Goal: Task Accomplishment & Management: Complete application form

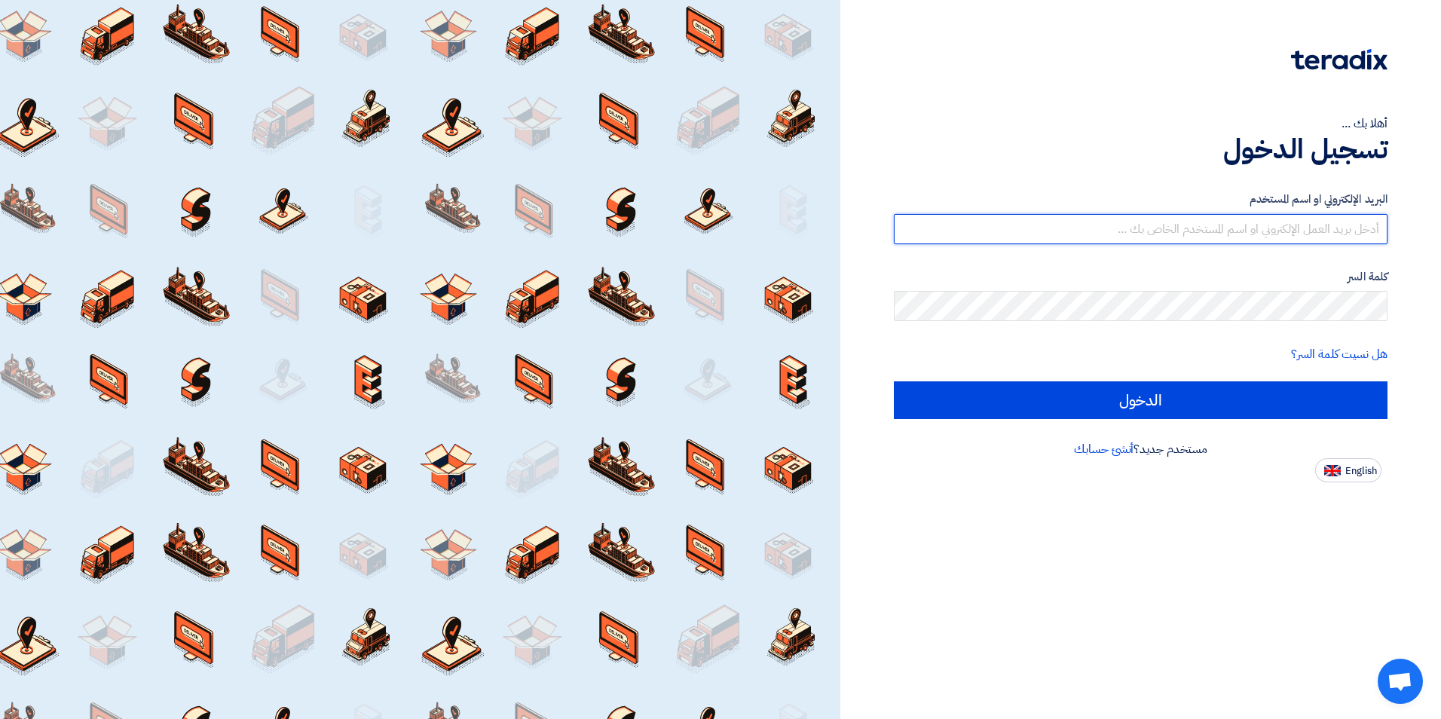
click at [1238, 236] on input "text" at bounding box center [1141, 229] width 494 height 30
type input "ش"
type input "a"
type input "[EMAIL_ADDRESS][DOMAIN_NAME]"
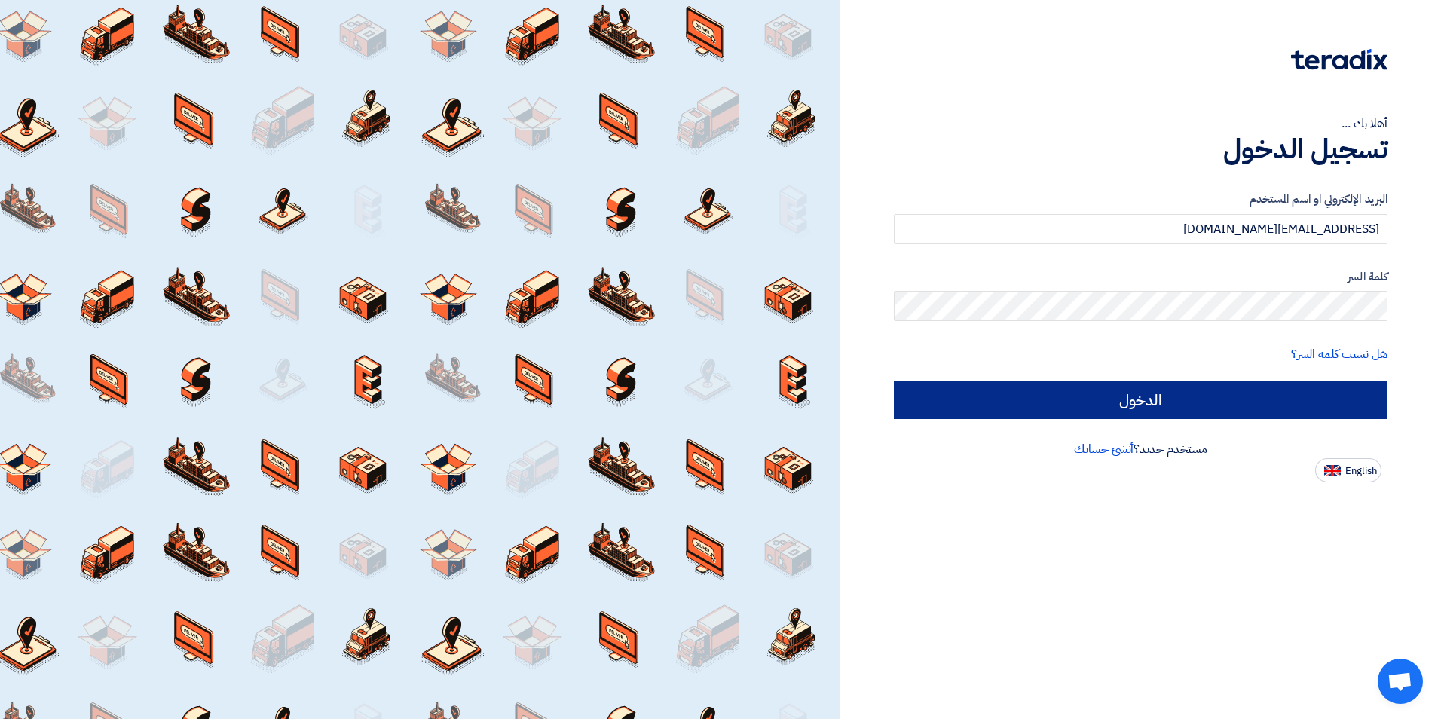
click at [1188, 403] on form "البريد الإلكتروني او اسم المستخدم Amr.e@idex.sa كلمة السر هل نسيت كلمة السر؟ ال…" at bounding box center [1141, 305] width 494 height 228
click at [1188, 403] on input "الدخول" at bounding box center [1141, 400] width 494 height 38
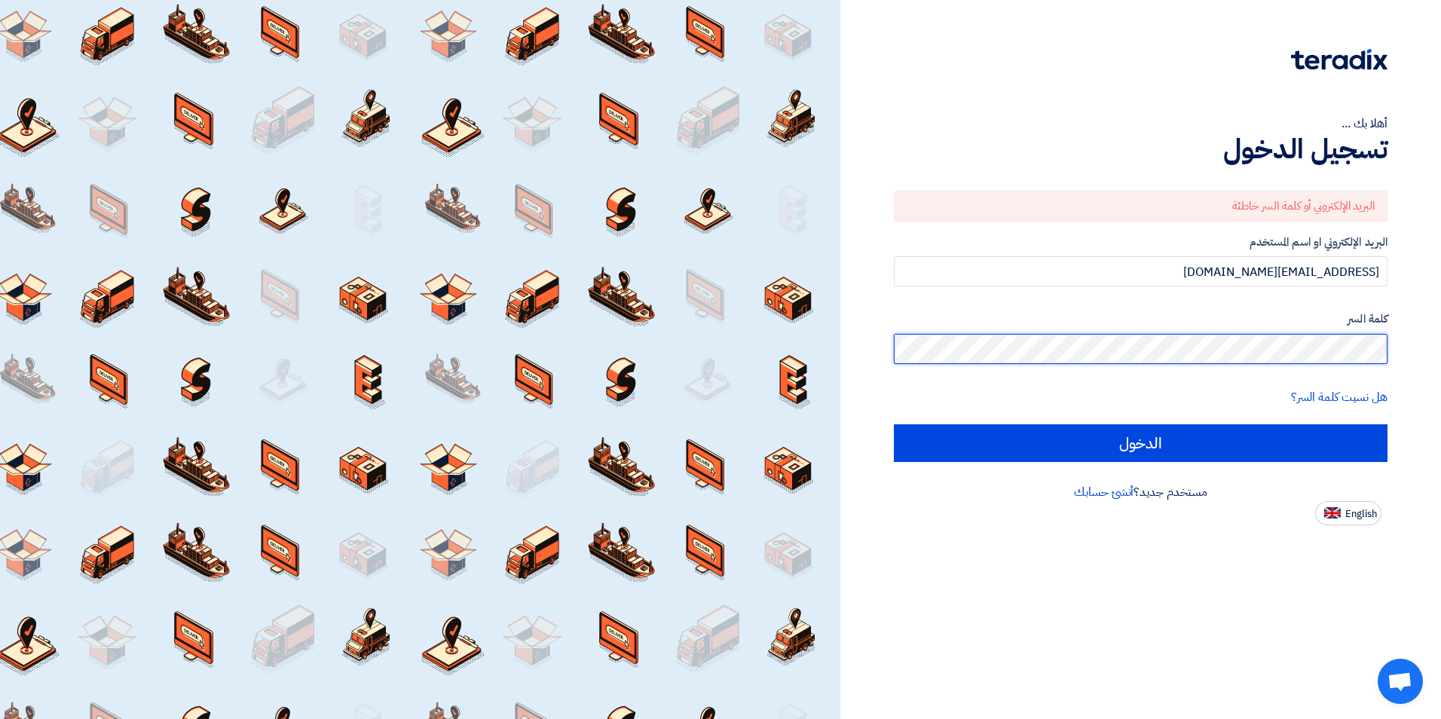
click at [1435, 340] on div "أهلا بك ... تسجيل الدخول البريد الإلكتروني أو كلمة السر خاطئة البريد الإلكتروني…" at bounding box center [1140, 359] width 601 height 719
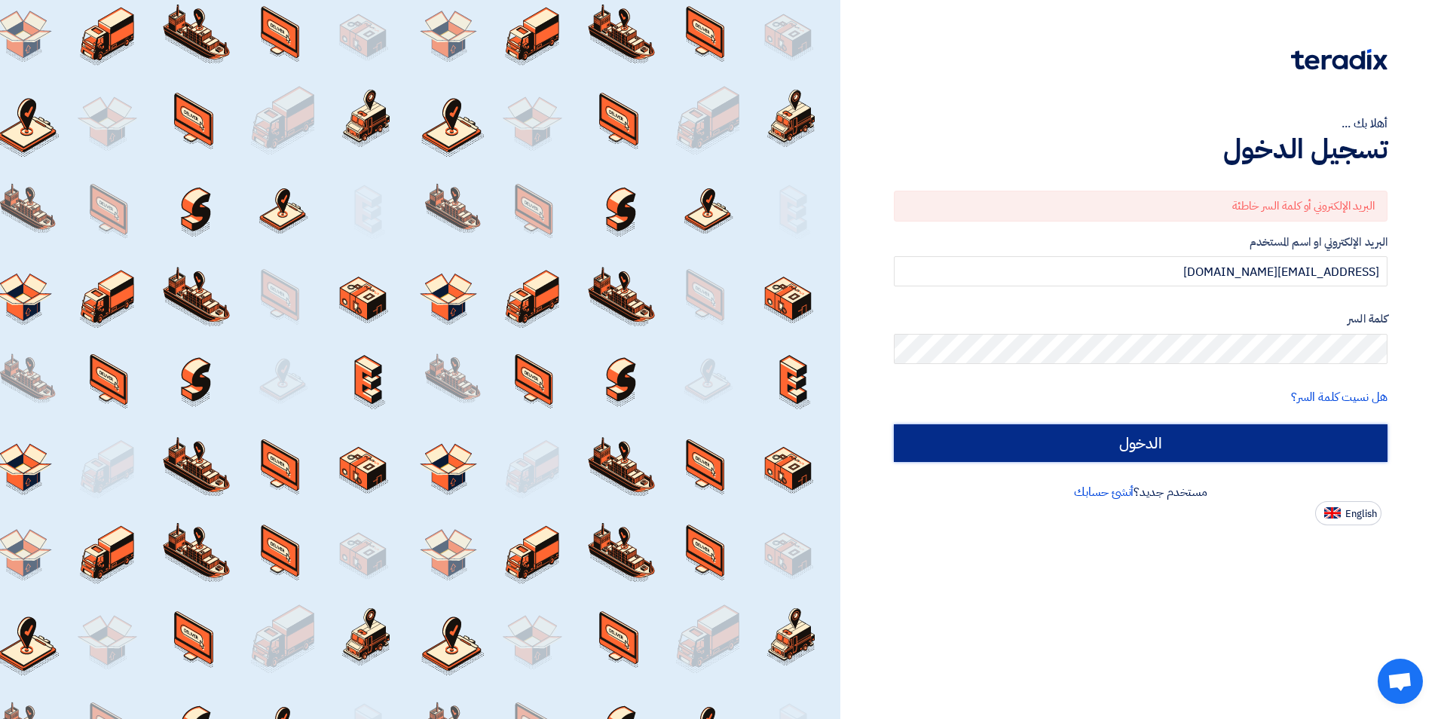
click at [1188, 441] on input "الدخول" at bounding box center [1141, 443] width 494 height 38
click at [1158, 437] on input "الدخول" at bounding box center [1141, 443] width 494 height 38
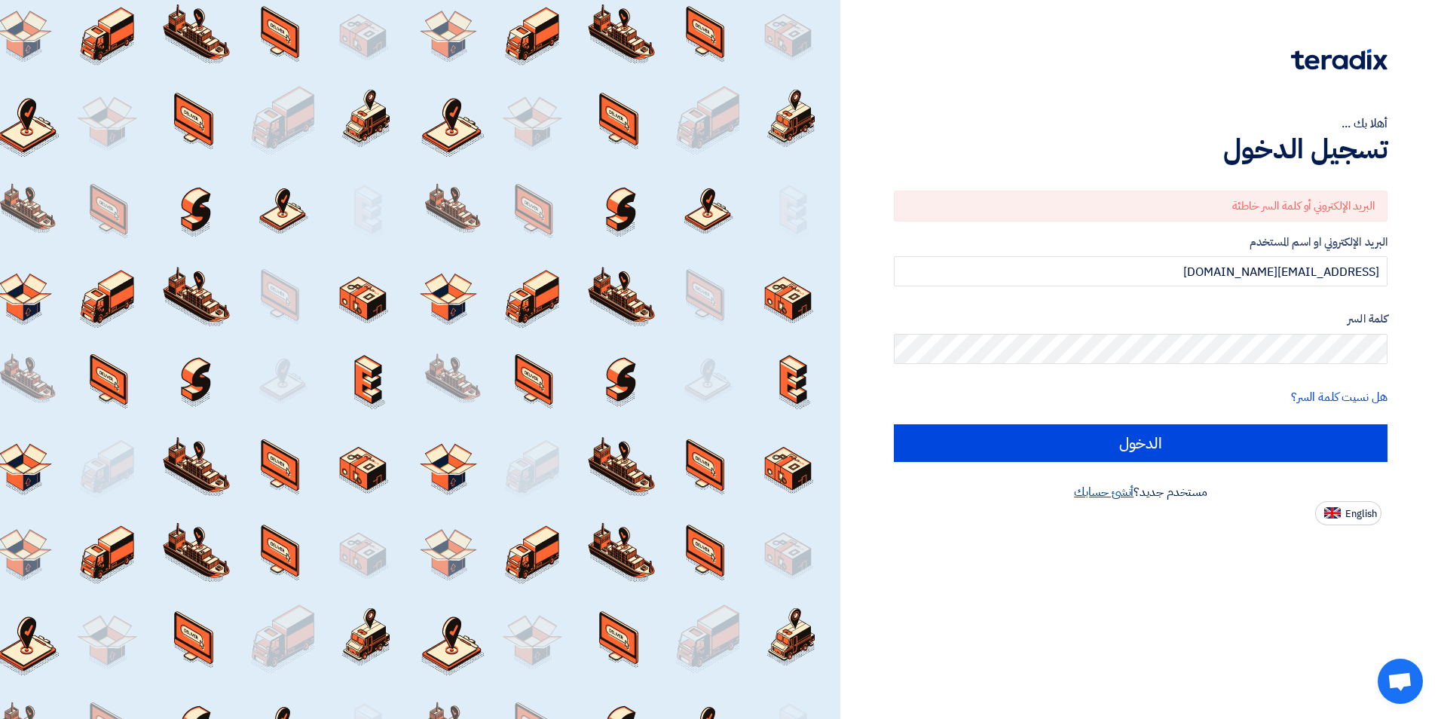
click at [1087, 487] on link "أنشئ حسابك" at bounding box center [1104, 492] width 60 height 18
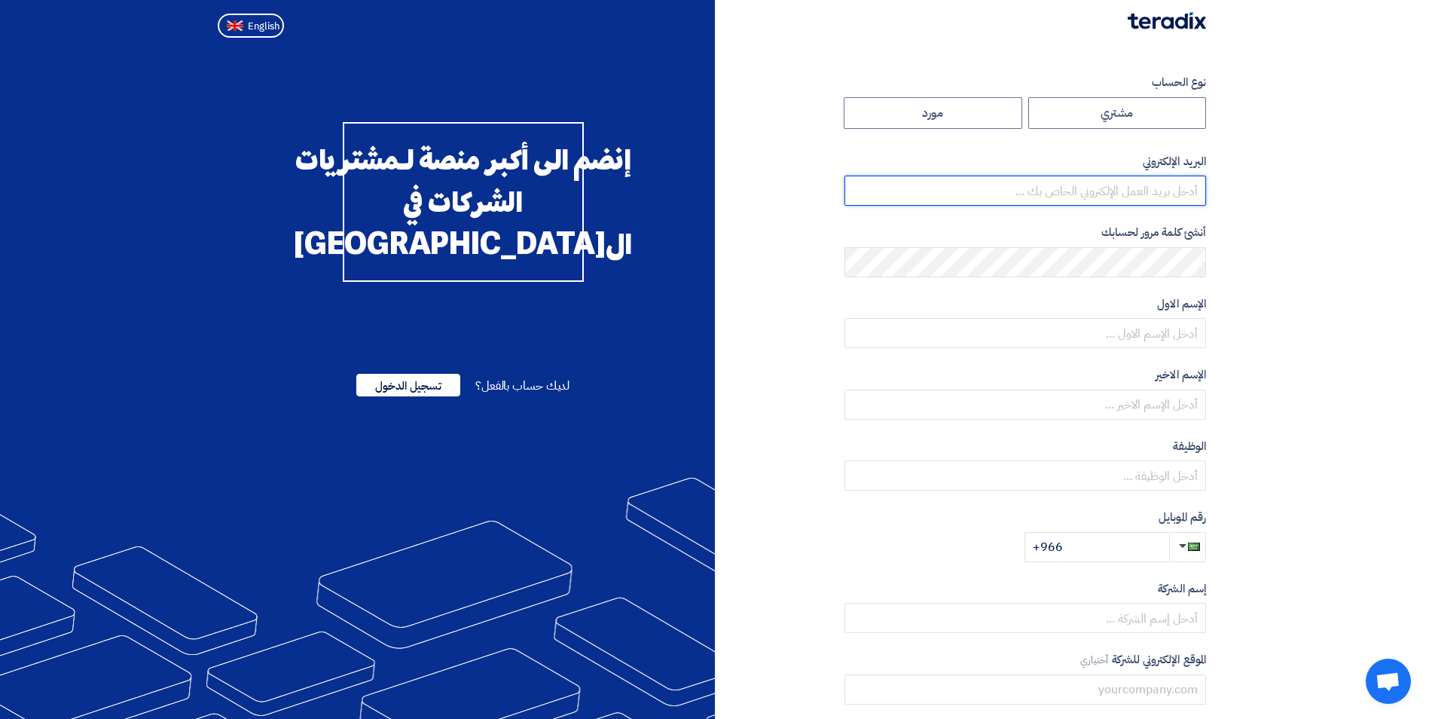
click at [1145, 187] on input "email" at bounding box center [1026, 191] width 362 height 30
click at [1110, 191] on input "email" at bounding box center [1026, 191] width 362 height 30
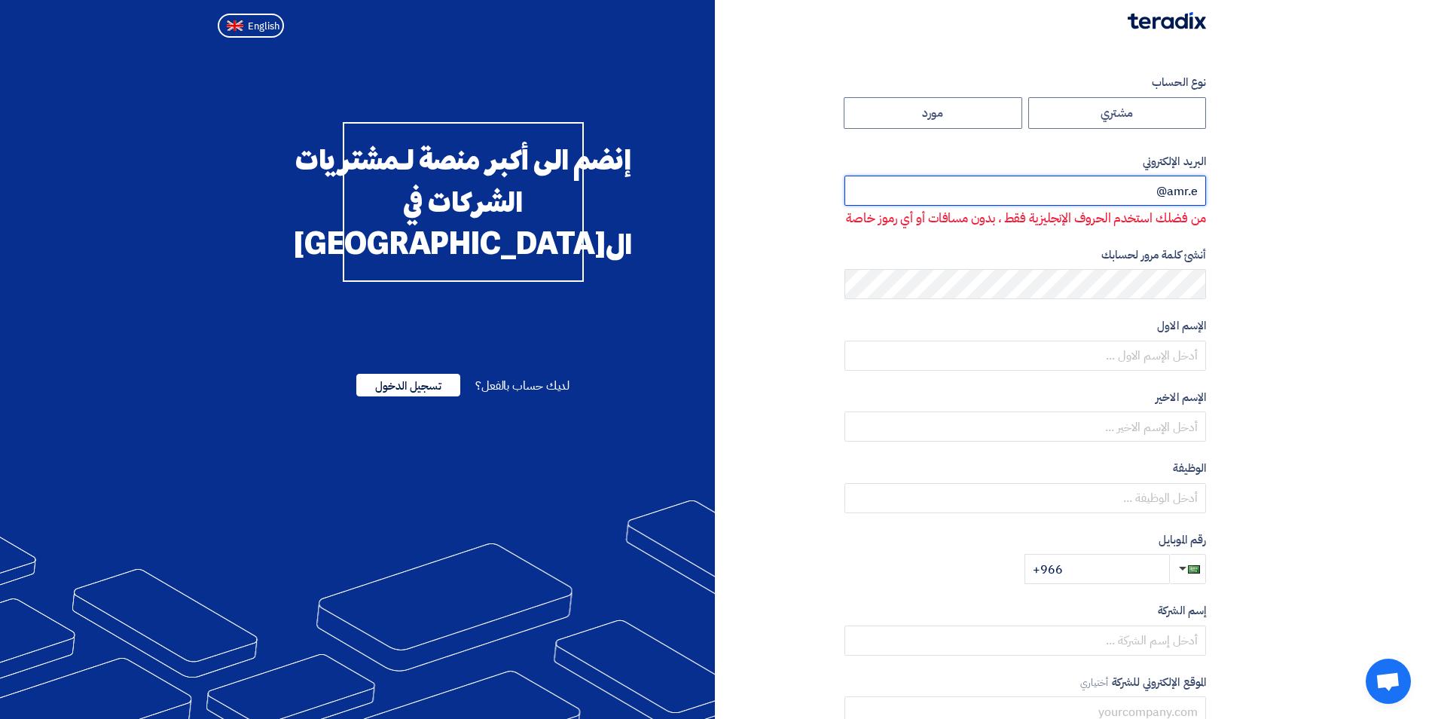
type input "amr.e@"
click at [1044, 228] on p "من فضلك استخدم الحروف الإنجليزية فقط ، بدون مسافات أو أي رموز خاصة" at bounding box center [1025, 219] width 361 height 20
drag, startPoint x: 1133, startPoint y: 182, endPoint x: 1210, endPoint y: 187, distance: 77.0
click at [1210, 187] on div "نوع الحساب مشتري مورد البريد الإلكتروني amr.e@ من فضلك استخدم الحروف الإنجليزية…" at bounding box center [966, 446] width 503 height 745
click at [1182, 195] on input "am" at bounding box center [1026, 191] width 362 height 30
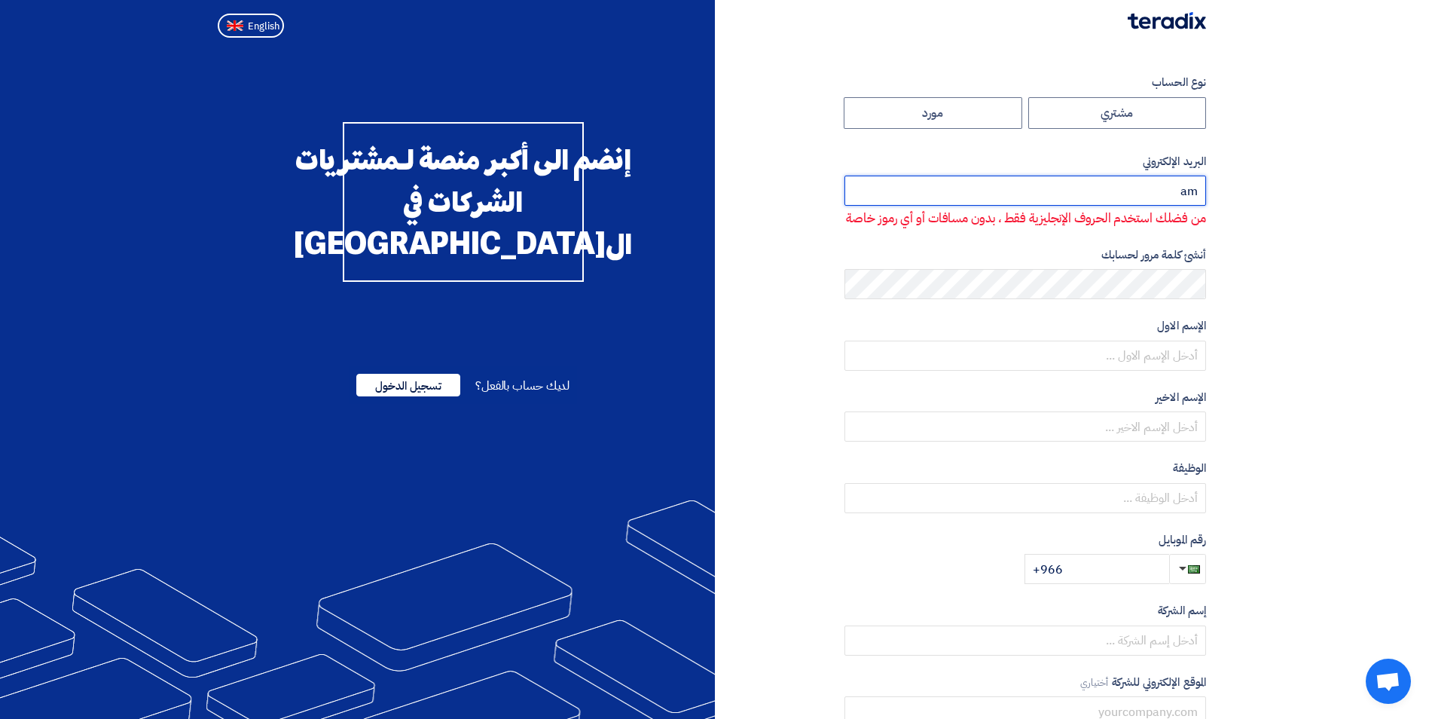
click at [1182, 195] on input "am" at bounding box center [1026, 191] width 362 height 30
type input "amr..e@idex.sa"
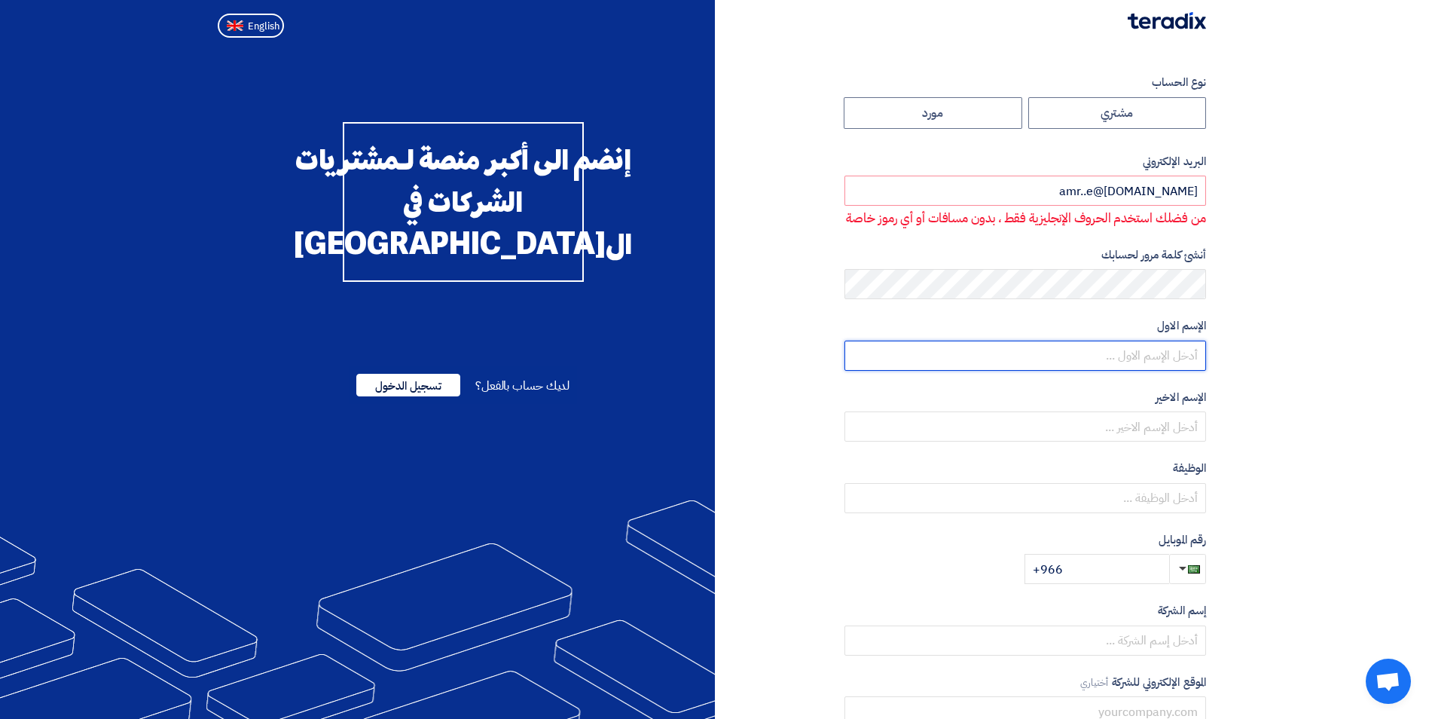
click at [1160, 371] on input "text" at bounding box center [1026, 356] width 362 height 30
type input "Amr"
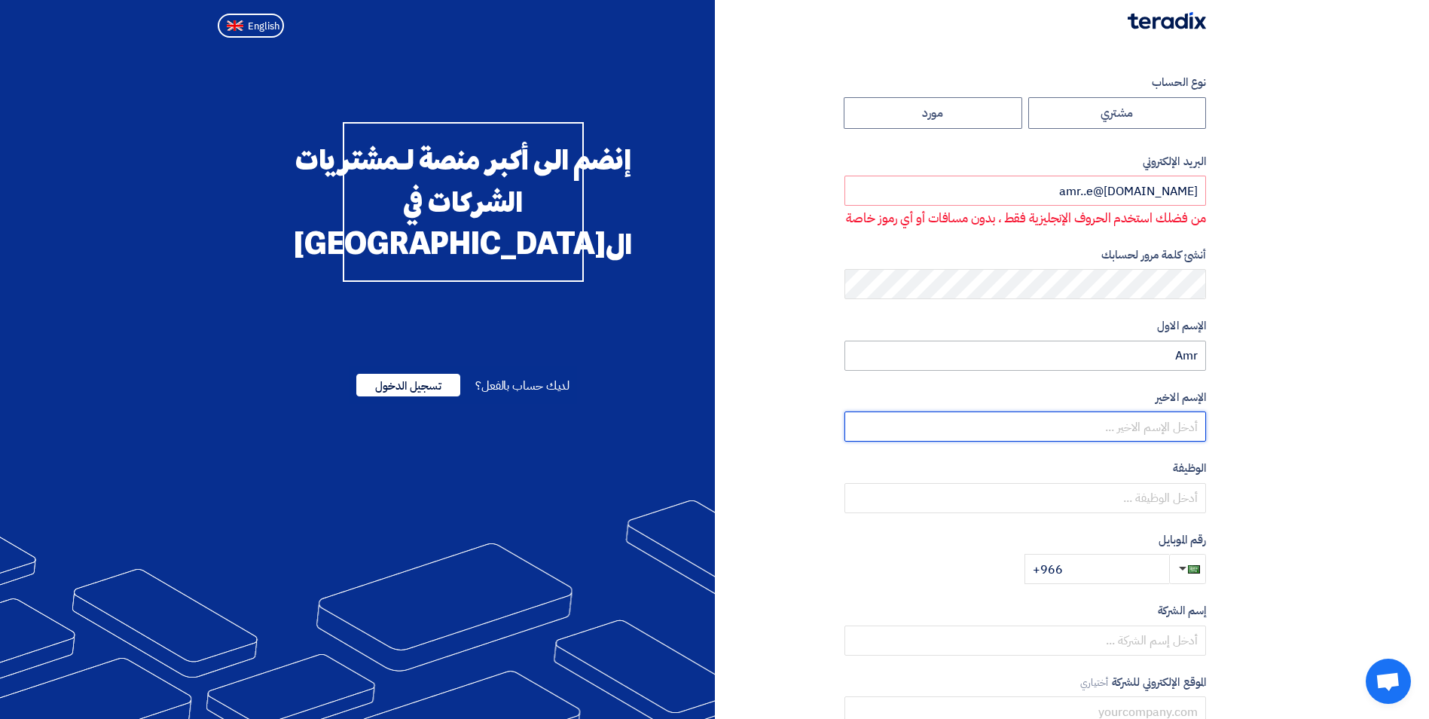
type input "Eissa"
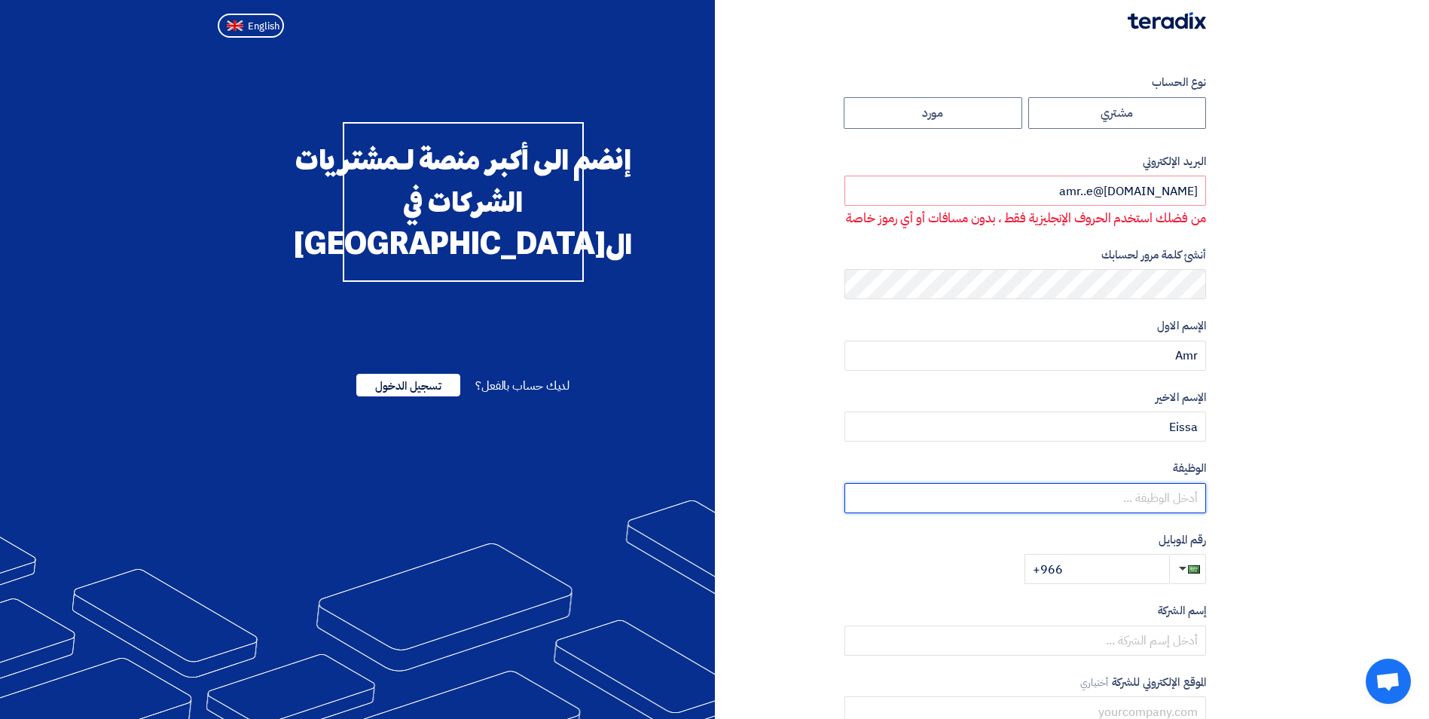
click at [1180, 513] on input "text" at bounding box center [1026, 498] width 362 height 30
type input "Country Manager"
click at [1096, 584] on input "+966" at bounding box center [1097, 569] width 145 height 30
paste input "+966537757666"
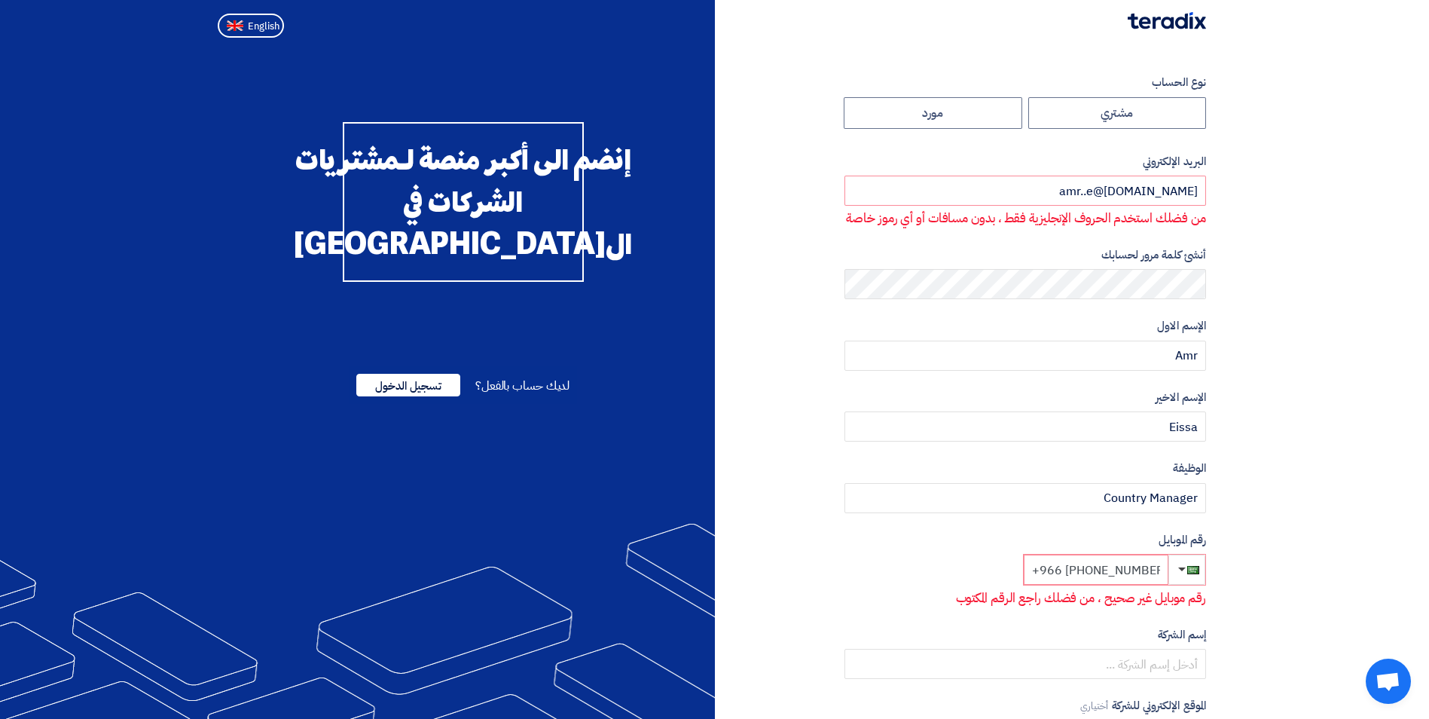
click at [1091, 585] on input "+966 +966537757666" at bounding box center [1096, 570] width 145 height 30
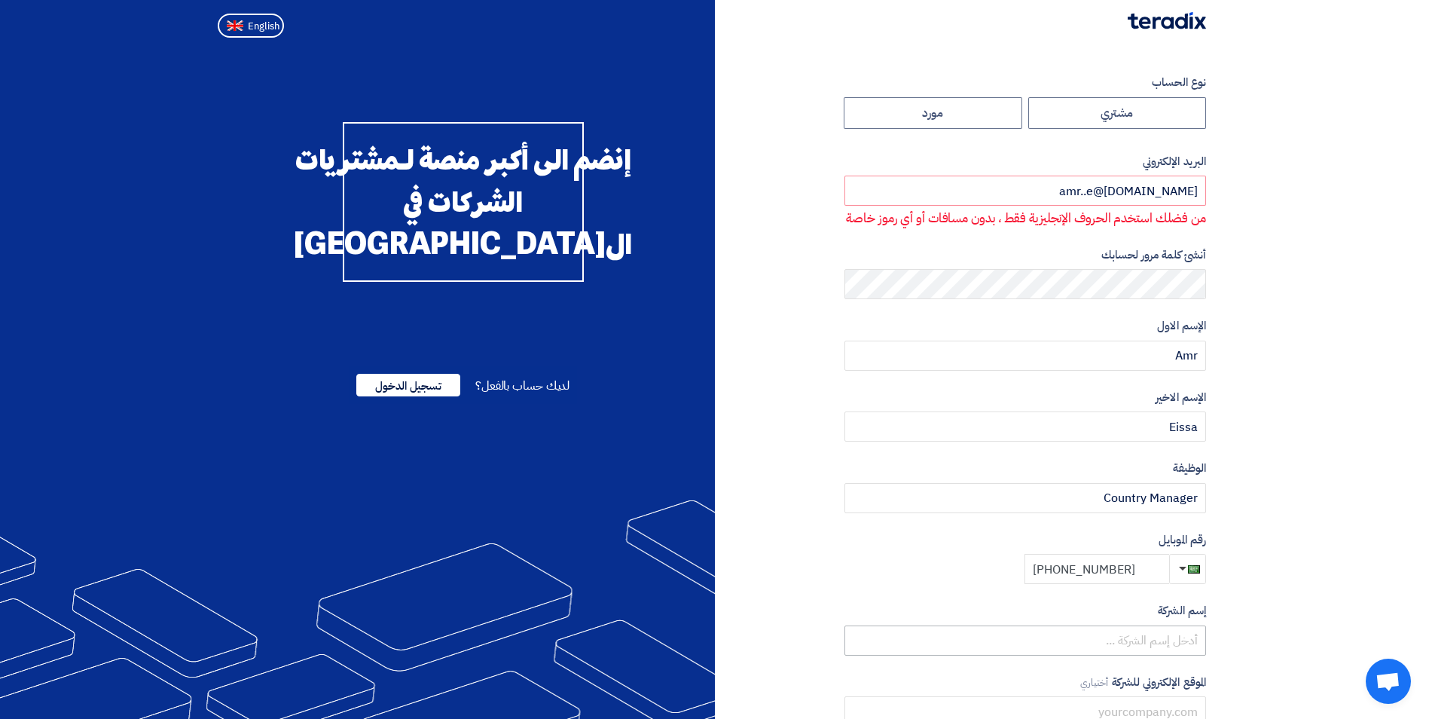
type input "+966 537757666"
click at [1112, 647] on input "text" at bounding box center [1026, 640] width 362 height 30
type input "="
type input "www.idex.sa"
click at [1117, 189] on input "amr..e@idex.sa" at bounding box center [1026, 191] width 362 height 30
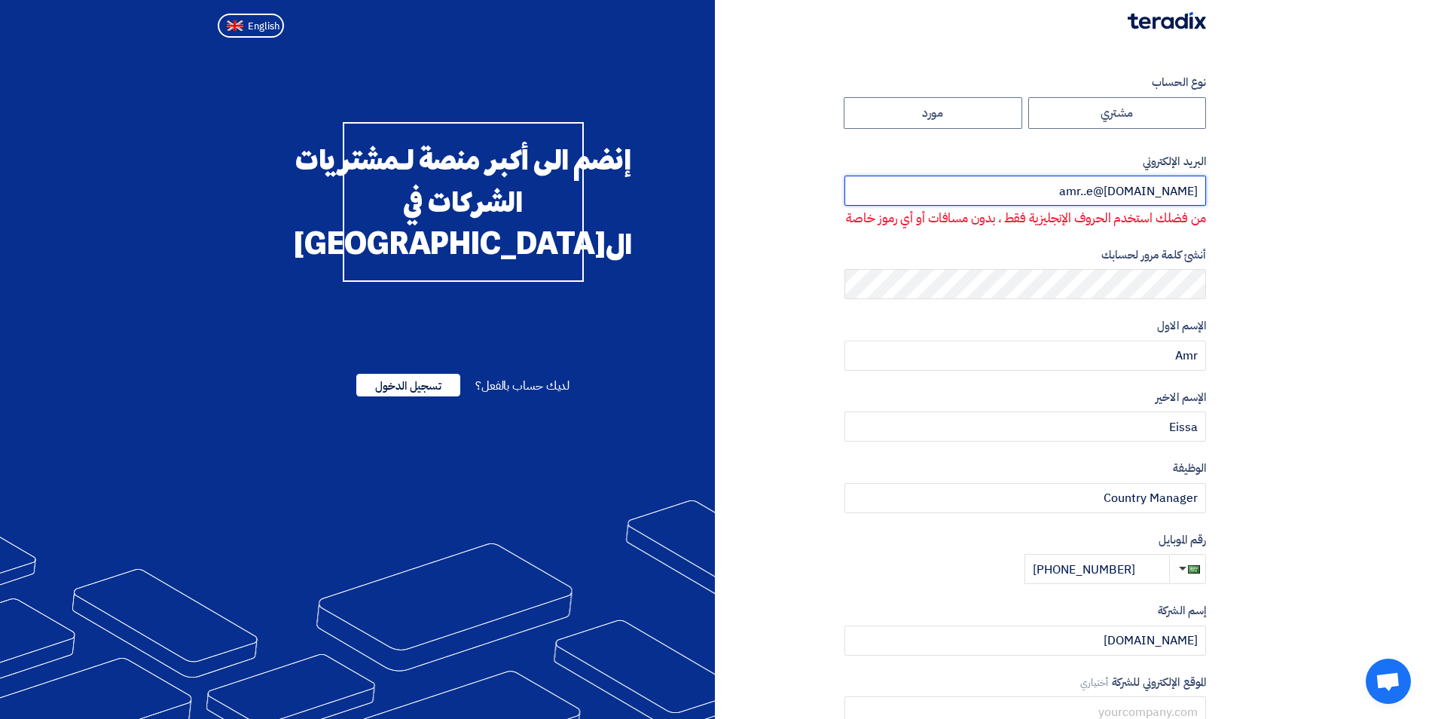
drag, startPoint x: 1098, startPoint y: 189, endPoint x: 1224, endPoint y: 164, distance: 129.2
click at [1224, 164] on section "نوع الحساب مشتري مورد البريد الإلكتروني amr..e@idex.sa من فضلك استخدم الحروف ال…" at bounding box center [714, 447] width 1429 height 806
paste input "email"
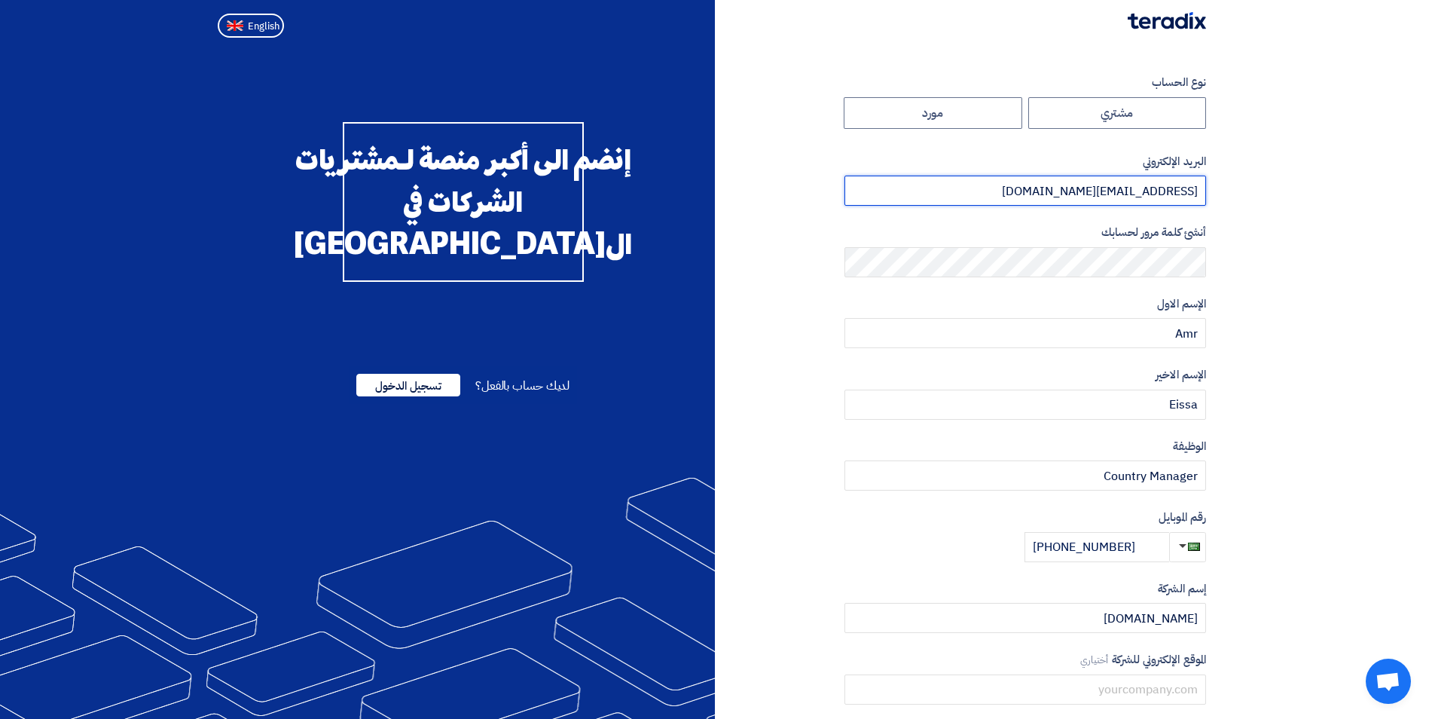
type input "amr.e@idex.sa"
click at [1285, 267] on section "نوع الحساب مشتري مورد البريد الإلكتروني amr.e@idex.sa أنشئ كلمة مرور لحسابك الإ…" at bounding box center [714, 435] width 1429 height 783
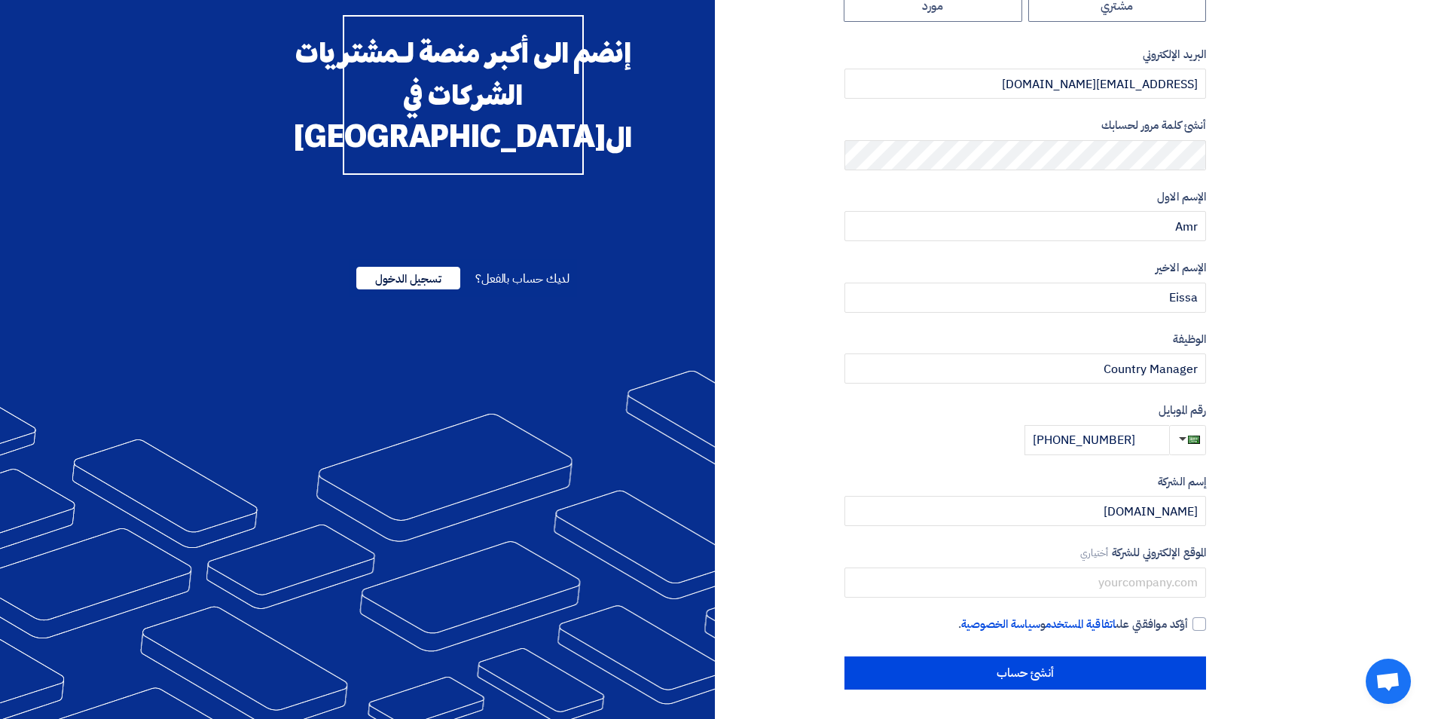
scroll to position [108, 0]
click at [924, 15] on label "مورد" at bounding box center [933, 5] width 179 height 32
click at [924, 15] on input "مورد" at bounding box center [933, 5] width 177 height 30
radio input "true"
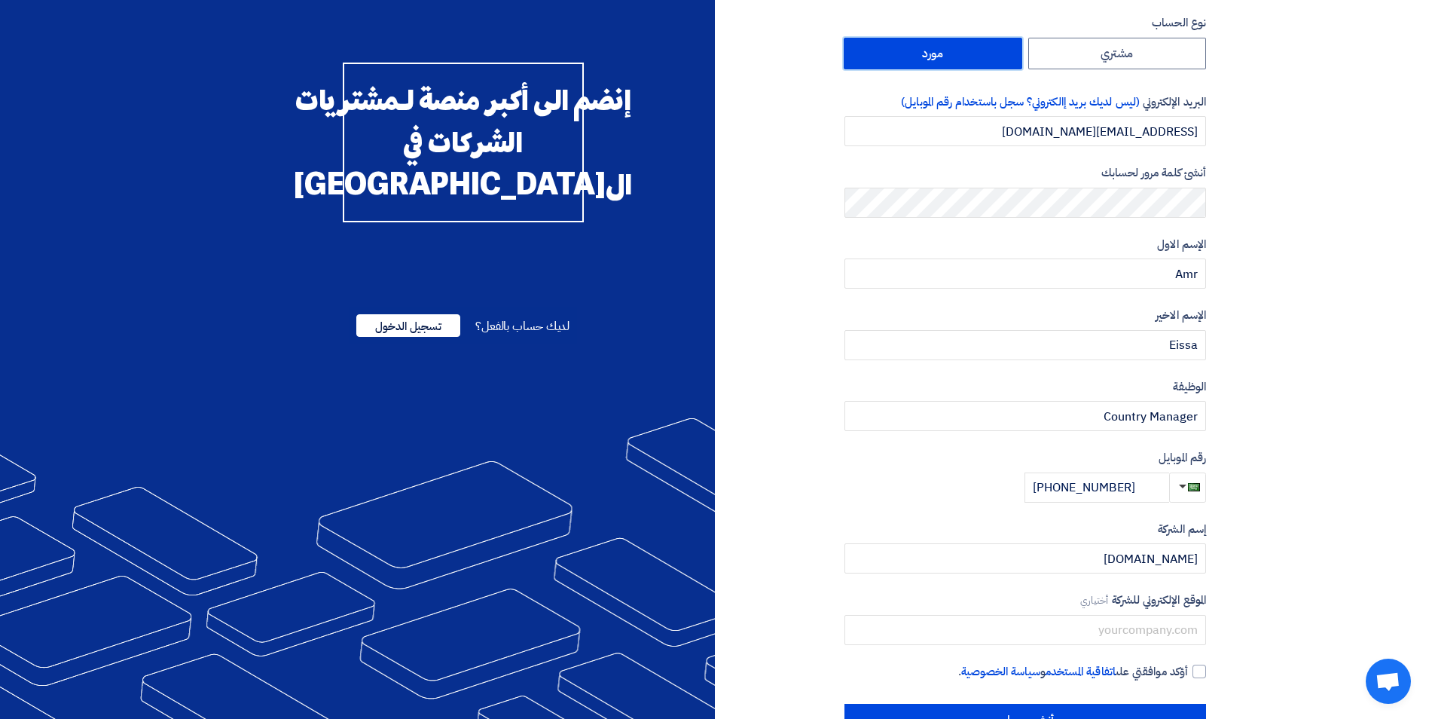
scroll to position [23, 0]
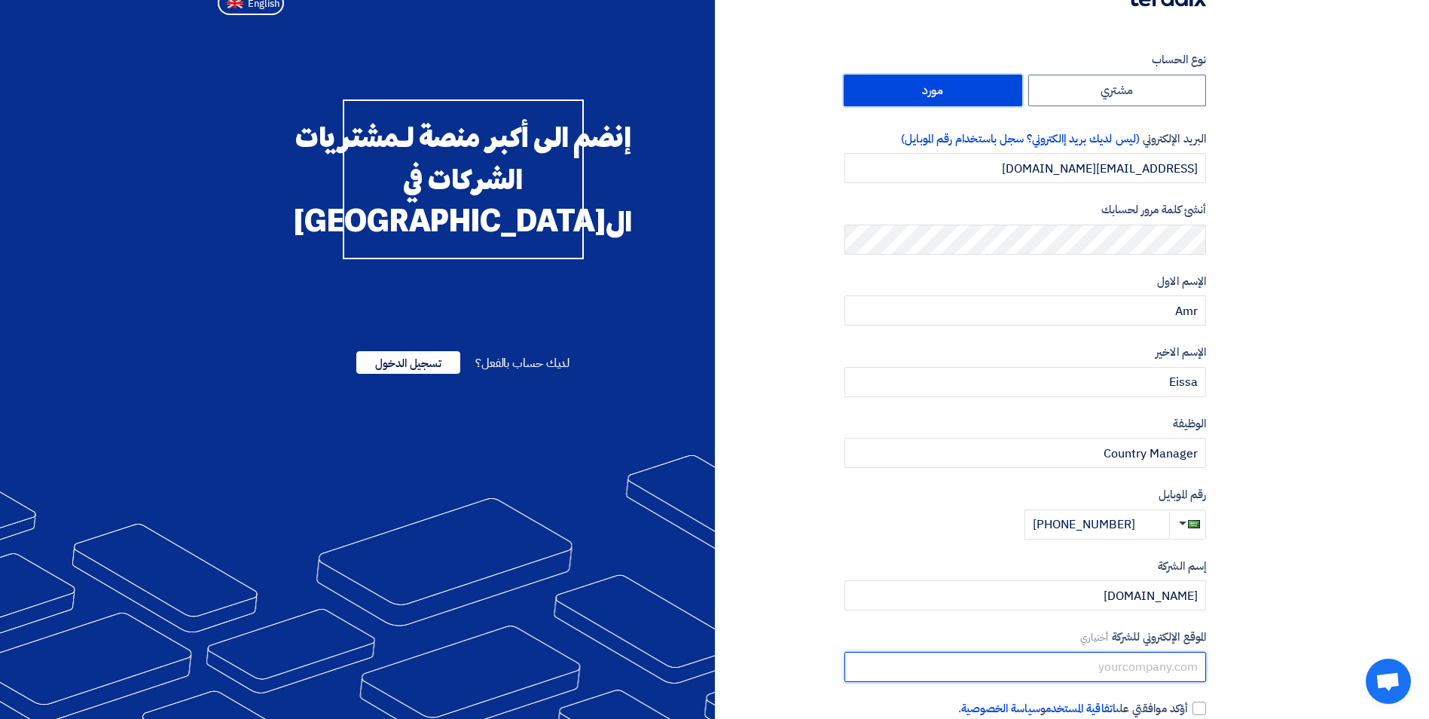
click at [1163, 674] on input "text" at bounding box center [1026, 667] width 362 height 30
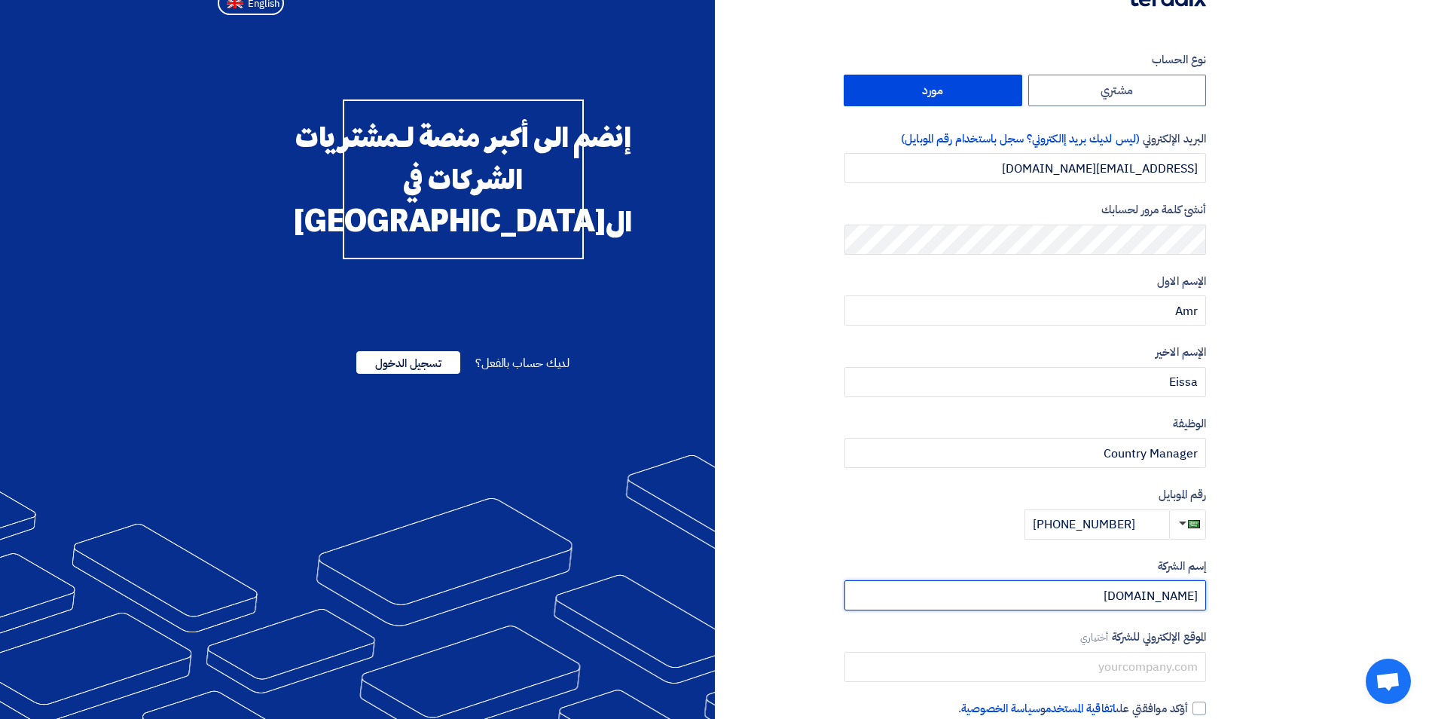
click at [1110, 599] on input "www.idex.sa" at bounding box center [1026, 595] width 362 height 30
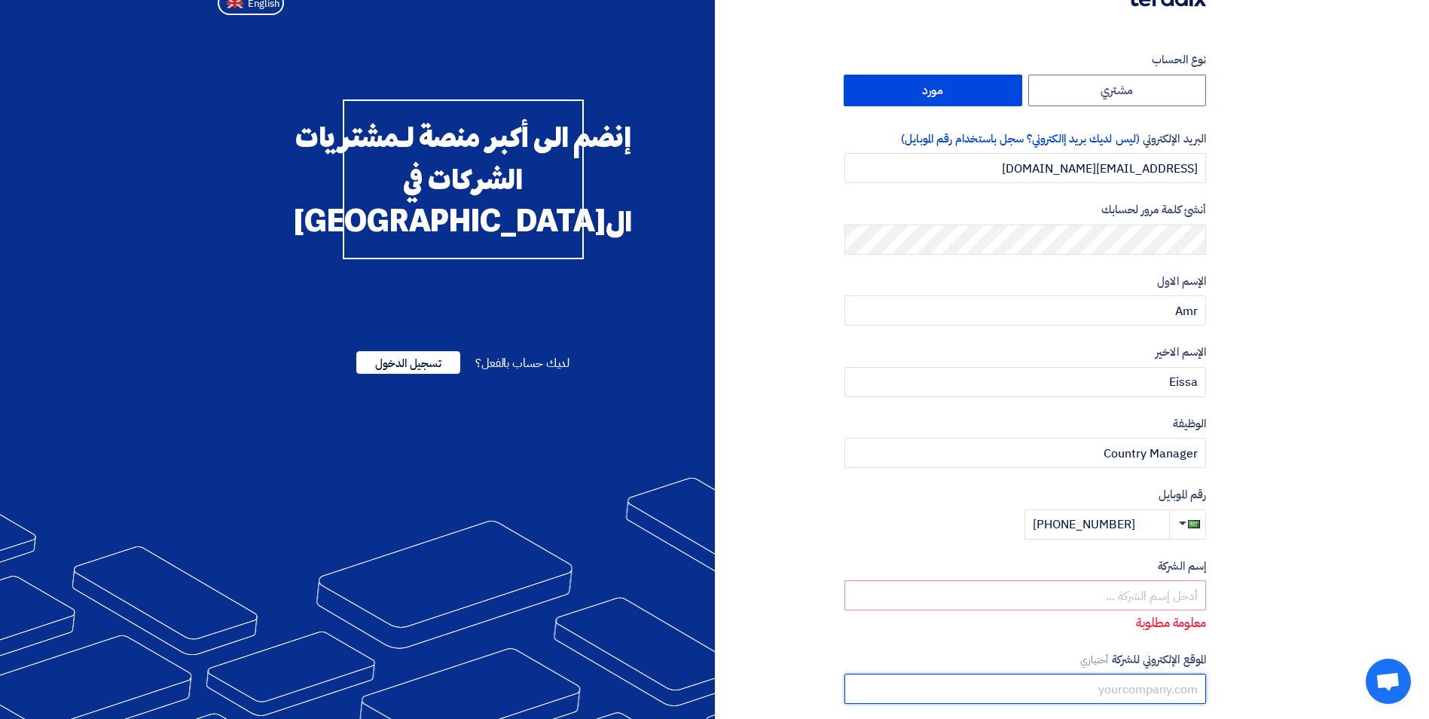
click at [1145, 689] on input "text" at bounding box center [1026, 689] width 362 height 30
paste input "www.idex.sa"
type input "www.idex.sa"
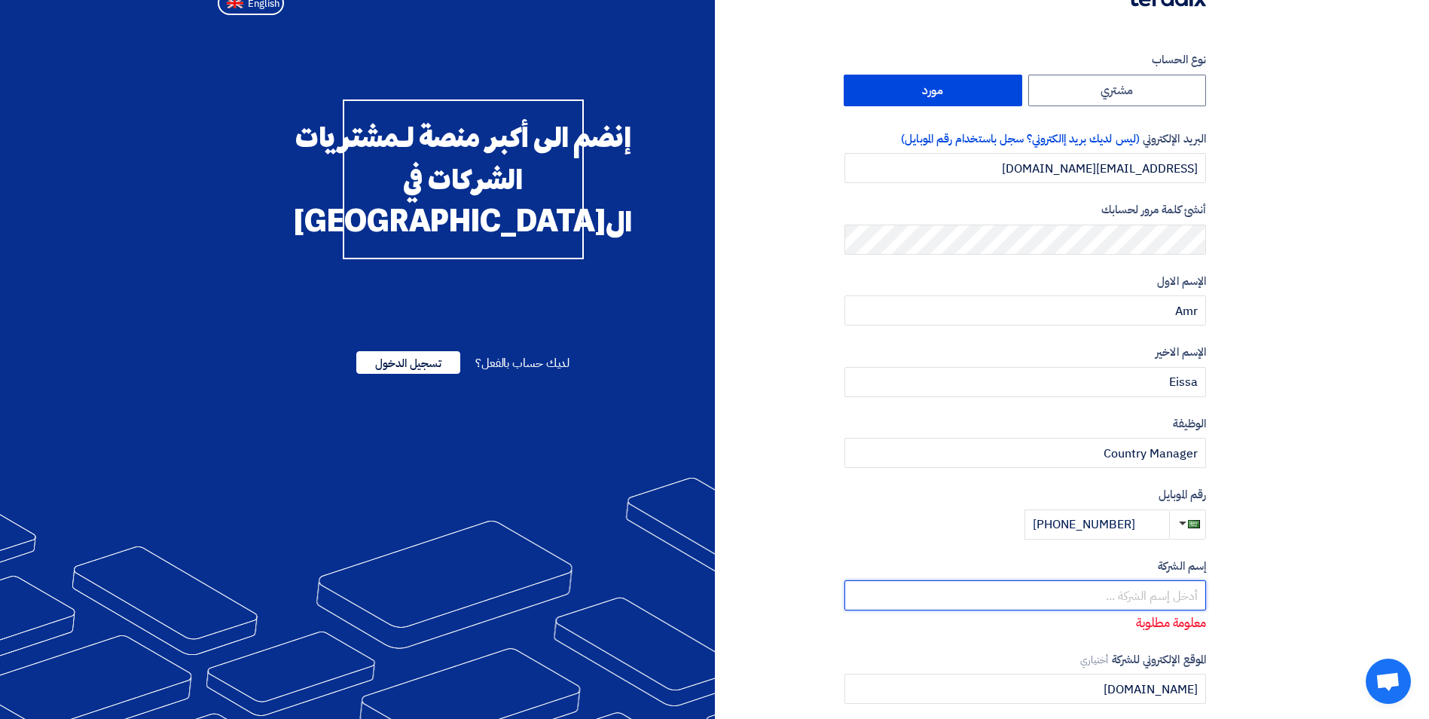
click at [1137, 604] on input "text" at bounding box center [1026, 595] width 362 height 30
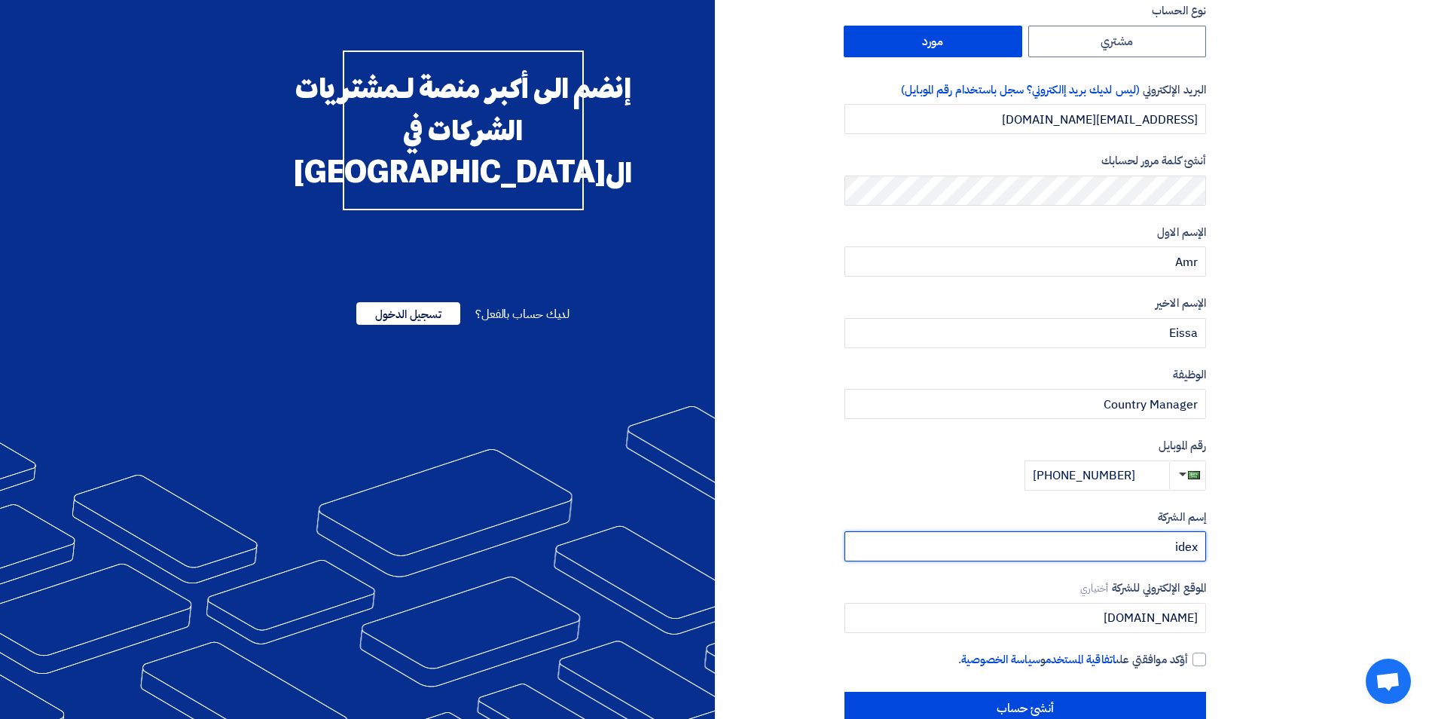
scroll to position [98, 0]
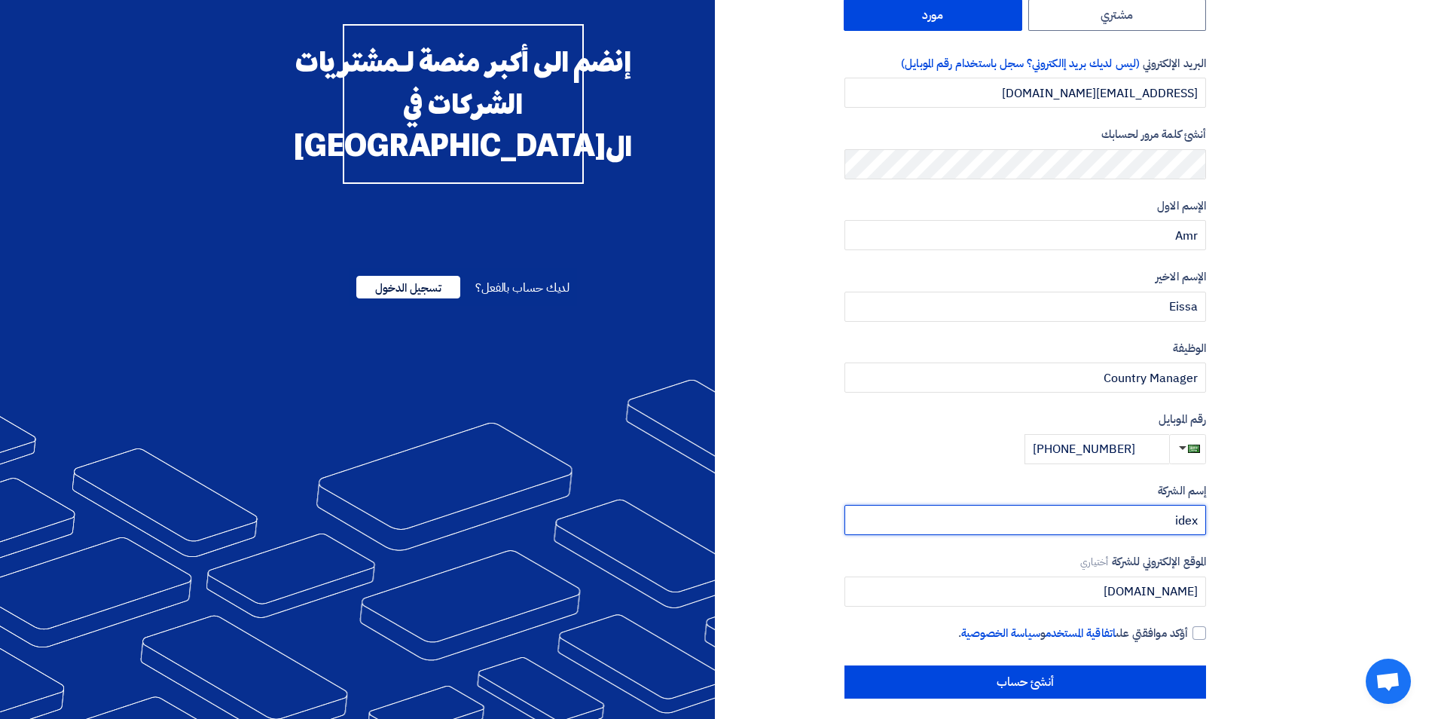
drag, startPoint x: 1139, startPoint y: 515, endPoint x: 1267, endPoint y: 494, distance: 129.9
click at [1267, 494] on section "نوع الحساب مشتري مورد البريد الإلكتروني (ليس لديك بريد إالكتروني؟ سجل باستخدام …" at bounding box center [714, 337] width 1429 height 783
paste input "Ideal Execution of Projects Company (IDEX Services Co.)"
type input "Ideal Execution of Projects Company (IDEX Services Co.)"
click at [1194, 628] on div at bounding box center [1200, 633] width 14 height 14
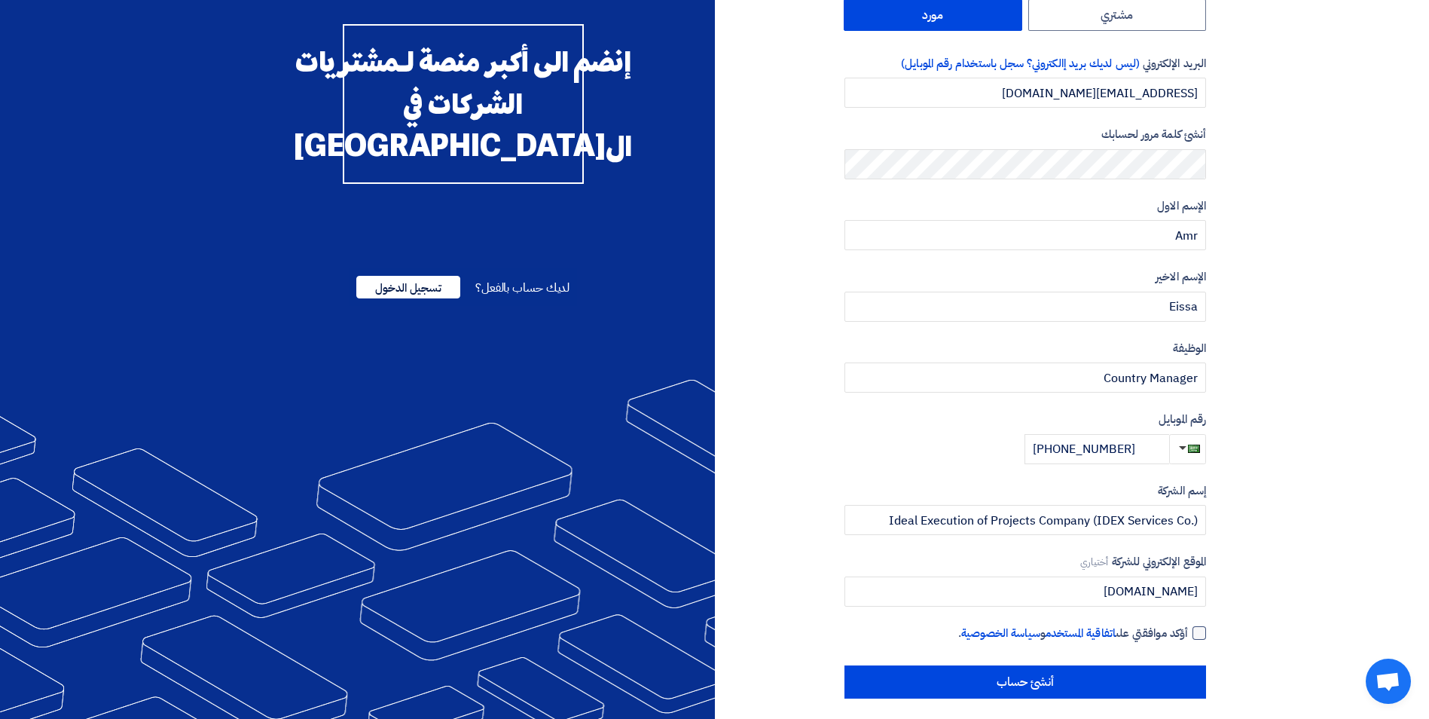
click at [1188, 628] on input "أؤكد موافقتي على اتفاقية المستخدم و سياسة الخصوصية ." at bounding box center [1008, 640] width 362 height 30
checkbox input "true"
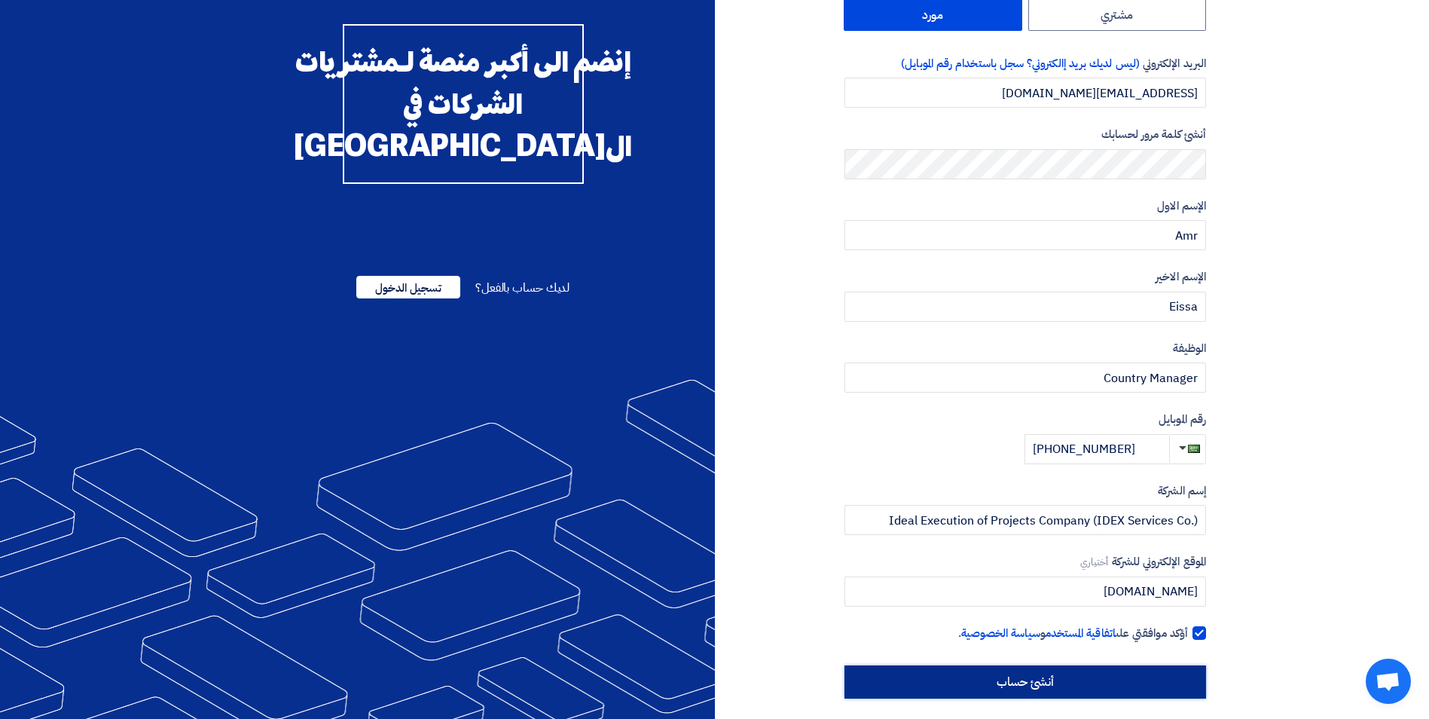
click at [1084, 687] on input "أنشئ حساب" at bounding box center [1026, 681] width 362 height 33
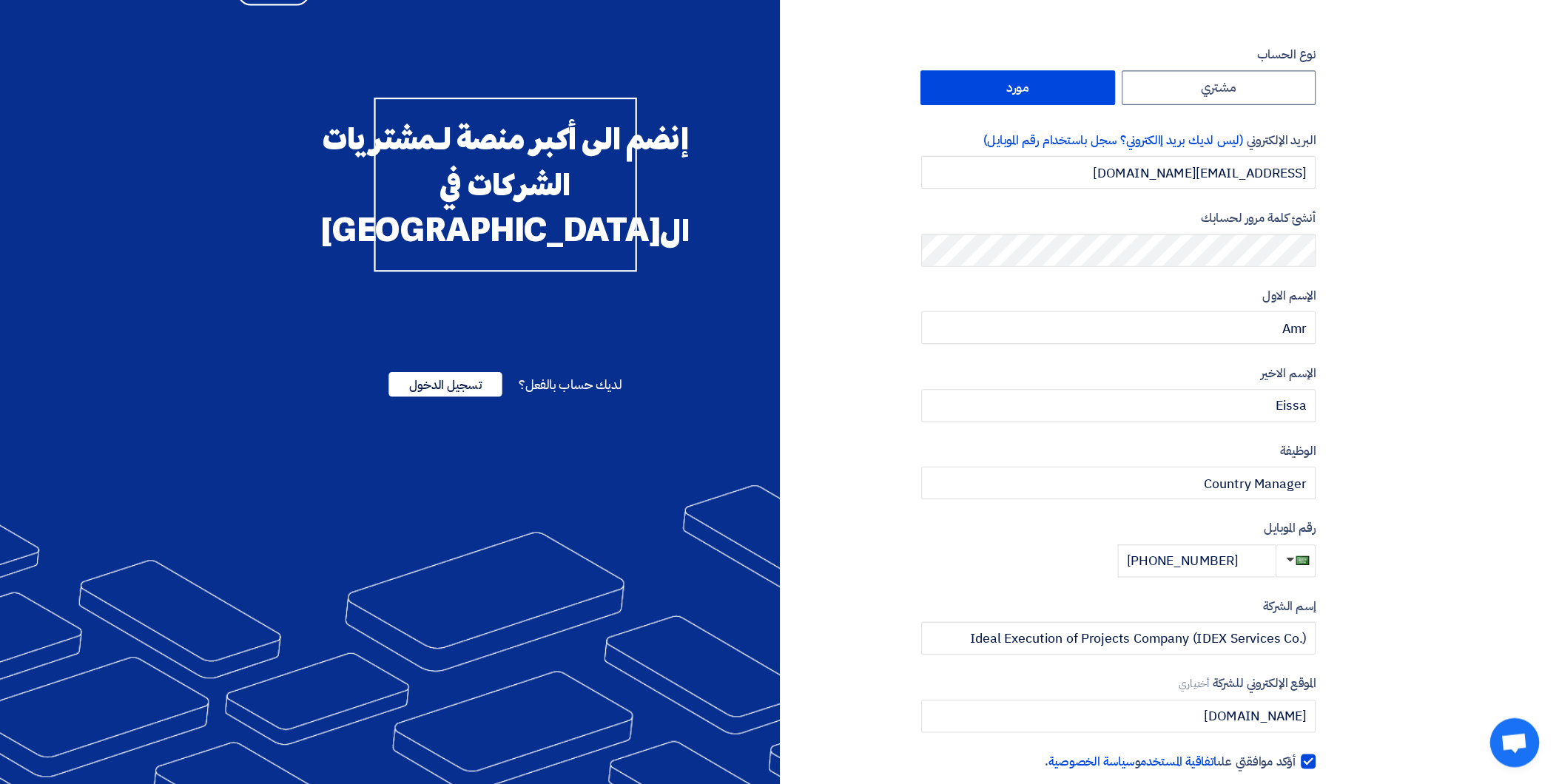
scroll to position [26, 0]
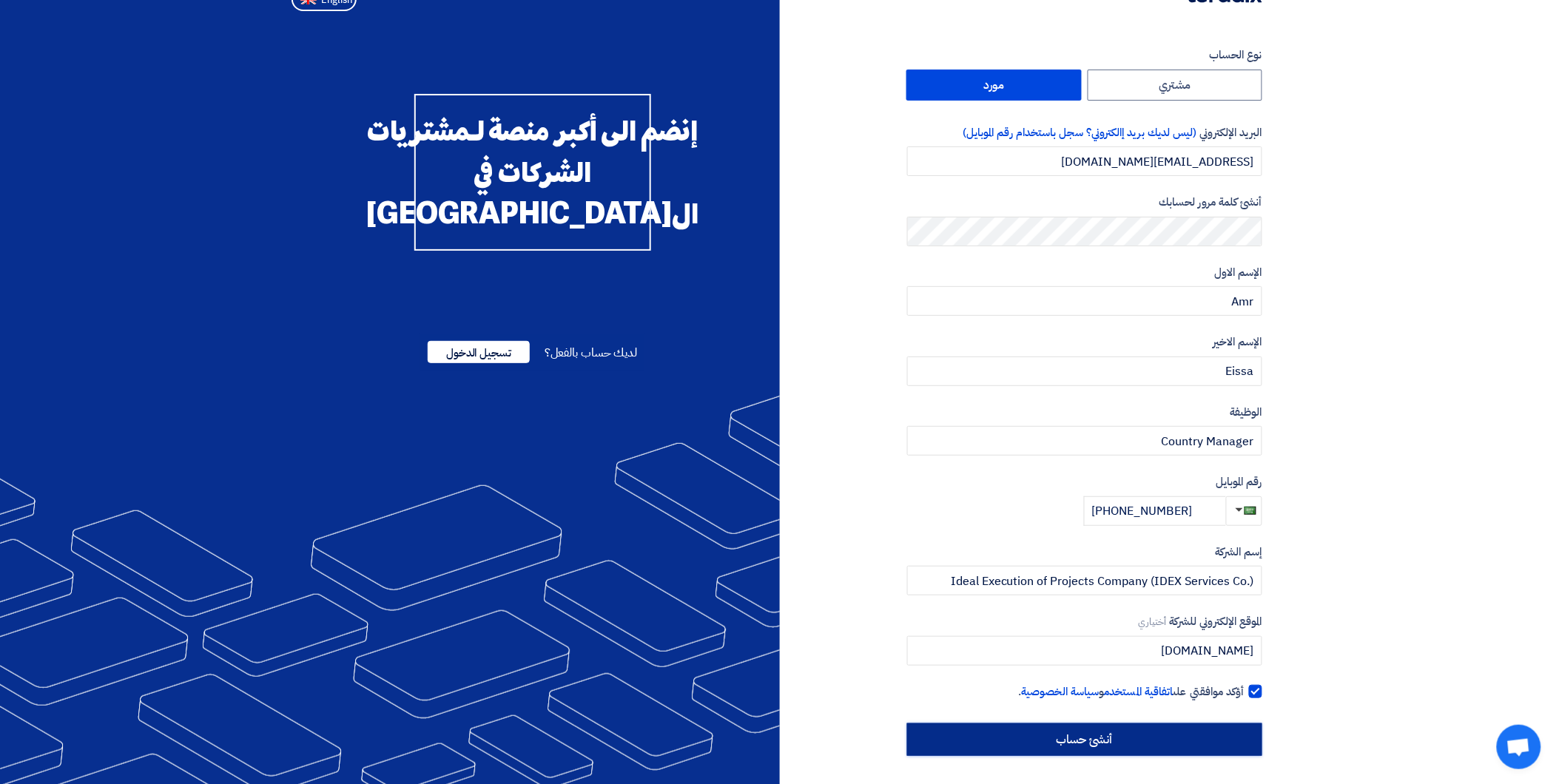
click at [1074, 705] on input "أنشئ حساب" at bounding box center [1085, 739] width 355 height 32
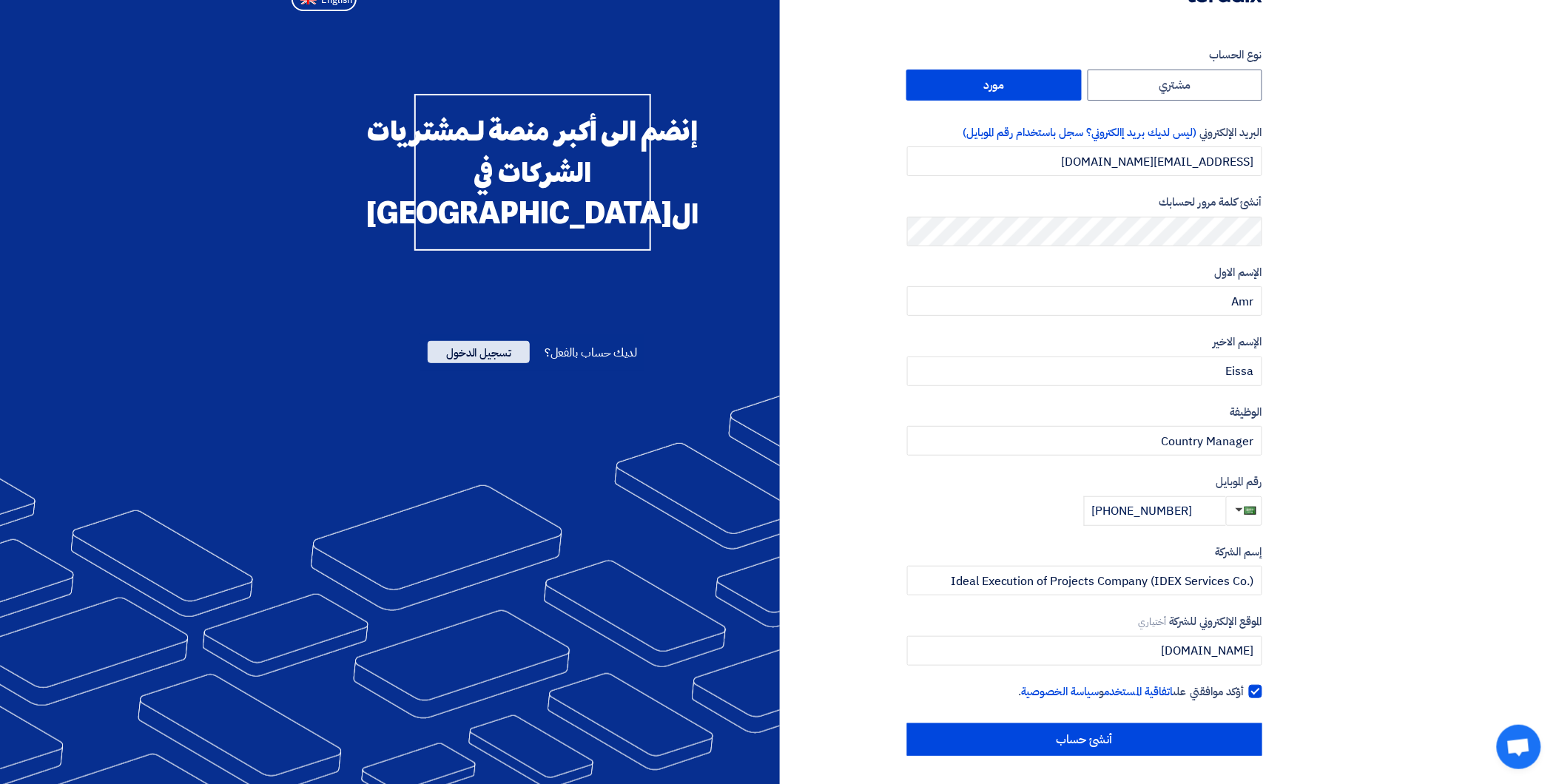
click at [500, 363] on span "تسجيل الدخول" at bounding box center [479, 351] width 102 height 23
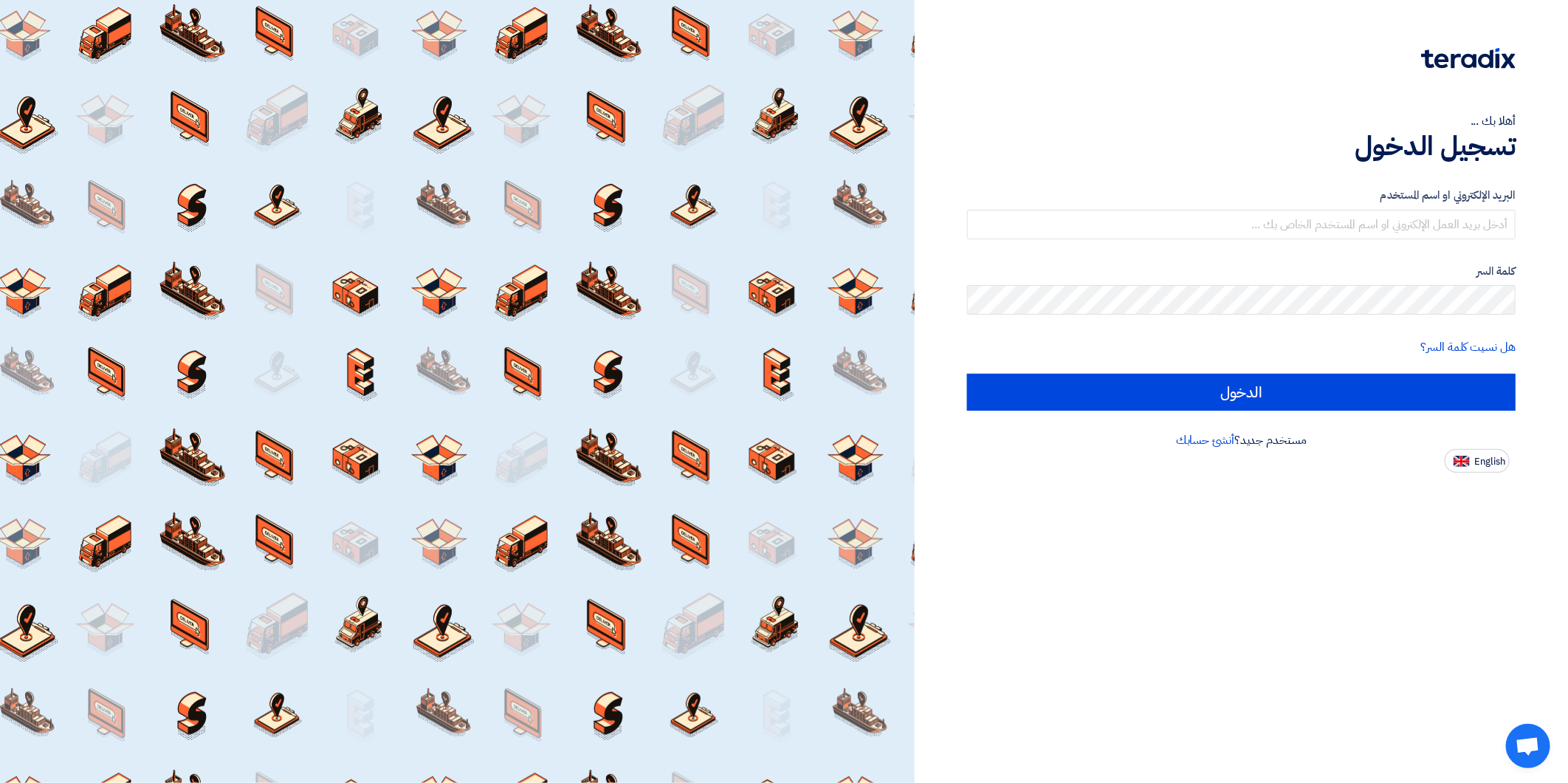
type input "amr.e@idex.sa"
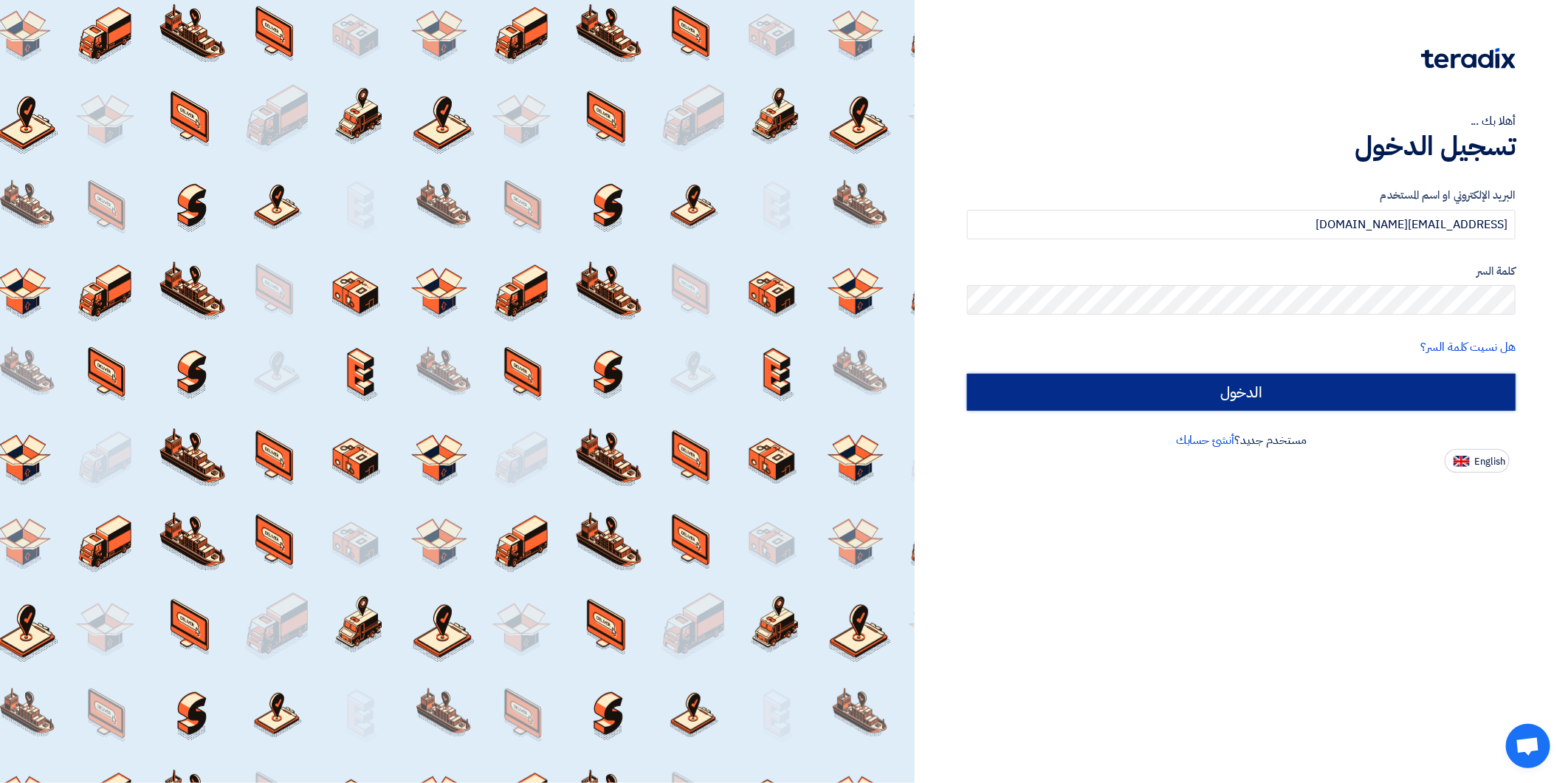
click at [1364, 401] on input "الدخول" at bounding box center [1242, 392] width 549 height 37
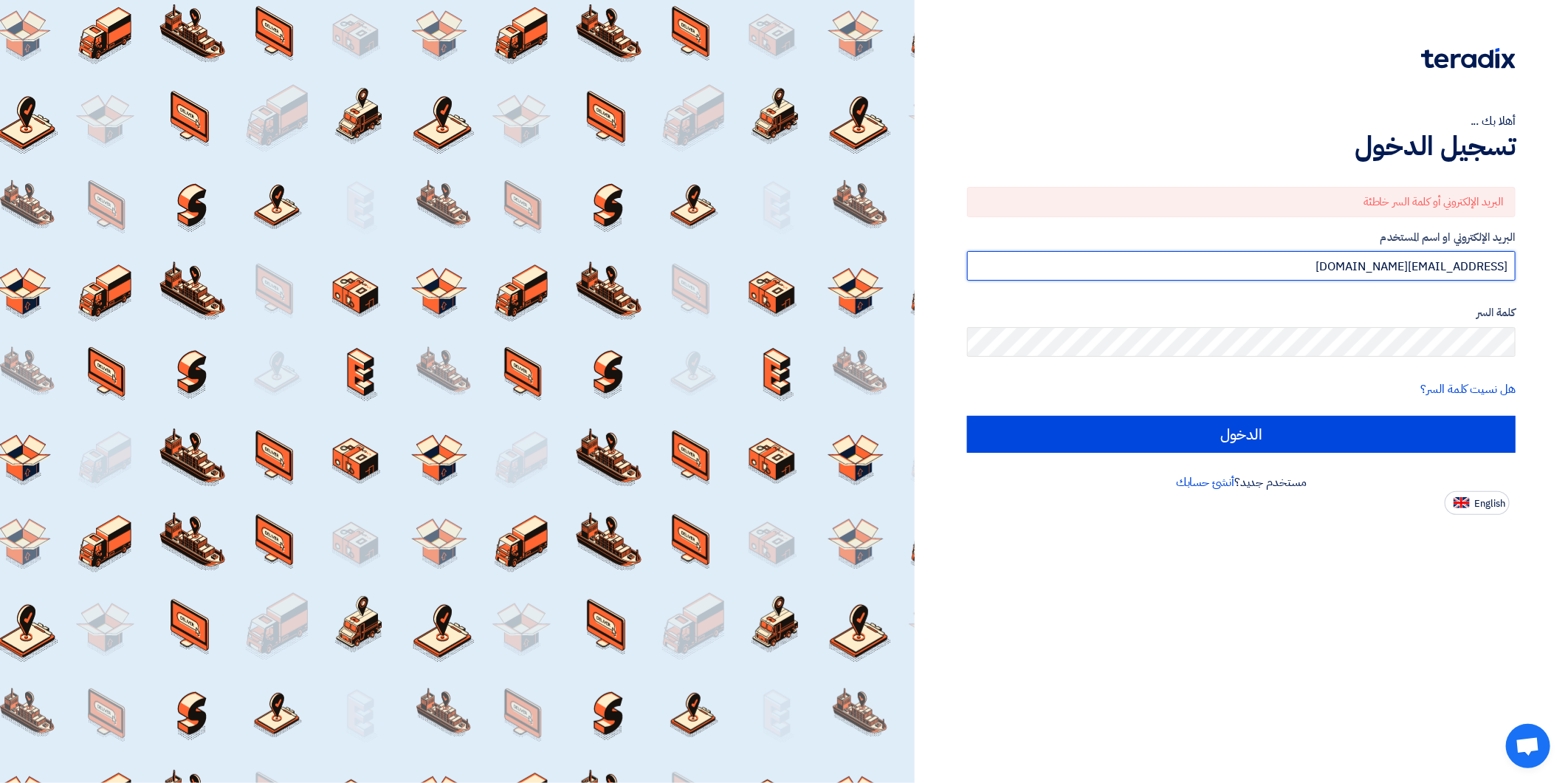
click at [1368, 252] on input "amr.e@idex.sa" at bounding box center [1242, 266] width 549 height 29
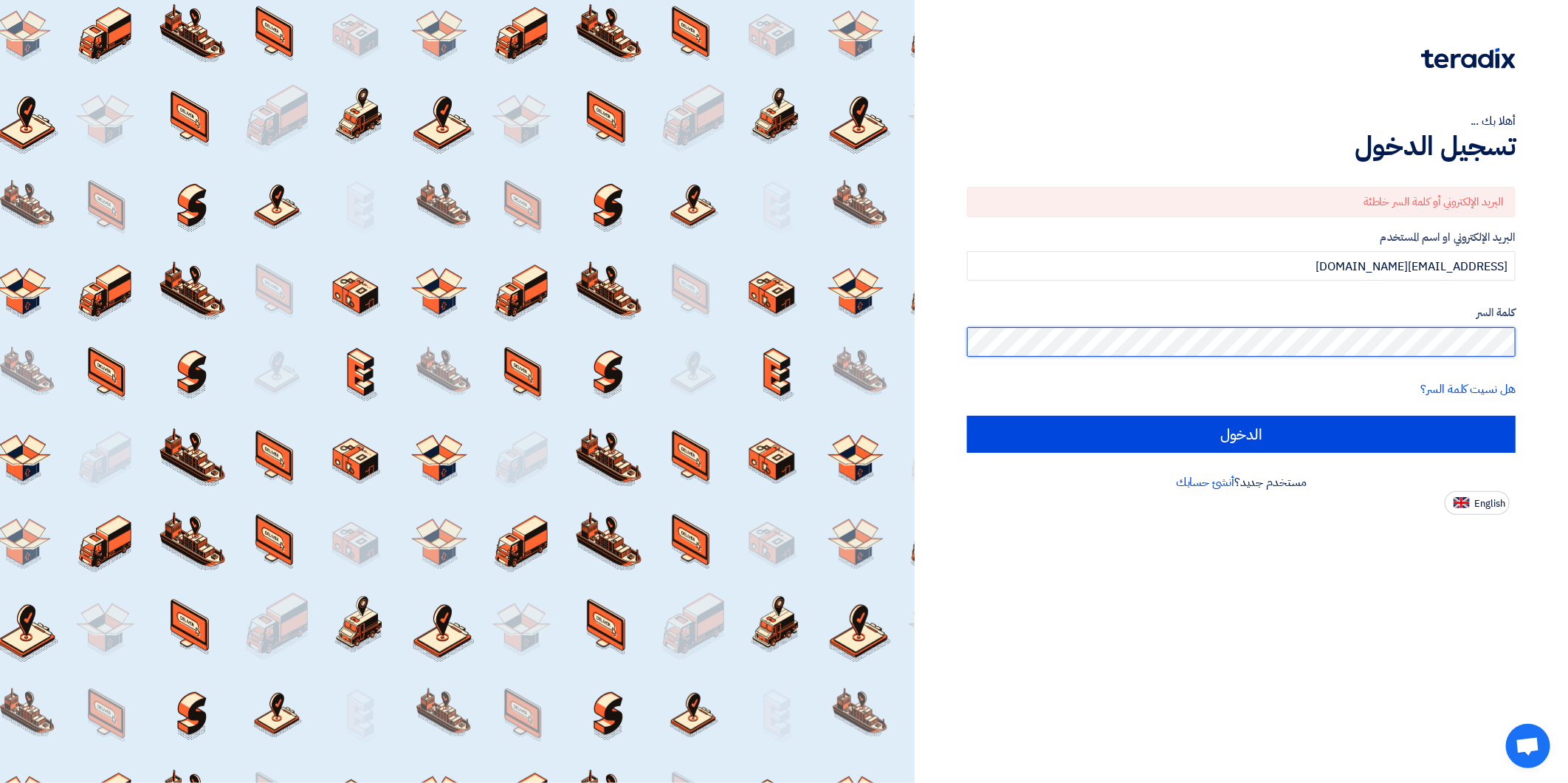
click at [1411, 232] on html "أهلا بك ... تسجيل الدخول البريد الإلكتروني أو كلمة السر خاطئة البريد الإلكتروني…" at bounding box center [784, 391] width 1568 height 783
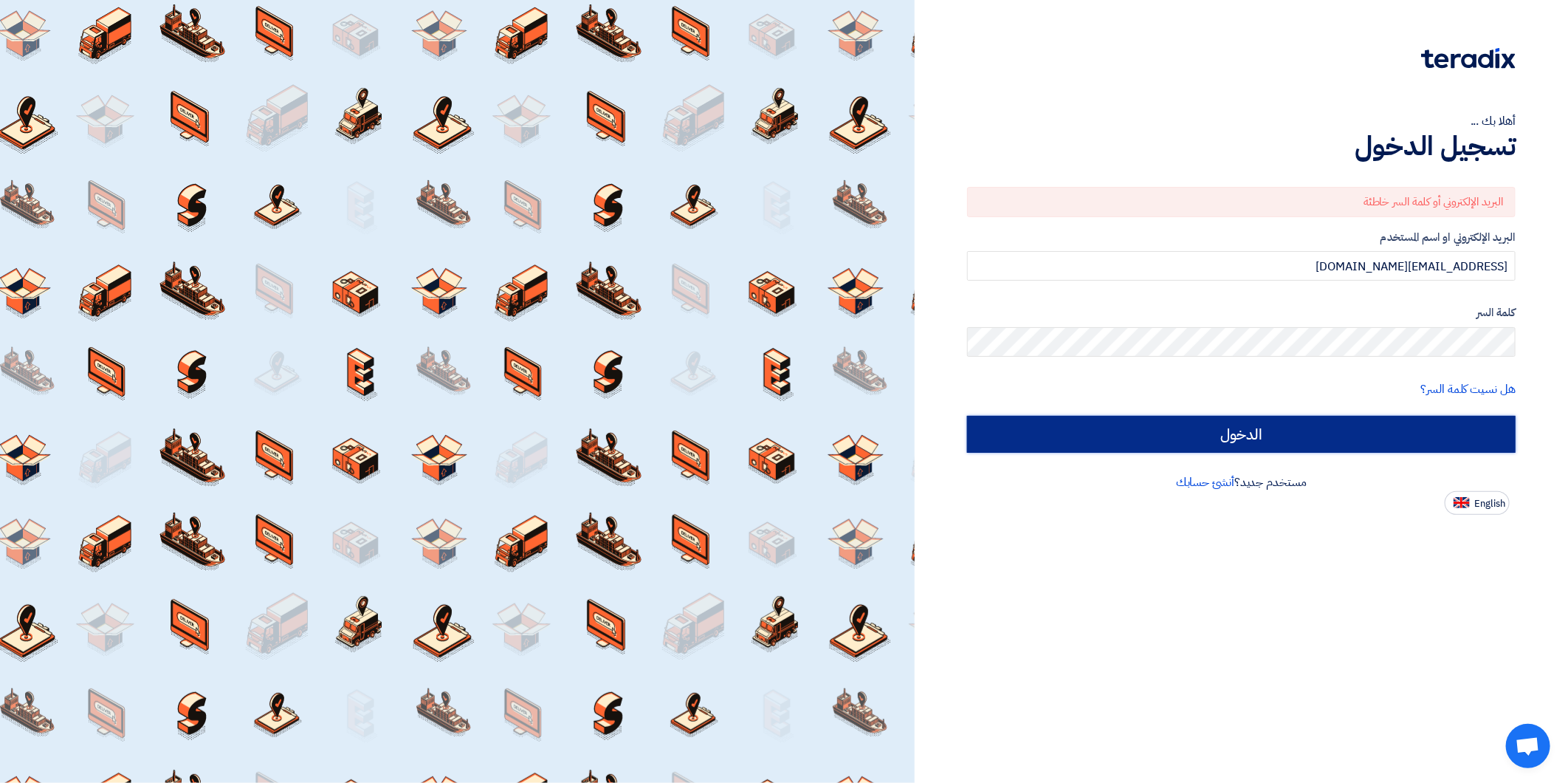
click at [1119, 440] on input "الدخول" at bounding box center [1242, 434] width 549 height 37
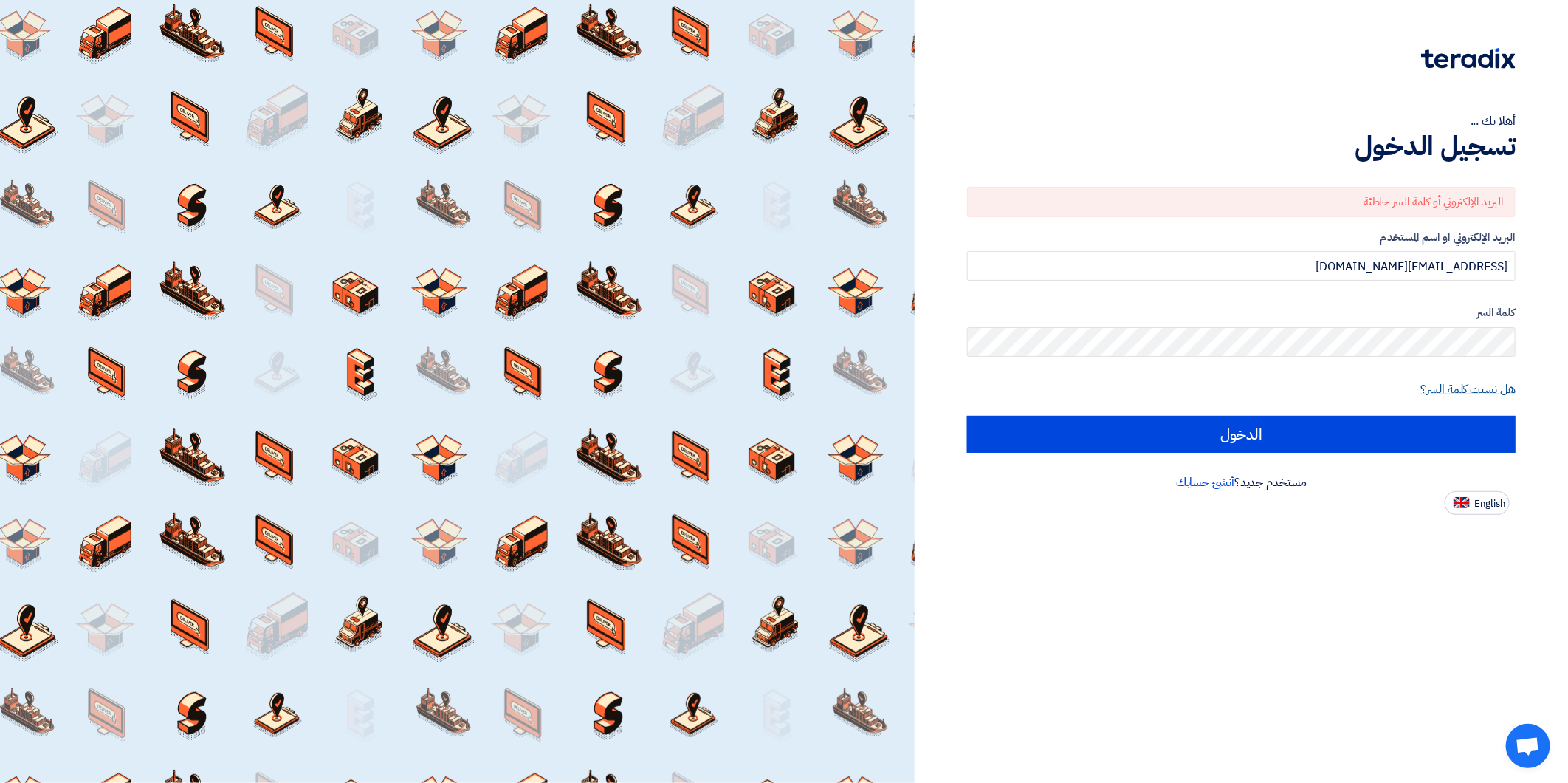
click at [1411, 395] on link "هل نسيت كلمة السر؟" at bounding box center [1469, 389] width 94 height 18
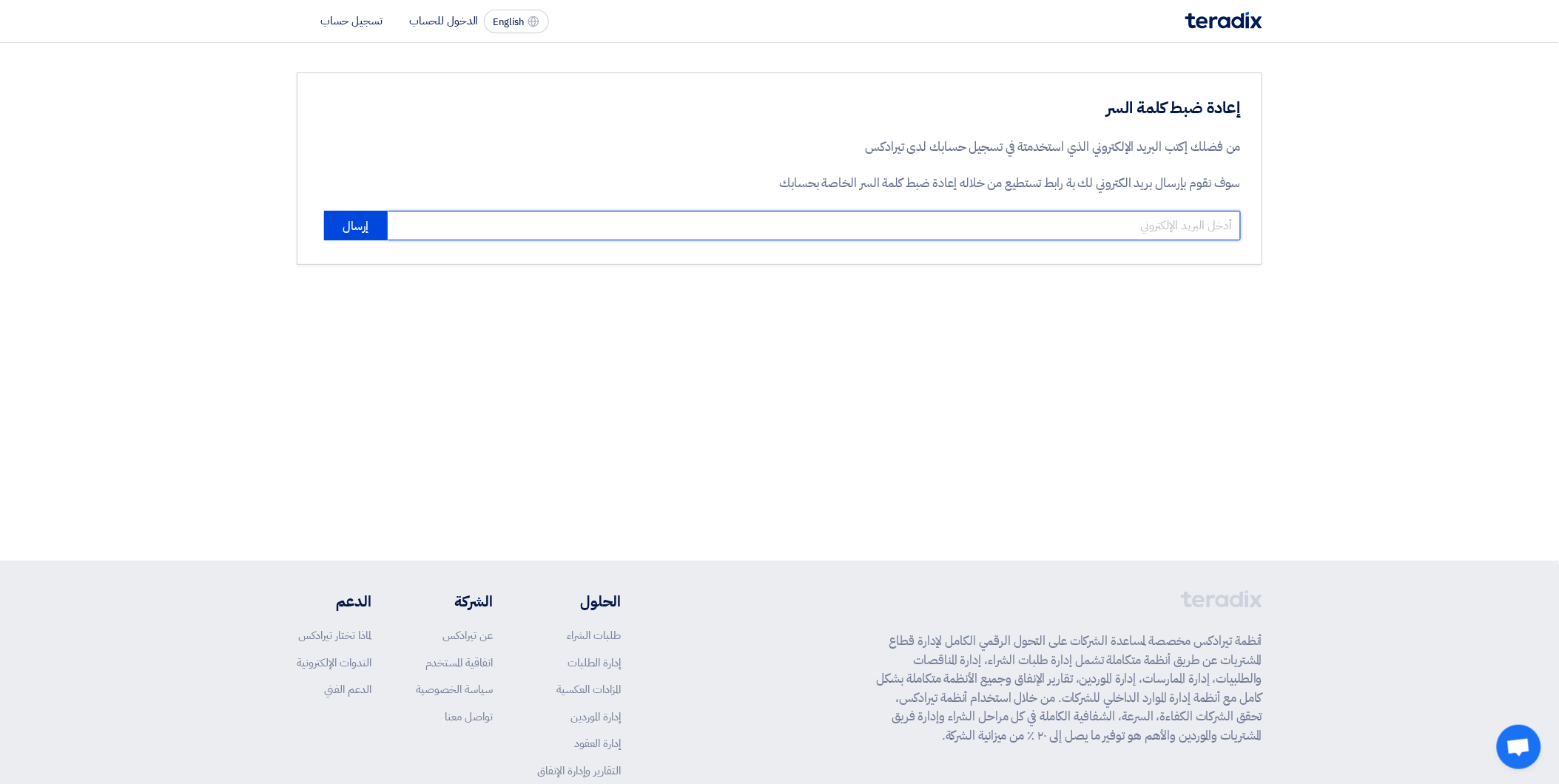
click at [1129, 230] on input "email" at bounding box center [814, 226] width 854 height 29
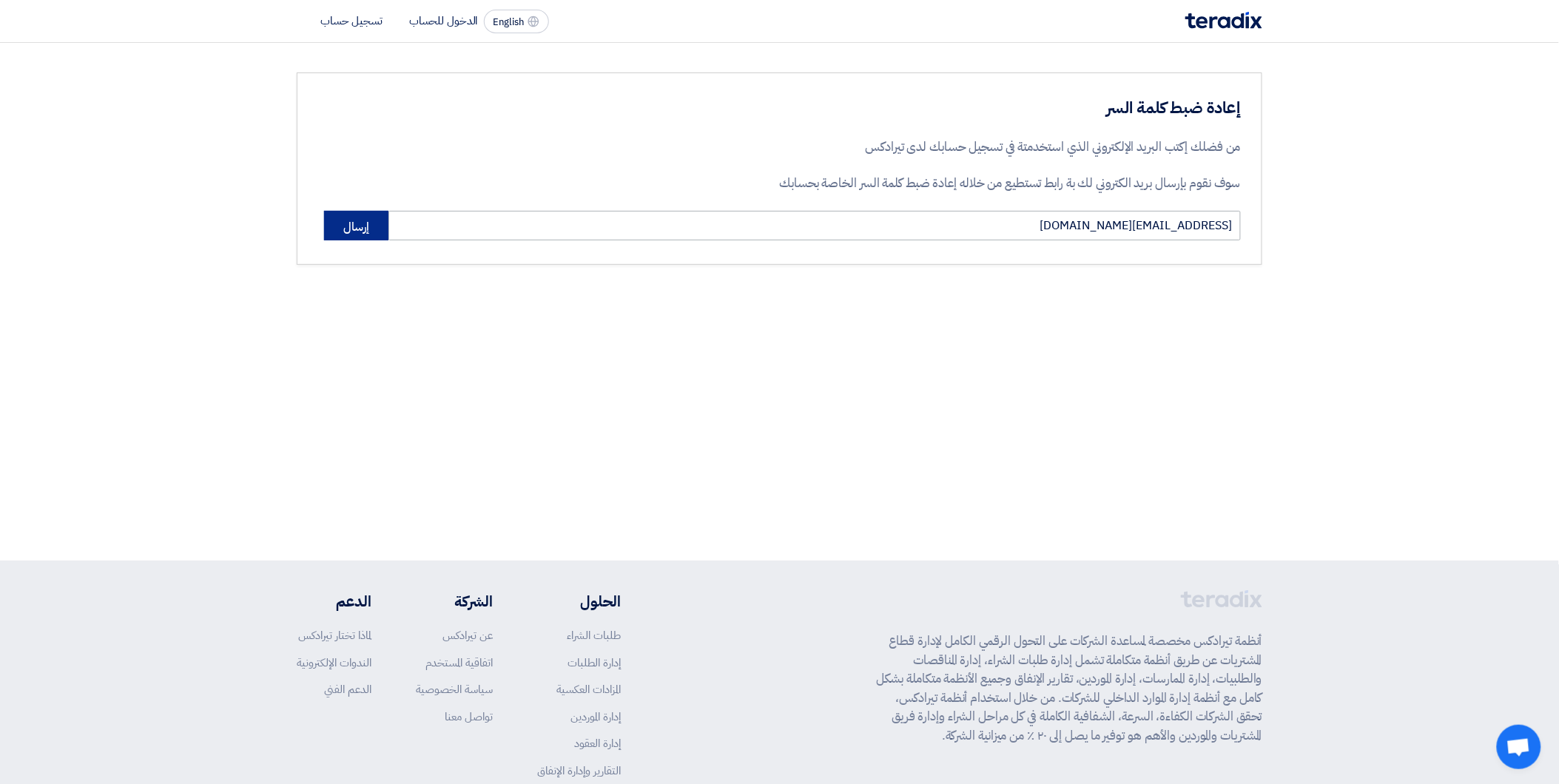
drag, startPoint x: 341, startPoint y: 218, endPoint x: 921, endPoint y: 230, distance: 580.1
click at [918, 231] on div "sales@idex.sa إرسال" at bounding box center [780, 226] width 923 height 29
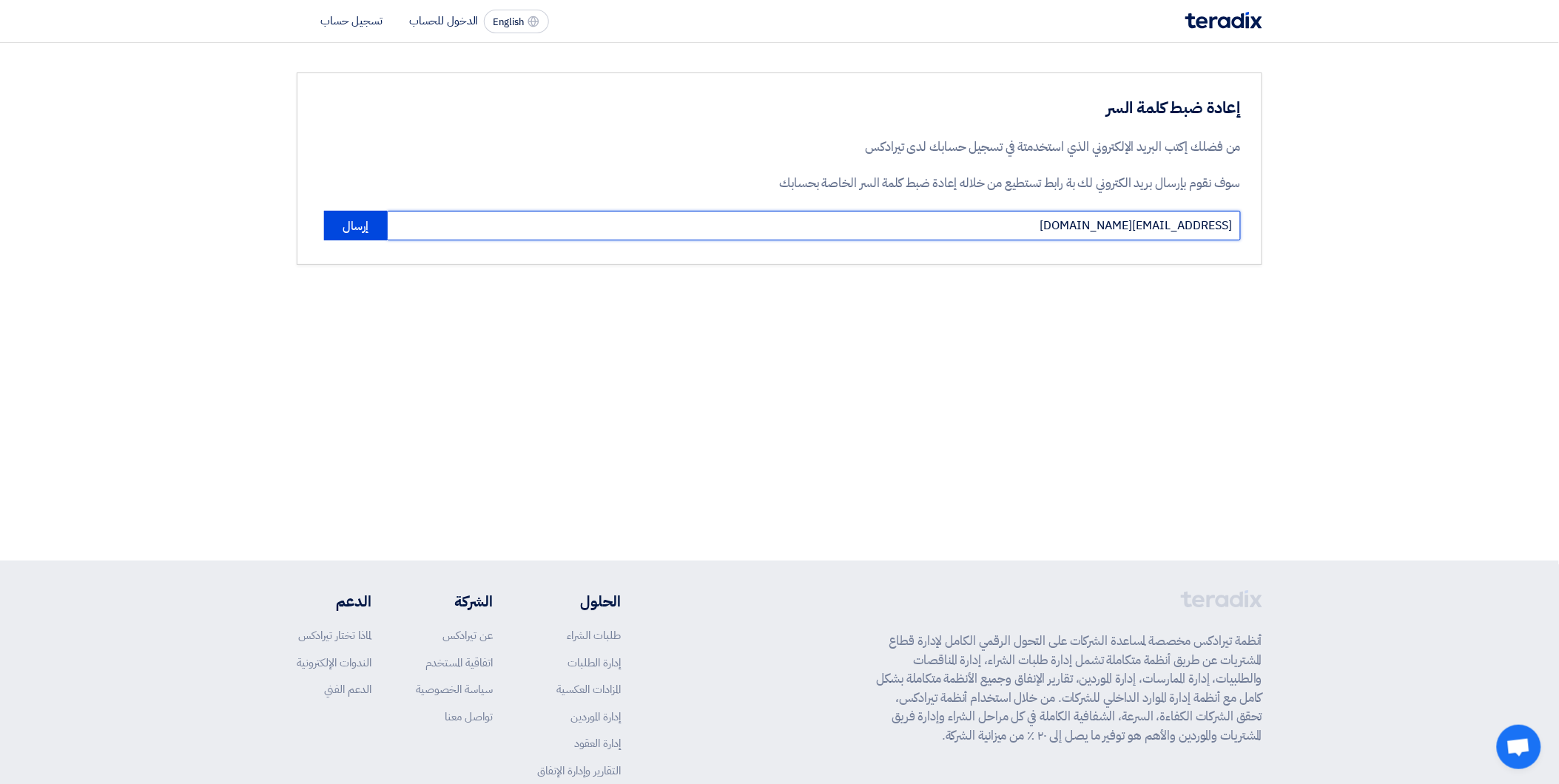
click at [938, 224] on input "sales@idex.sa" at bounding box center [814, 226] width 854 height 29
drag, startPoint x: 1193, startPoint y: 226, endPoint x: 1465, endPoint y: 198, distance: 273.4
click at [1414, 199] on section "إعادة ضبط كلمة السر من فضلك إكتب البريد الإلكتروني الذي استخدمتة في تسجيل حسابك…" at bounding box center [780, 169] width 1559 height 251
type input "ش"
type input "amr.e@idex.sa"
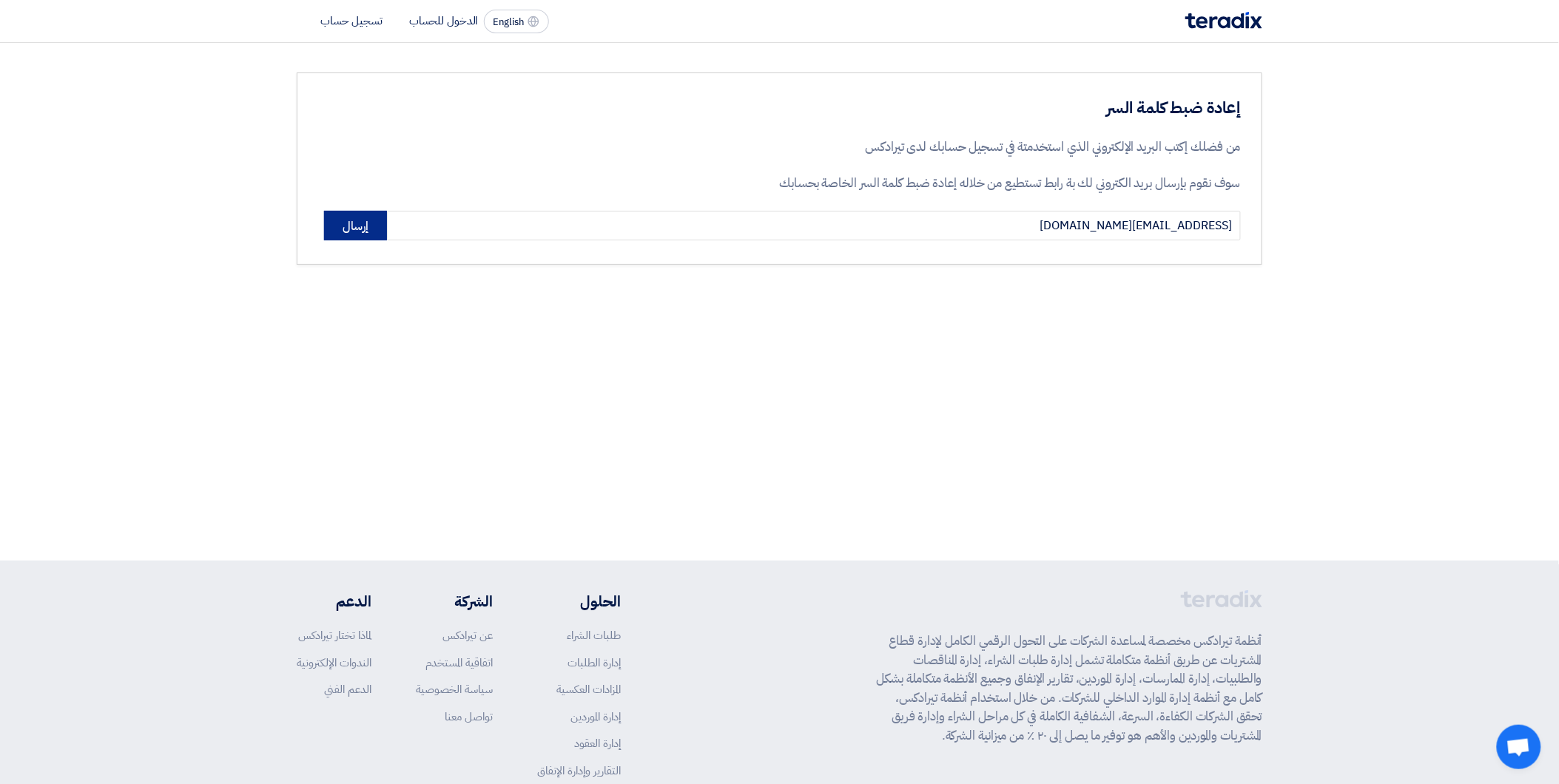
click at [382, 226] on button "إرسال" at bounding box center [355, 226] width 63 height 29
click at [349, 224] on button "إرسال" at bounding box center [355, 226] width 63 height 29
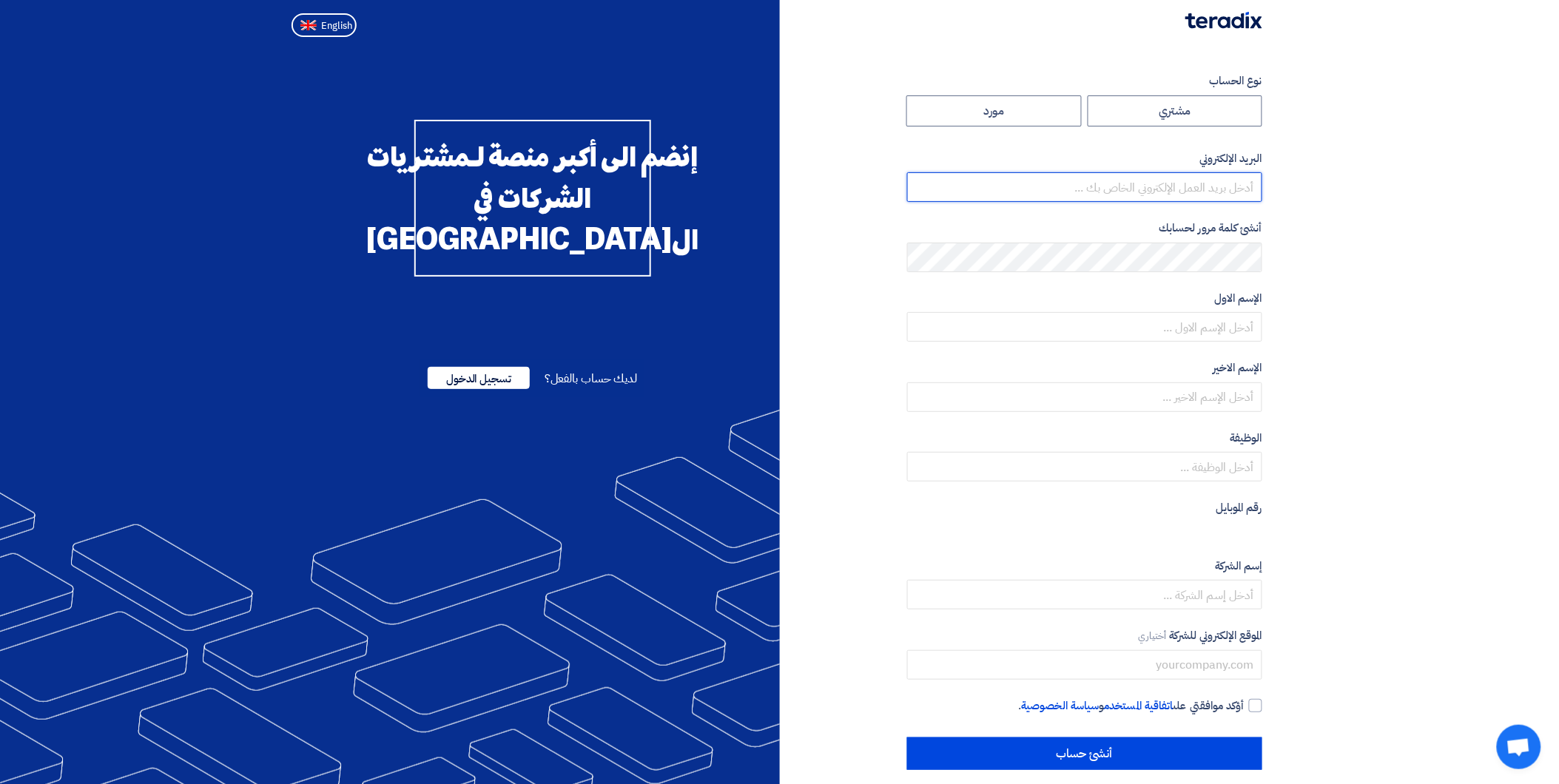
type input "amr.e@idex.sa"
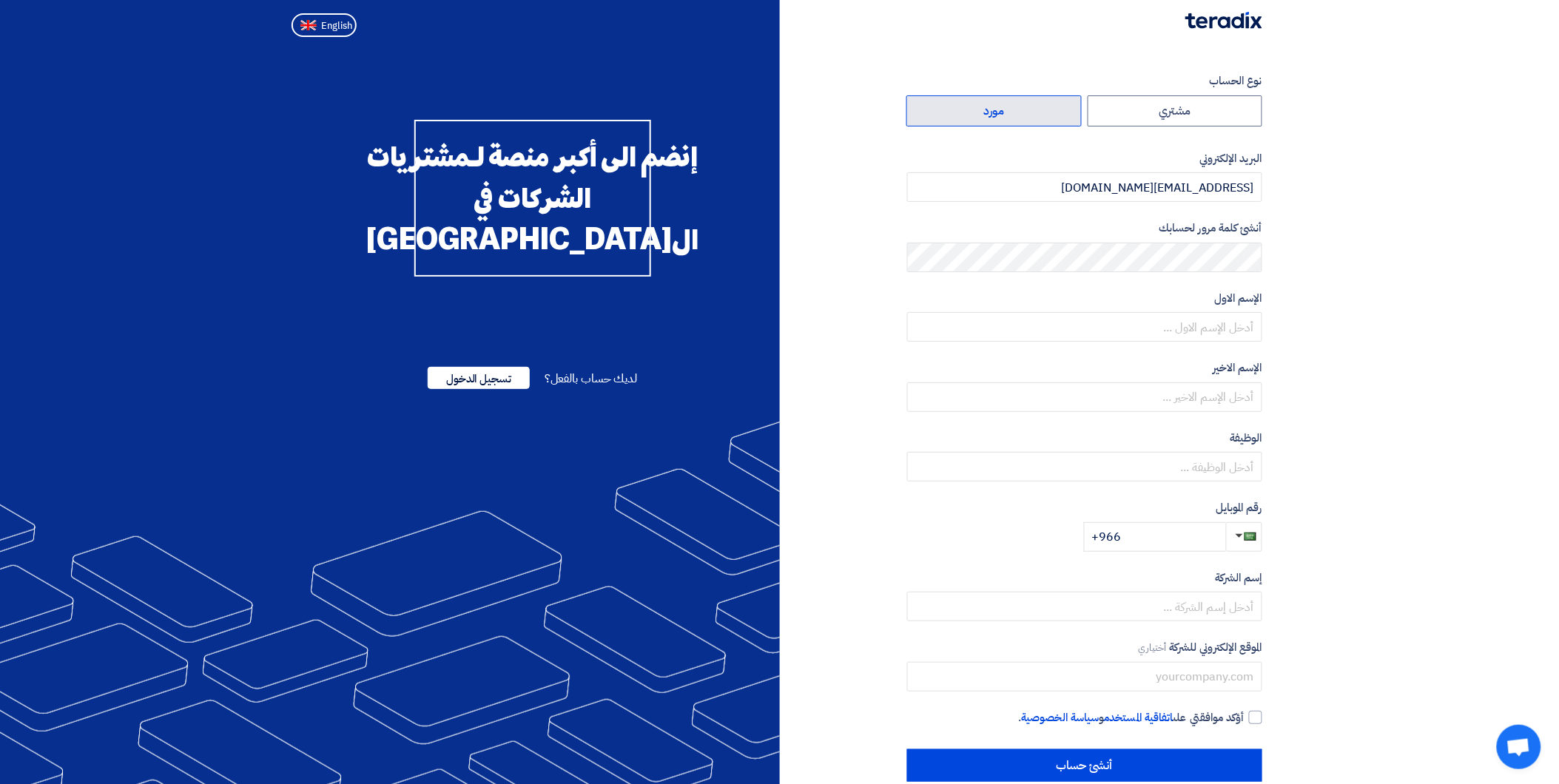
click at [1052, 100] on label "مورد" at bounding box center [994, 111] width 176 height 31
click at [1052, 100] on input "مورد" at bounding box center [994, 111] width 174 height 29
radio input "true"
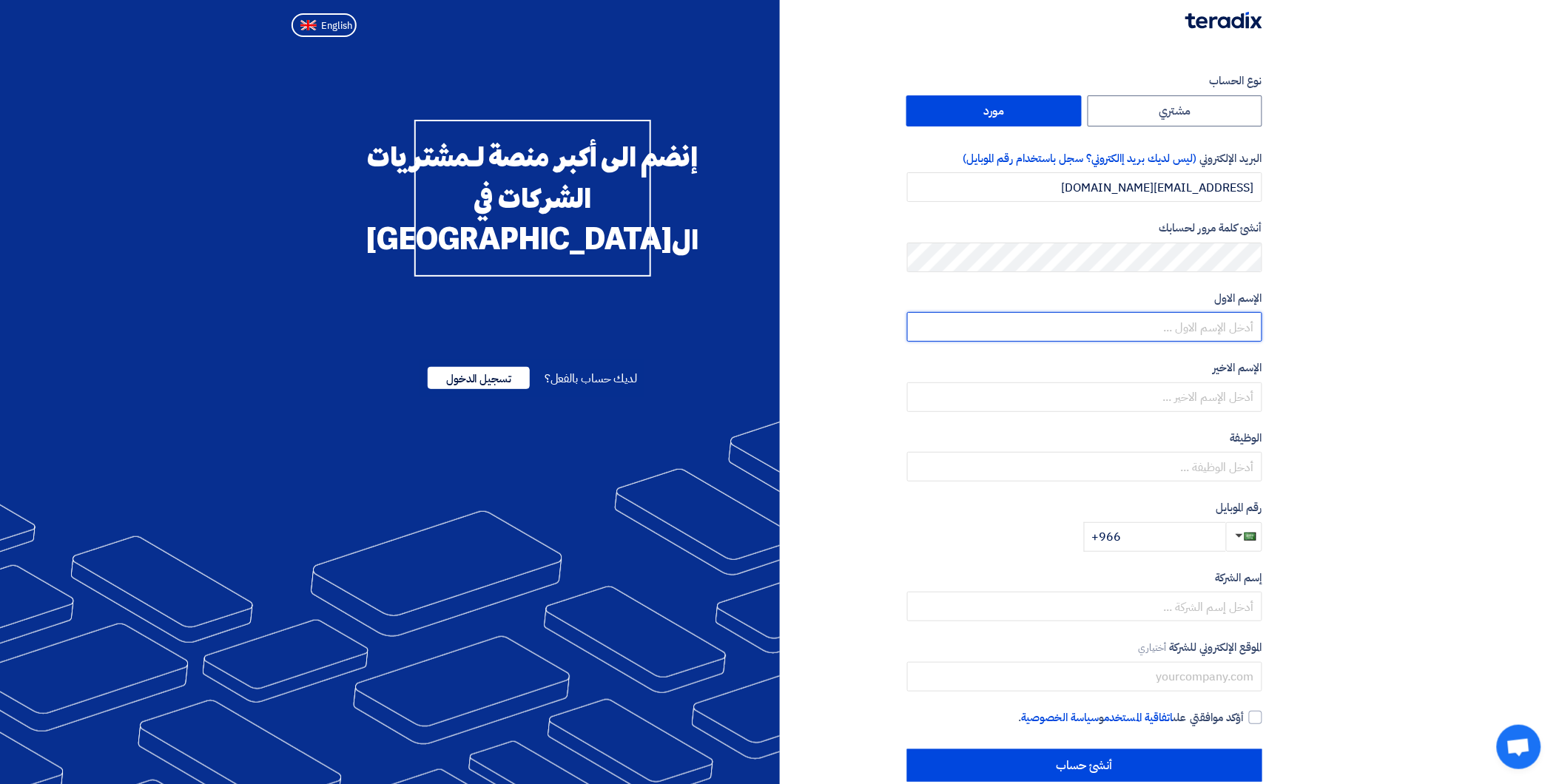
click at [1218, 323] on input "text" at bounding box center [1085, 327] width 355 height 29
type input "Amr"
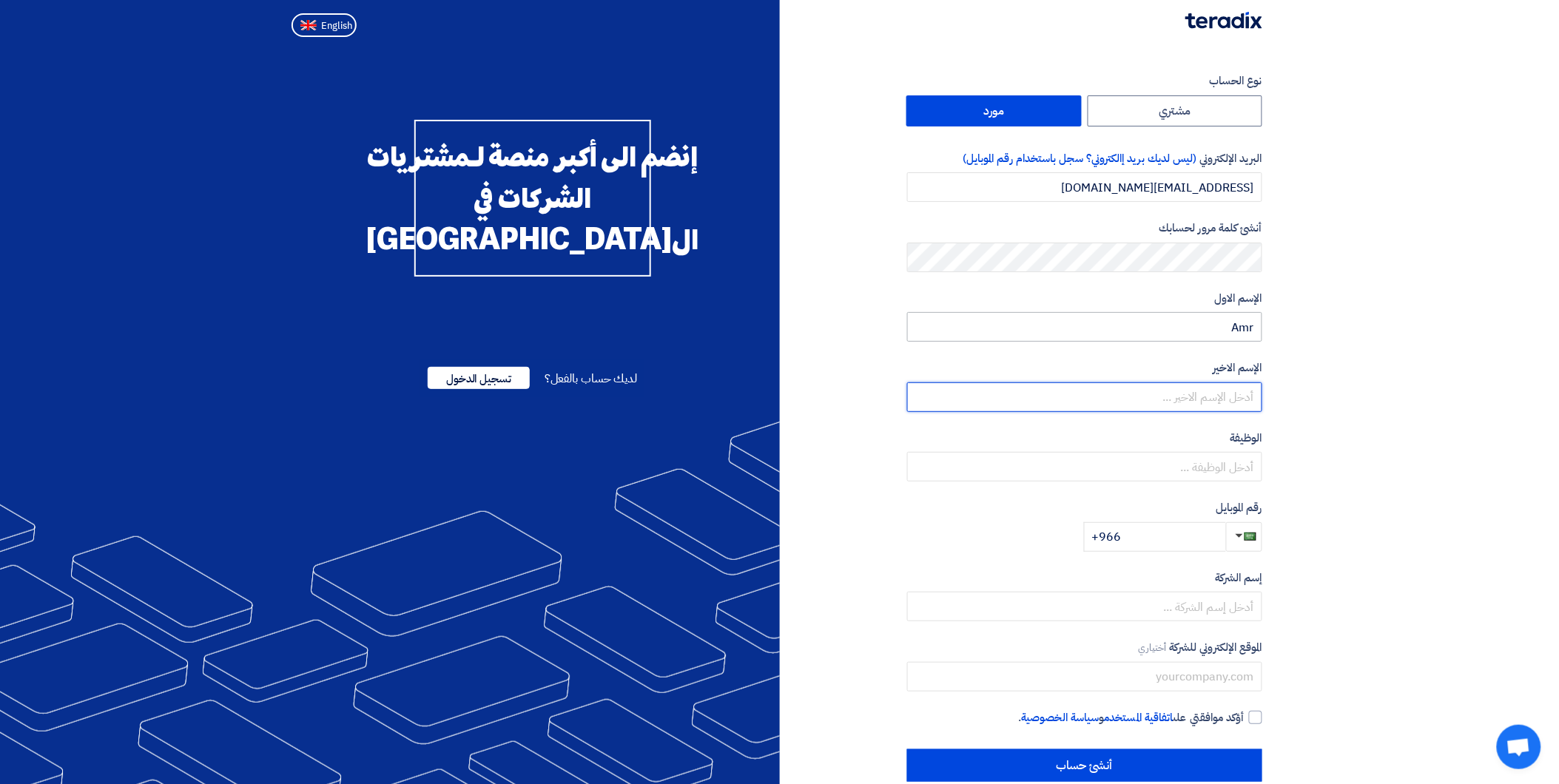
type input "Eissa"
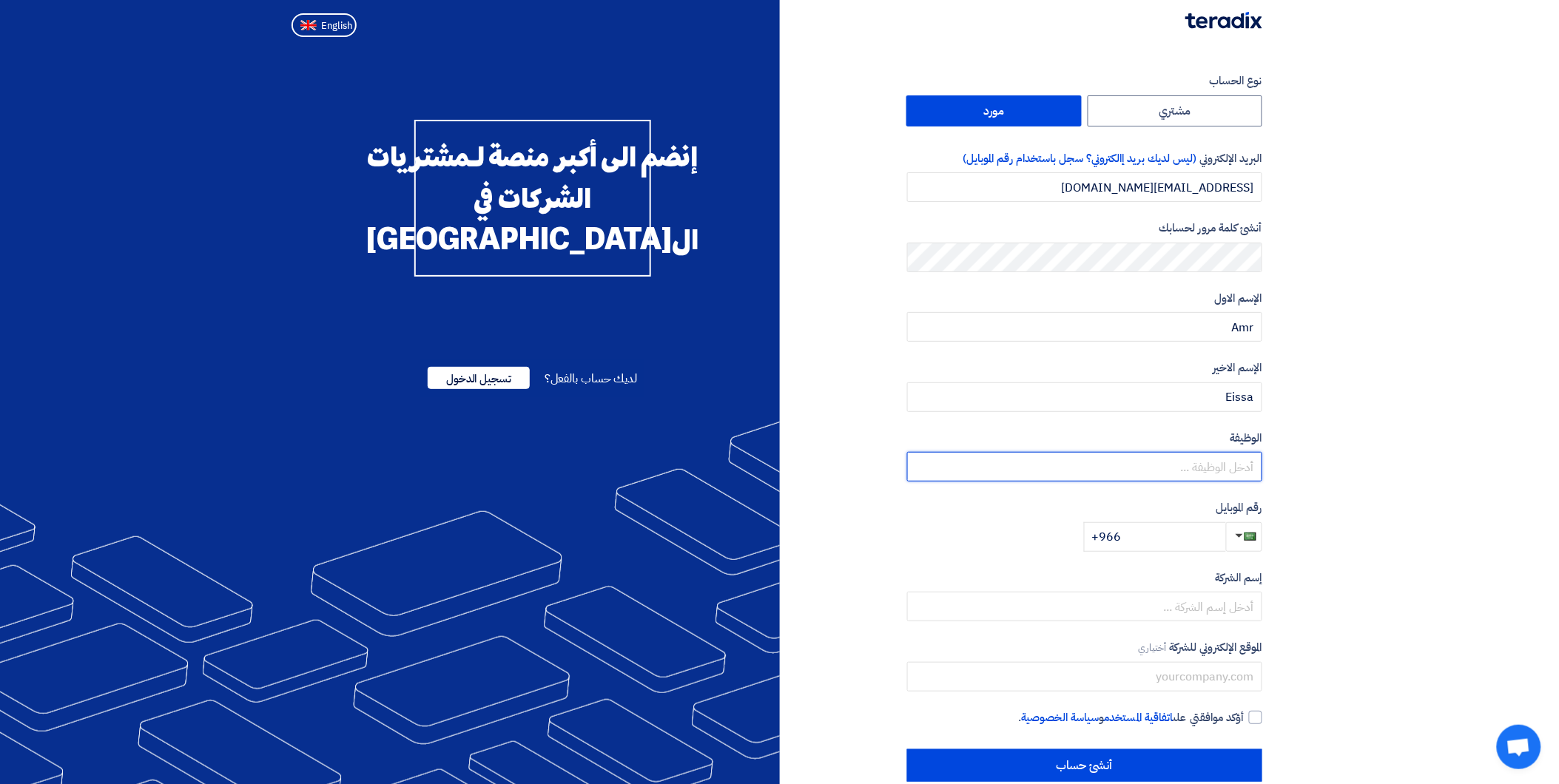
click at [1226, 466] on input "text" at bounding box center [1085, 466] width 355 height 29
type input "ؤ"
type input "Country Manager"
click at [1176, 541] on input "+966" at bounding box center [1155, 537] width 142 height 29
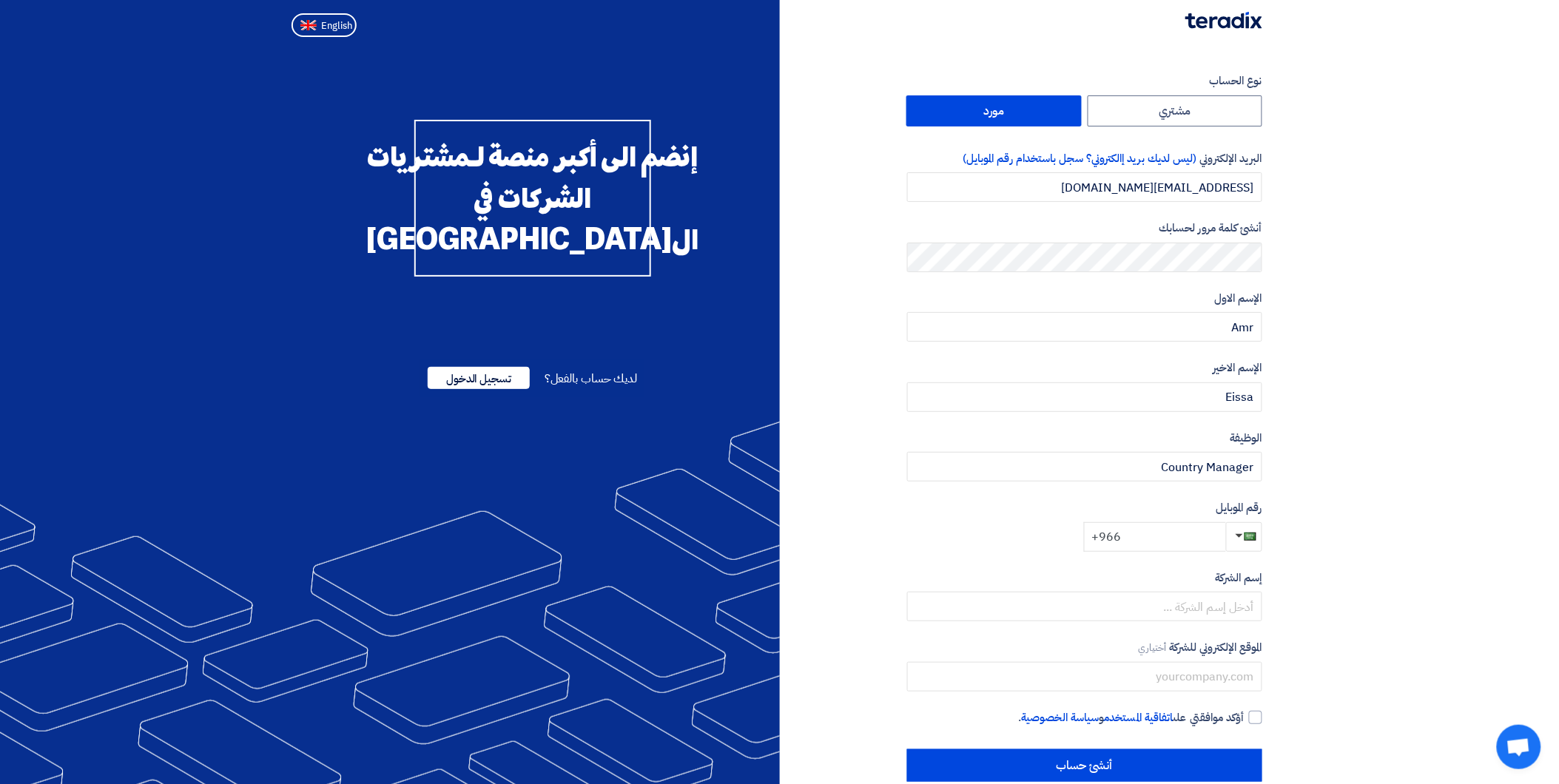
click at [1159, 531] on input "+966" at bounding box center [1155, 537] width 142 height 29
paste input "+966537757666"
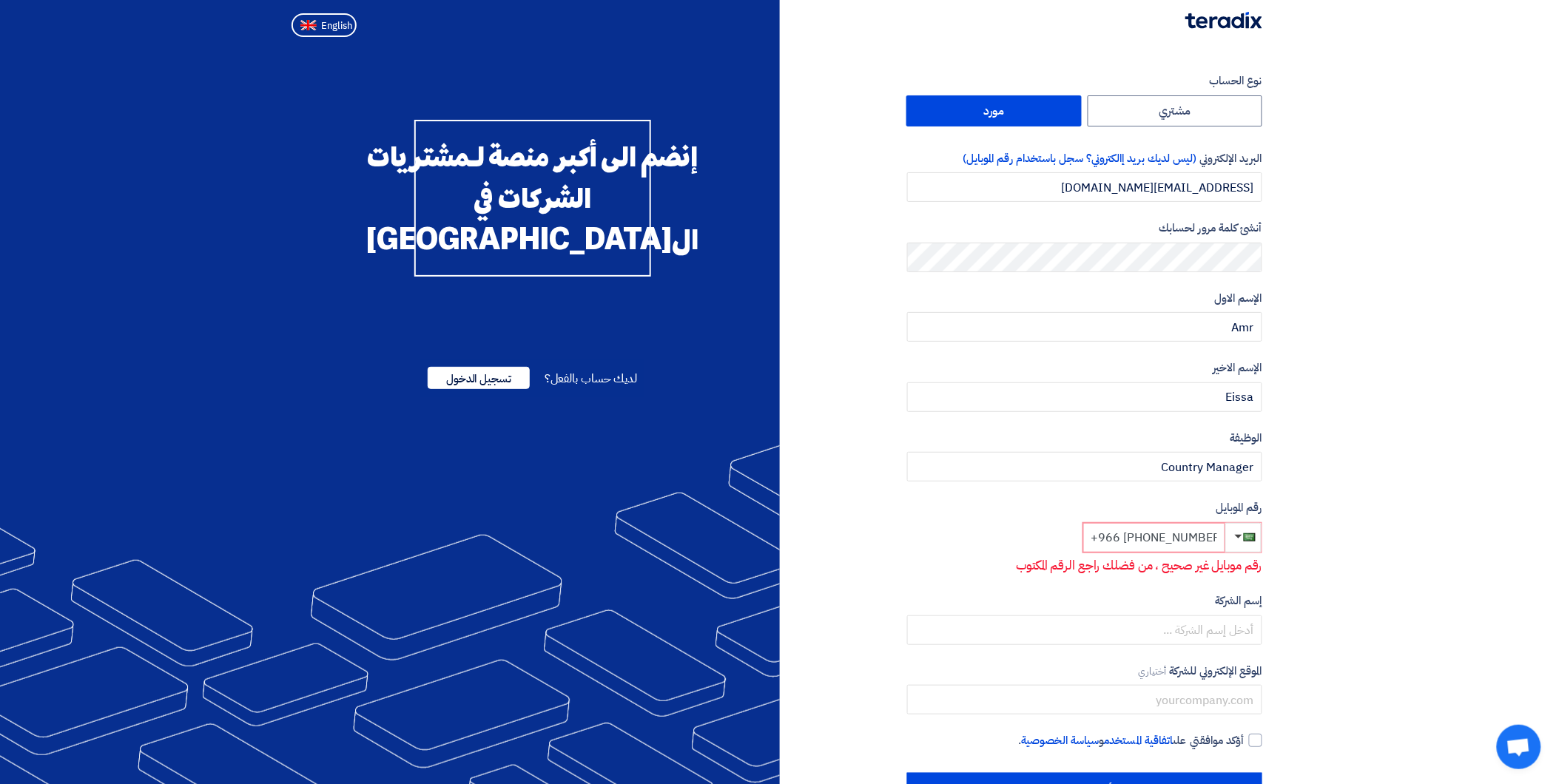
click at [1151, 537] on input "+966 +966537757666" at bounding box center [1154, 538] width 142 height 29
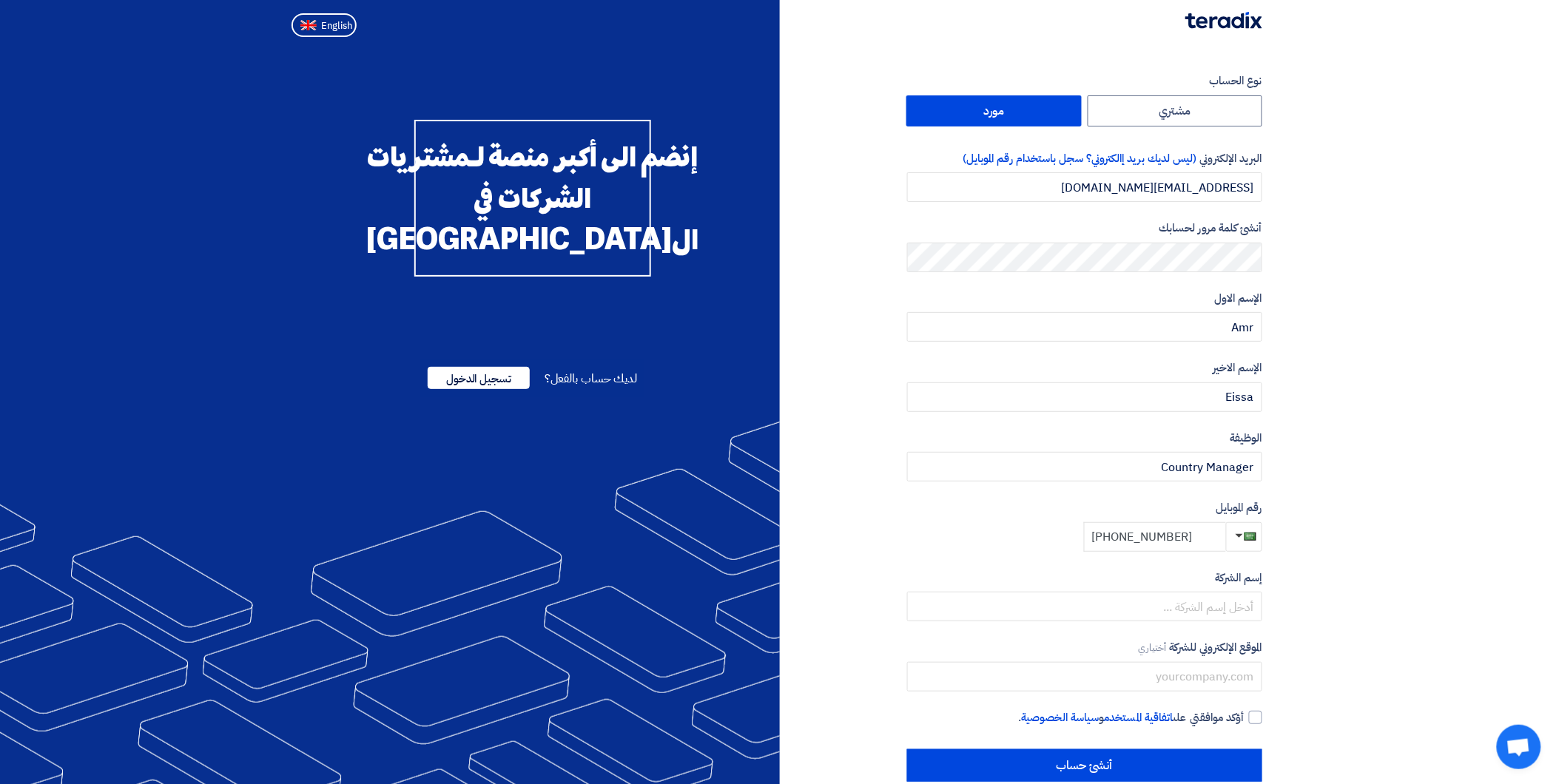
type input "+966 537757666"
click at [1189, 624] on form "إسم الشركة الموقع الإلكتروني للشركة أختياري" at bounding box center [1085, 630] width 355 height 122
click at [1184, 606] on input "text" at bounding box center [1085, 606] width 355 height 29
type input "Ideal Execution of Projects Company (IDEX Services Co.)"
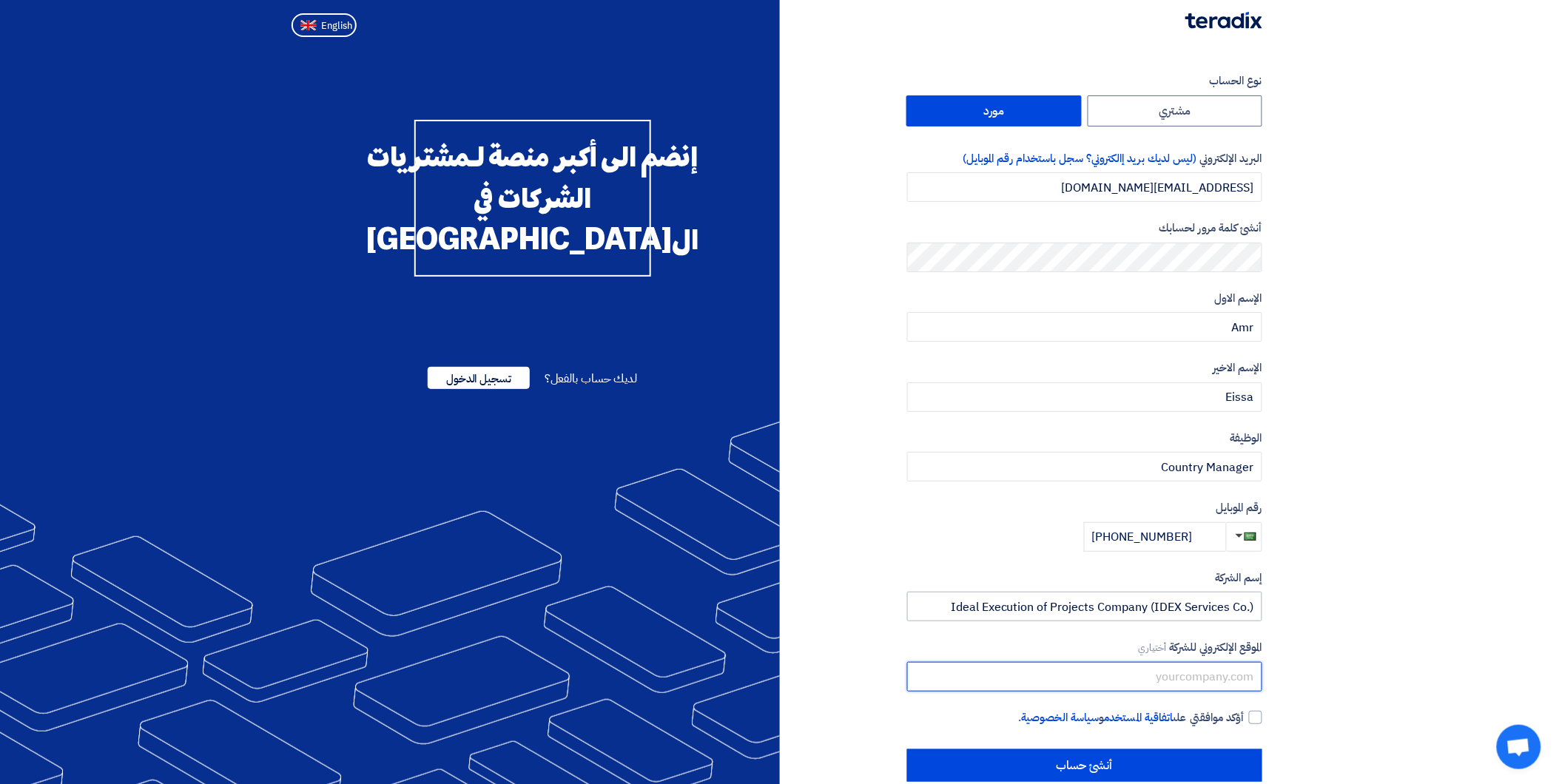
type input "www.idex.sa"
drag, startPoint x: 1256, startPoint y: 604, endPoint x: 1112, endPoint y: 616, distance: 144.5
click at [1112, 616] on input "Ideal Execution of Projects Company (IDEX Services Co.)" at bounding box center [1085, 606] width 355 height 29
click at [1144, 601] on input "Ideal Execution of Projects Co." at bounding box center [1085, 606] width 355 height 29
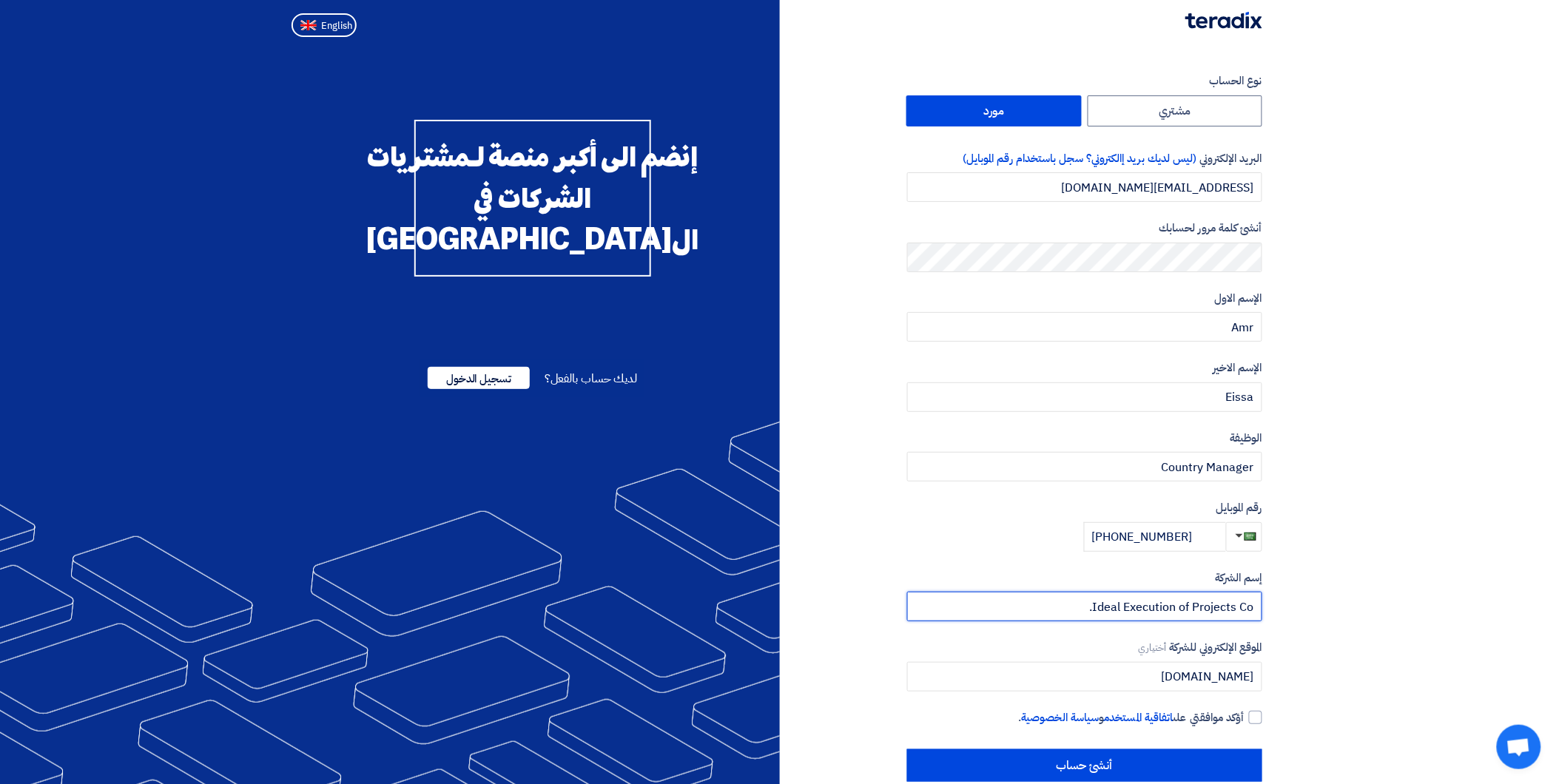
click at [1066, 615] on input "Ideal Execution of Projects Co." at bounding box center [1085, 606] width 355 height 29
type input "Ideal Execution of Projects Co."
click at [1253, 705] on div at bounding box center [1256, 717] width 14 height 14
click at [1244, 705] on input "أؤكد موافقتي على اتفاقية المستخدم و سياسة الخصوصية ." at bounding box center [1067, 724] width 355 height 29
checkbox input "true"
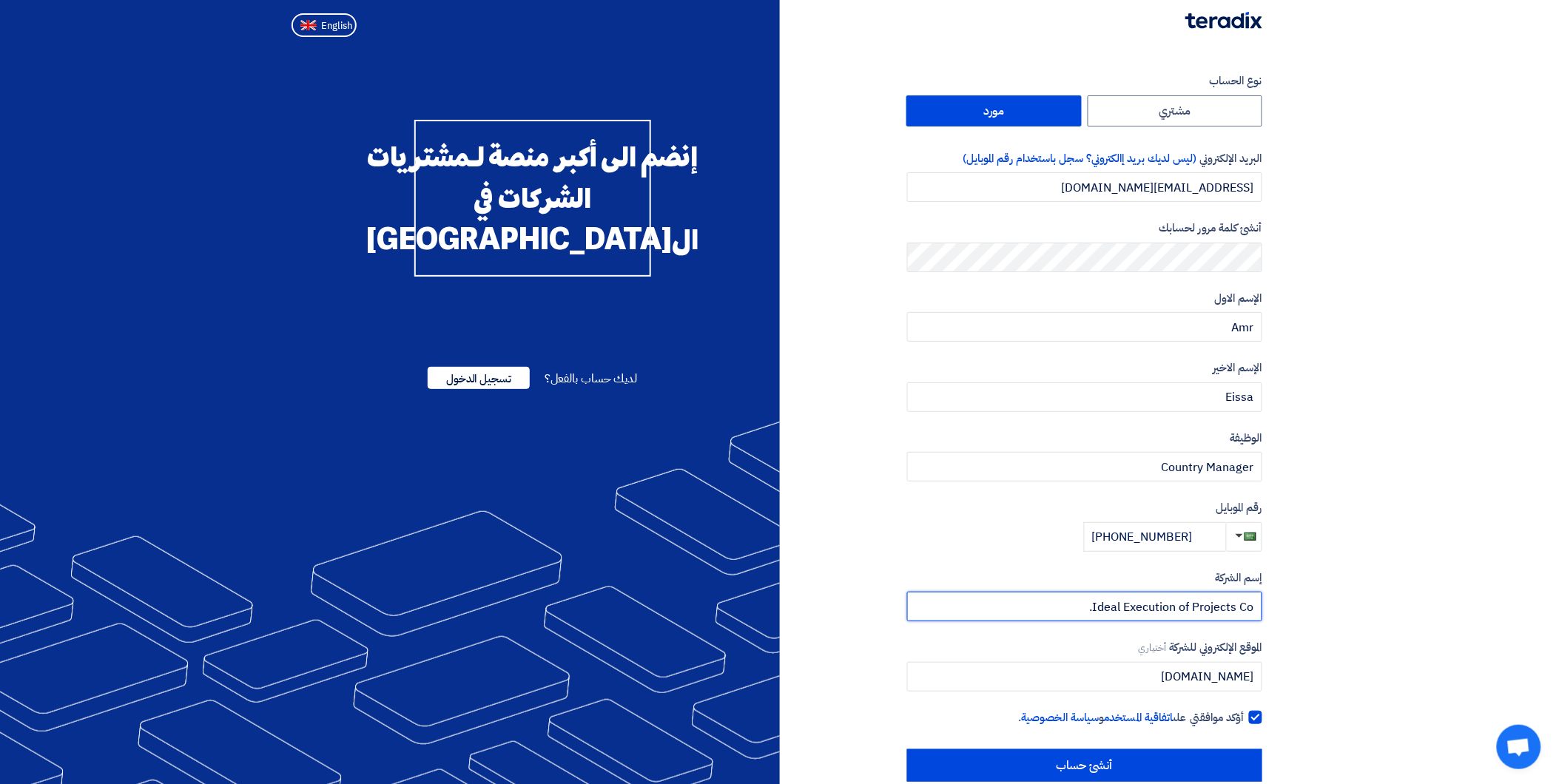
click at [1088, 613] on input "Ideal Execution of Projects Co." at bounding box center [1085, 606] width 355 height 29
click at [1093, 604] on input "Ideal Execution of Projects Co" at bounding box center [1085, 606] width 355 height 29
click at [1100, 606] on input "Ideal Execution of Projects Co" at bounding box center [1085, 606] width 355 height 29
type input "Ideal Execution of Projects Co."
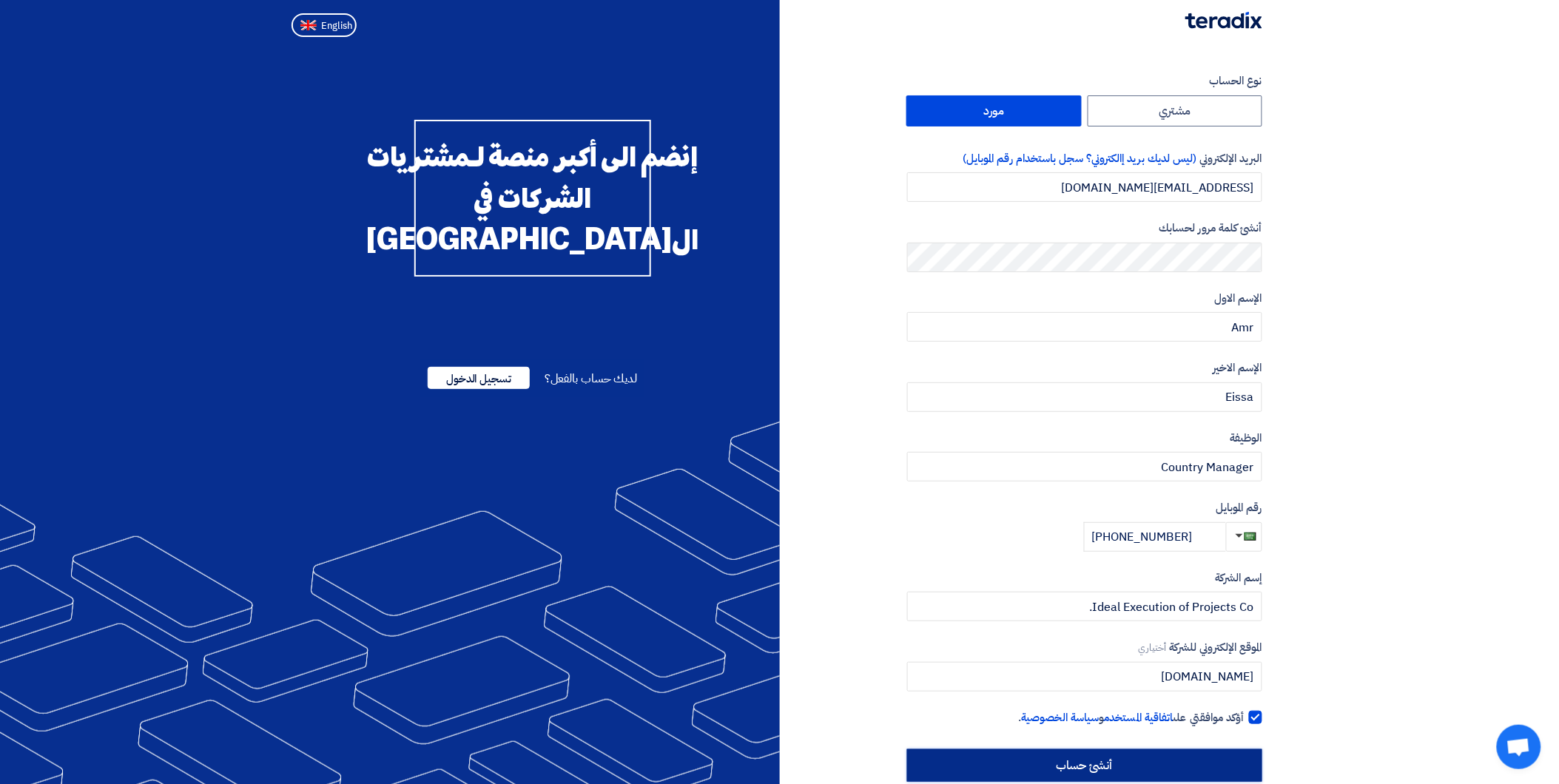
click at [1115, 705] on input "أنشئ حساب" at bounding box center [1085, 764] width 355 height 32
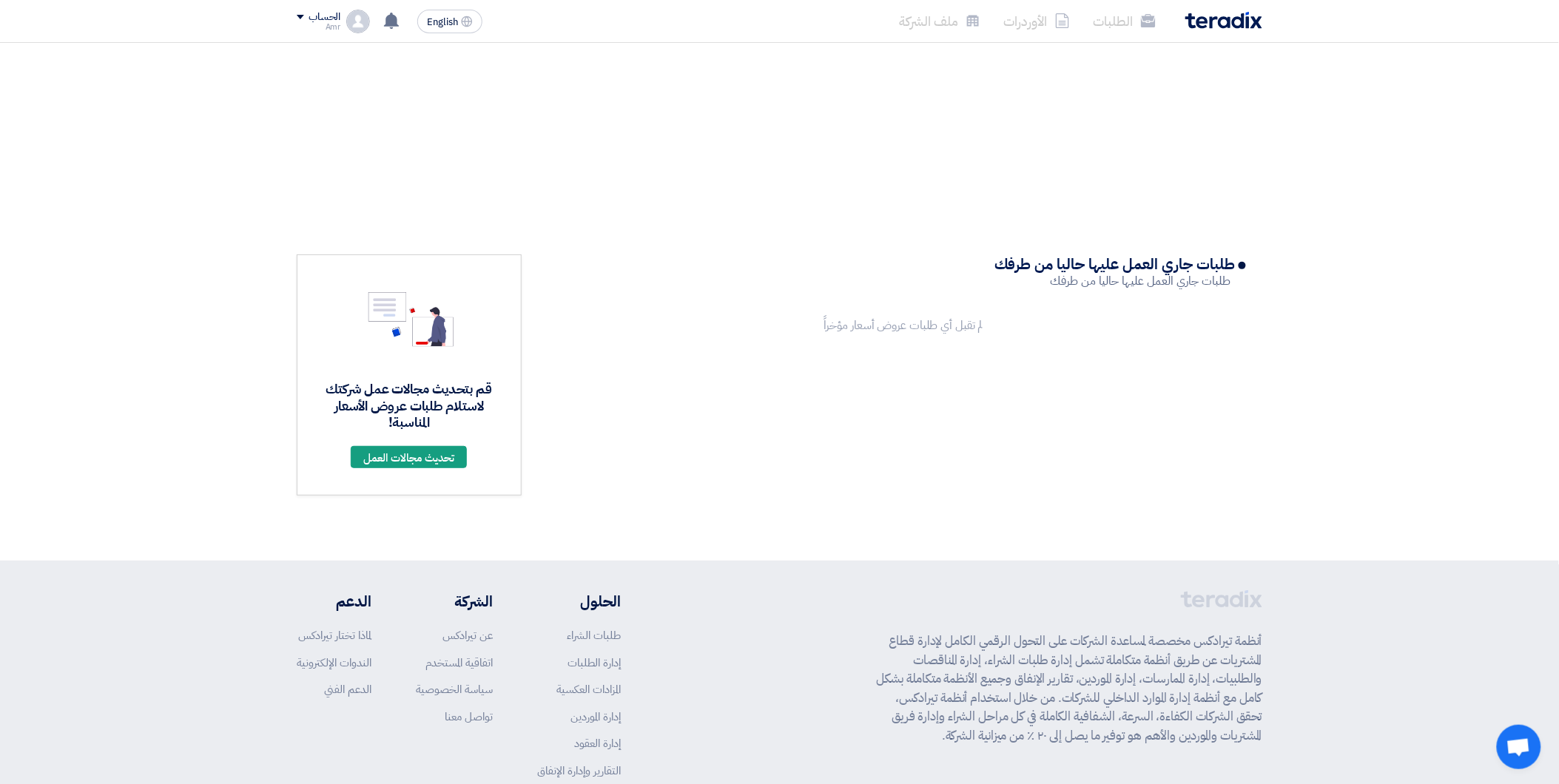
click at [1216, 16] on img at bounding box center [1223, 20] width 77 height 17
click at [1202, 25] on img at bounding box center [1223, 20] width 77 height 17
click at [1239, 24] on img at bounding box center [1223, 20] width 77 height 17
click at [1222, 97] on div "قم بتحديث مجالات عمل شركتك لاستلام طلبات عروض الأسعار المناسبة! تحديث مجالات ال…" at bounding box center [780, 301] width 1559 height 517
click at [1196, 26] on img at bounding box center [1223, 20] width 77 height 17
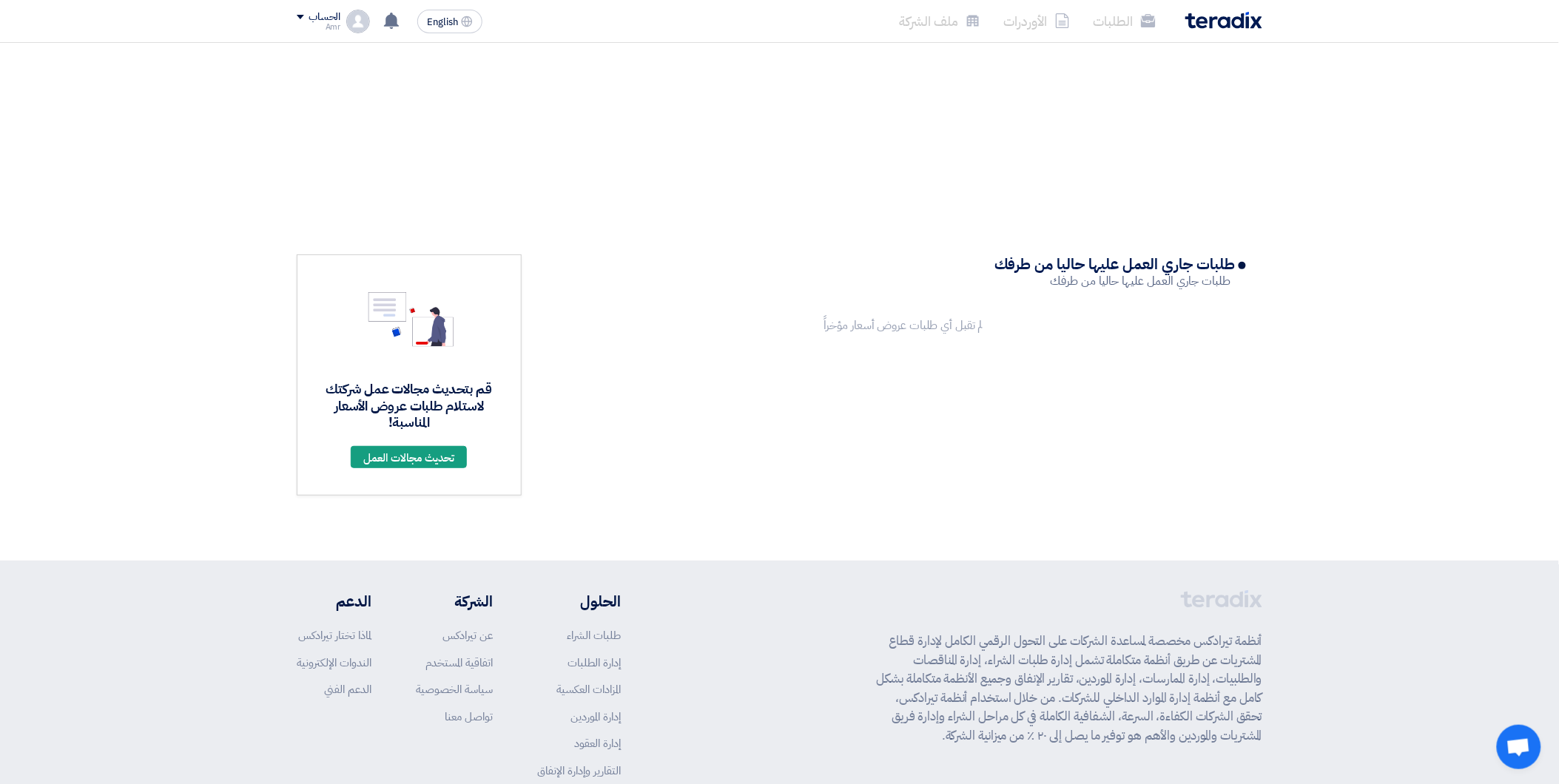
click at [1134, 17] on li "الطلبات" at bounding box center [1124, 21] width 85 height 34
click at [1196, 29] on div "الطلبات الأوردرات ملف الشركة" at bounding box center [973, 21] width 579 height 34
click at [1205, 19] on img at bounding box center [1223, 20] width 77 height 17
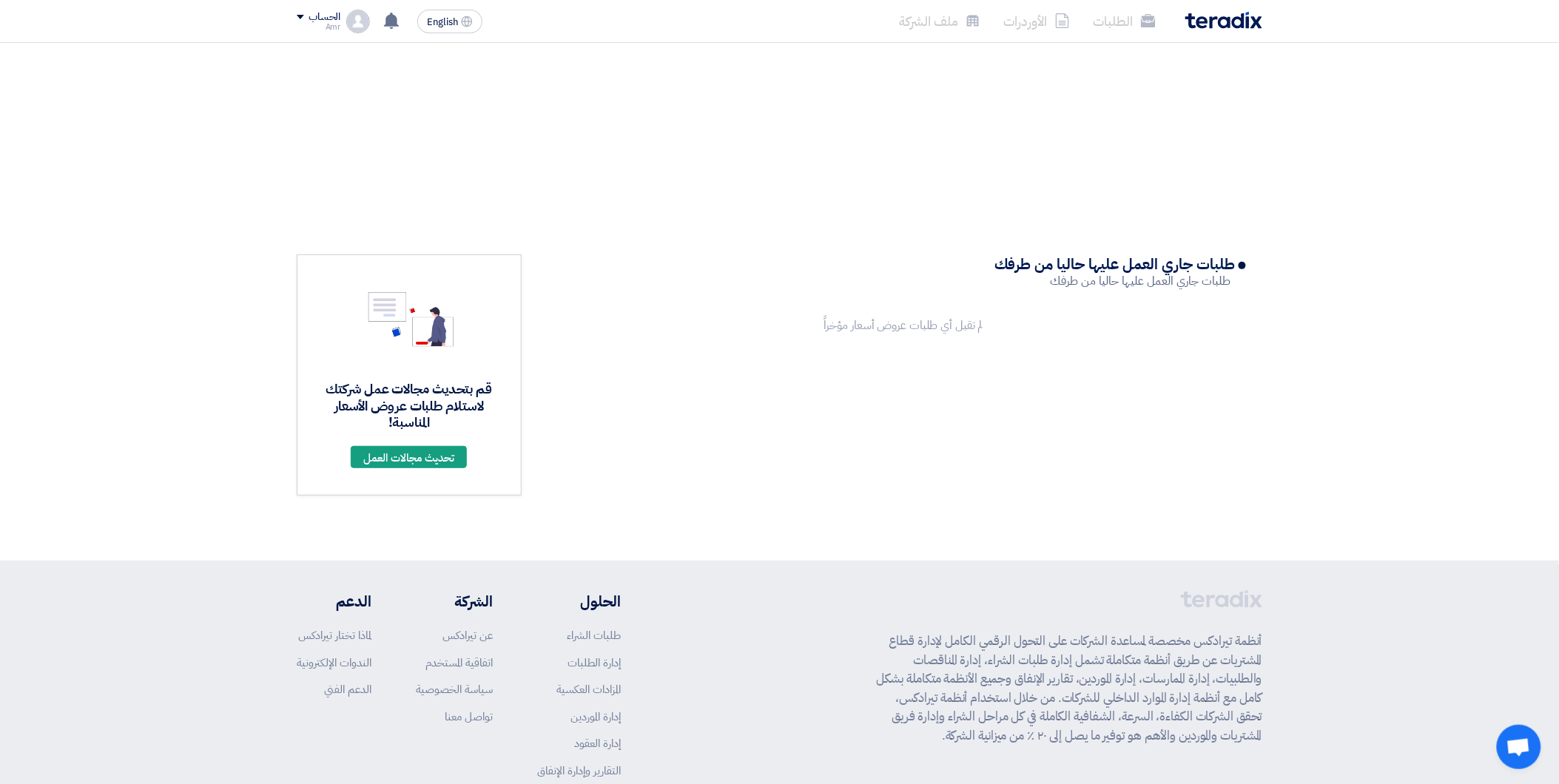
click at [1211, 20] on img at bounding box center [1223, 20] width 77 height 17
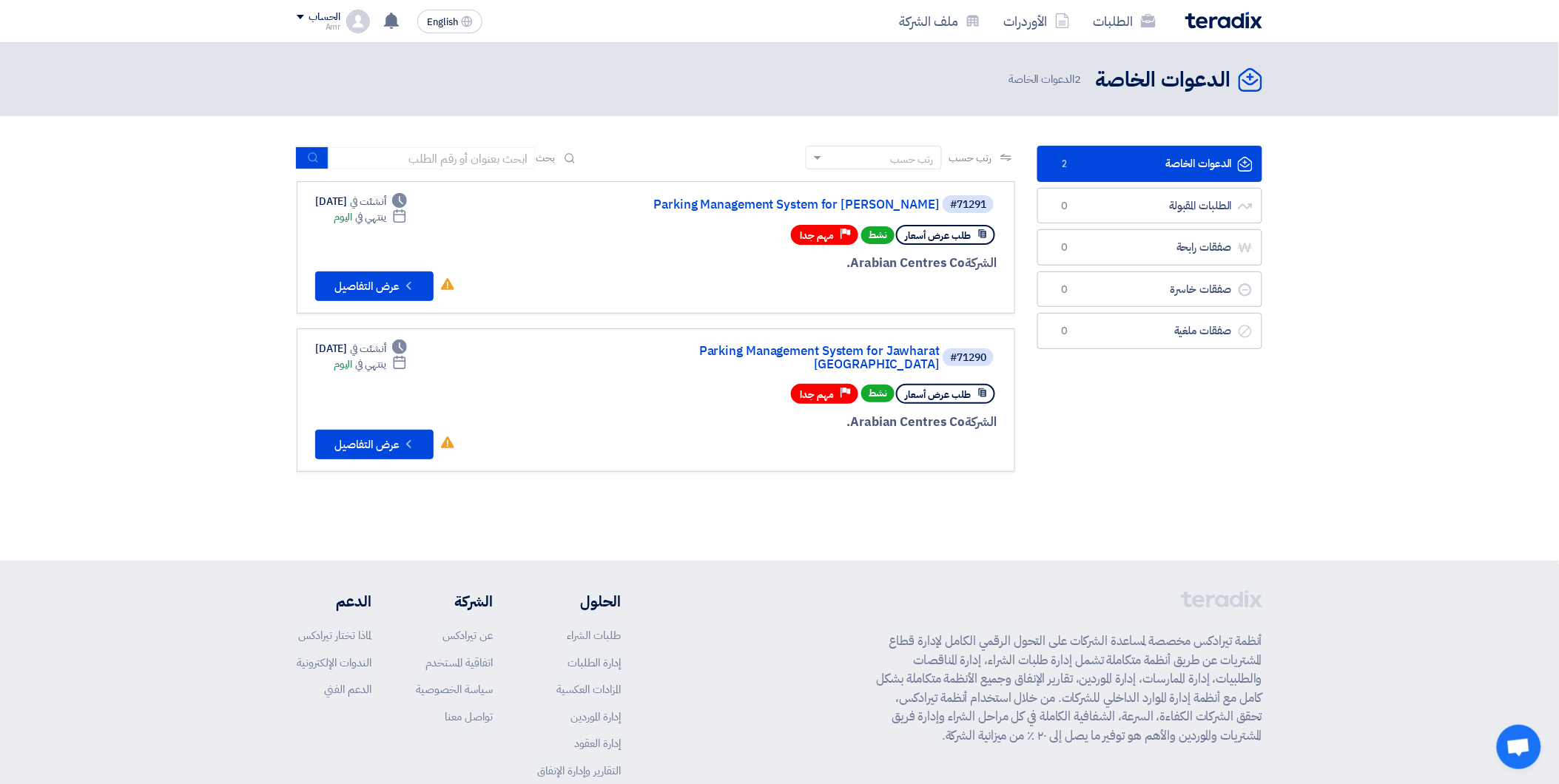
click at [1205, 17] on img at bounding box center [1223, 20] width 77 height 17
click at [412, 279] on icon "Check details" at bounding box center [408, 286] width 14 height 14
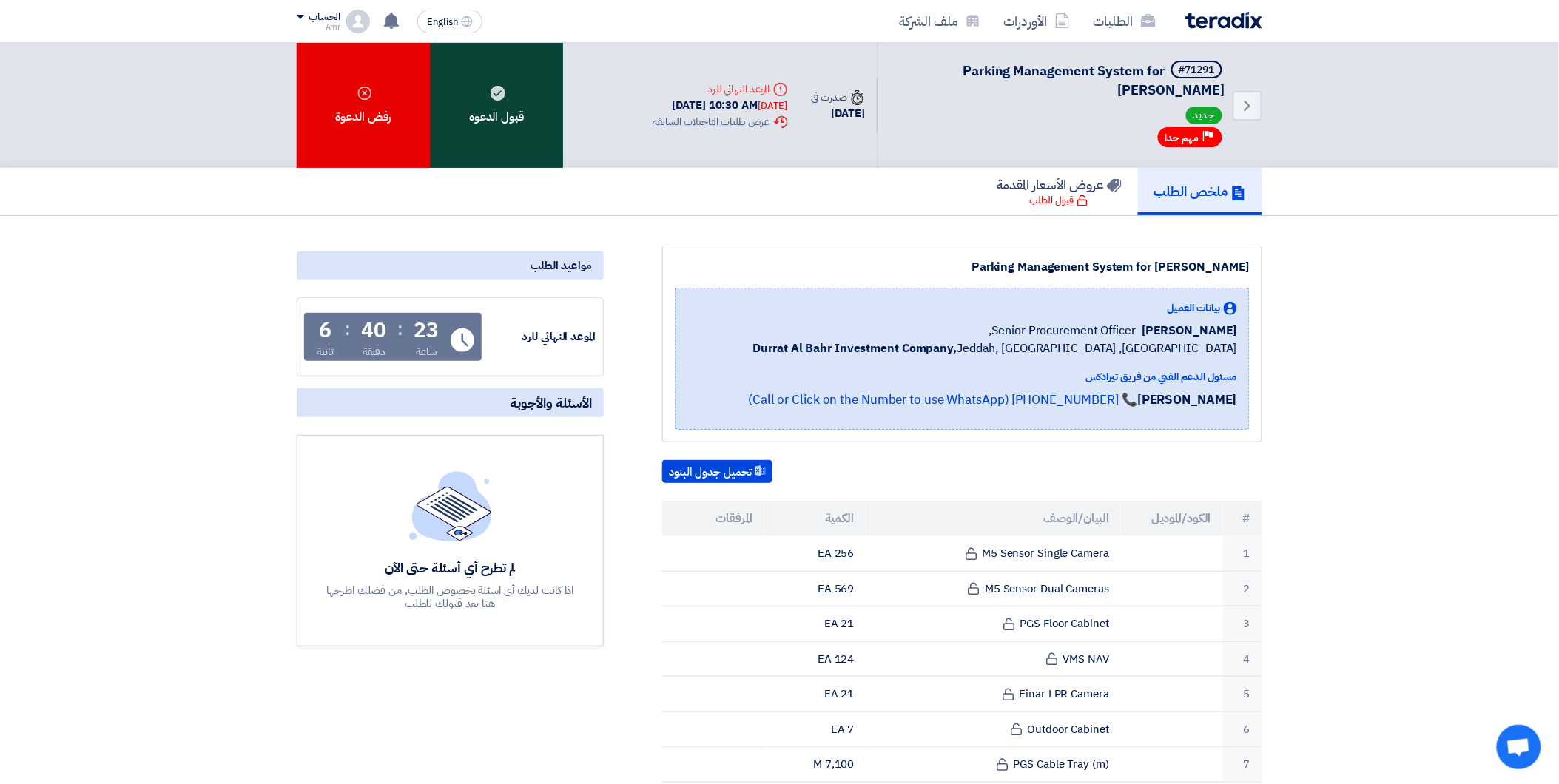
click at [497, 107] on div "قبول الدعوه" at bounding box center [497, 105] width 134 height 125
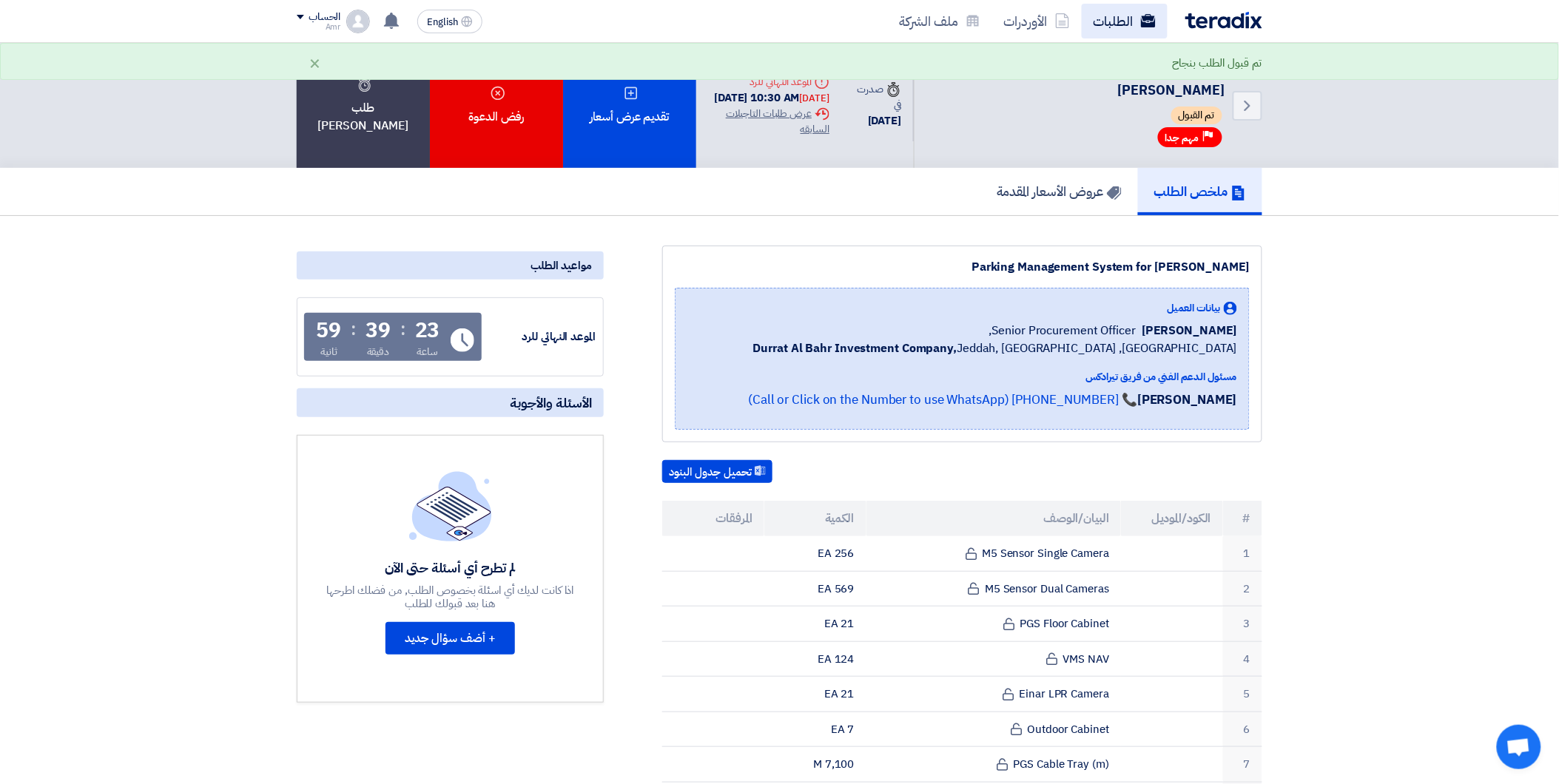
click at [1118, 16] on link "الطلبات" at bounding box center [1124, 21] width 85 height 34
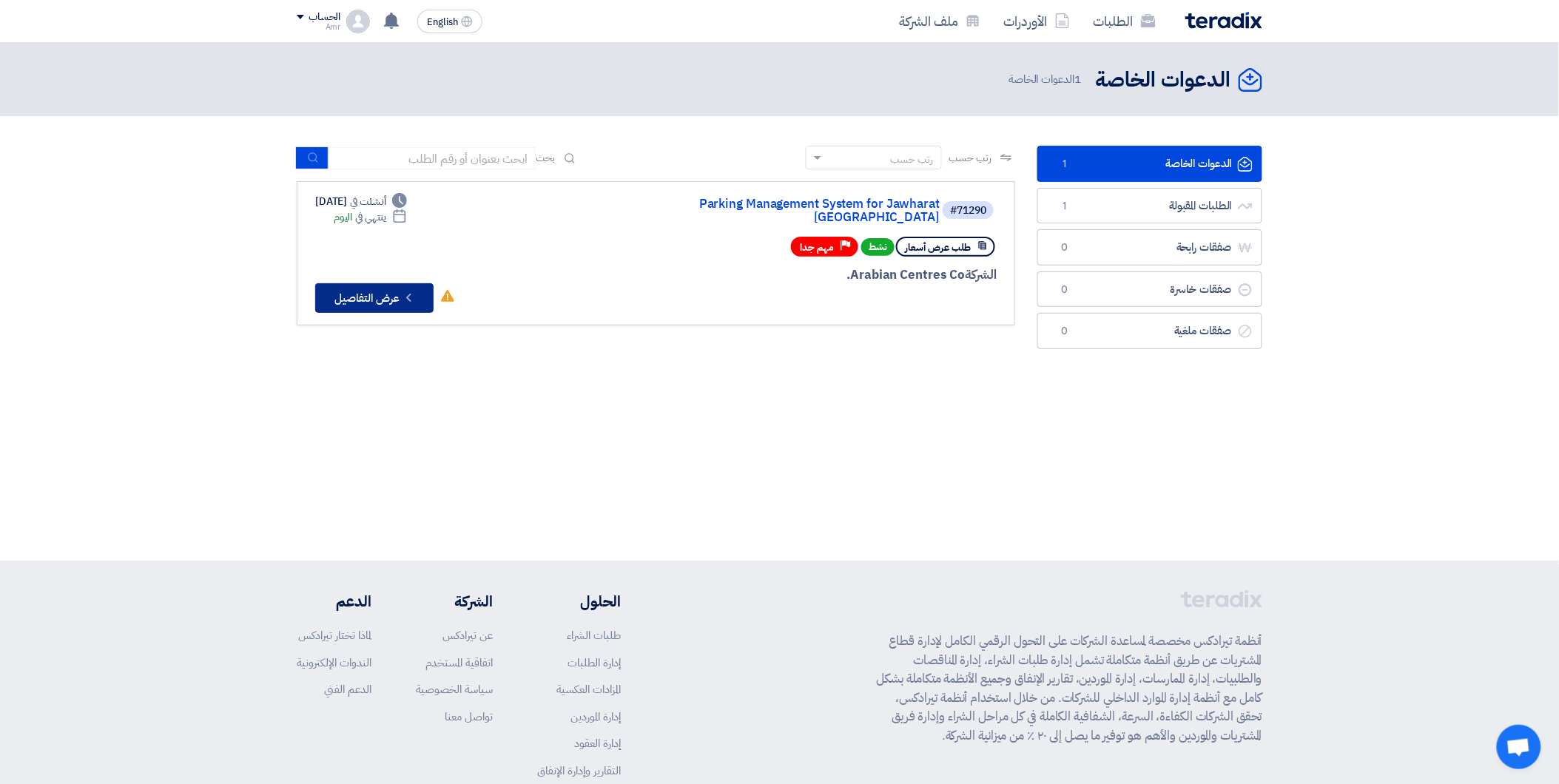
click at [337, 284] on button "Check details عرض التفاصيل" at bounding box center [374, 298] width 119 height 29
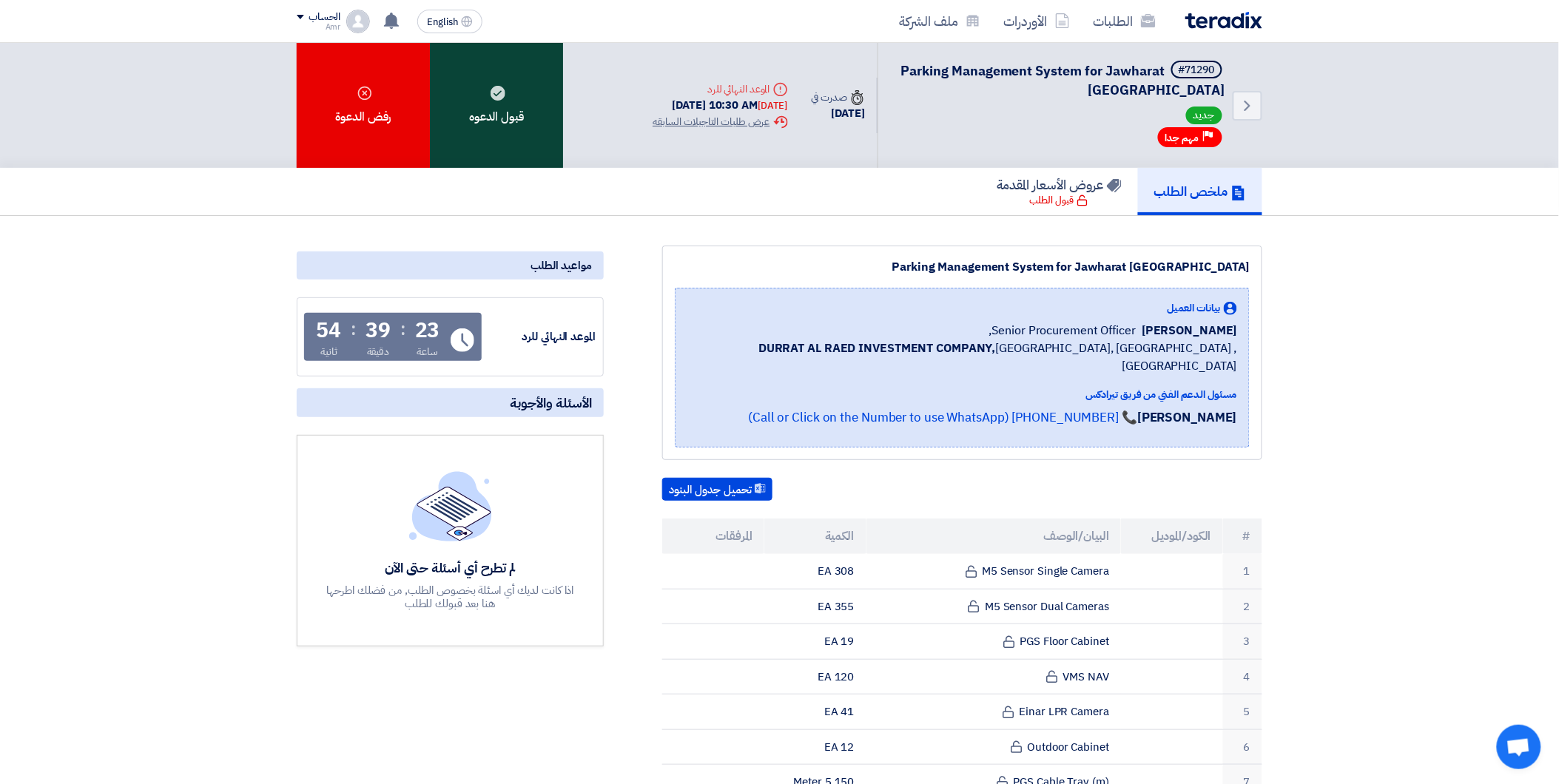
click at [475, 92] on div "قبول الدعوه" at bounding box center [497, 105] width 134 height 125
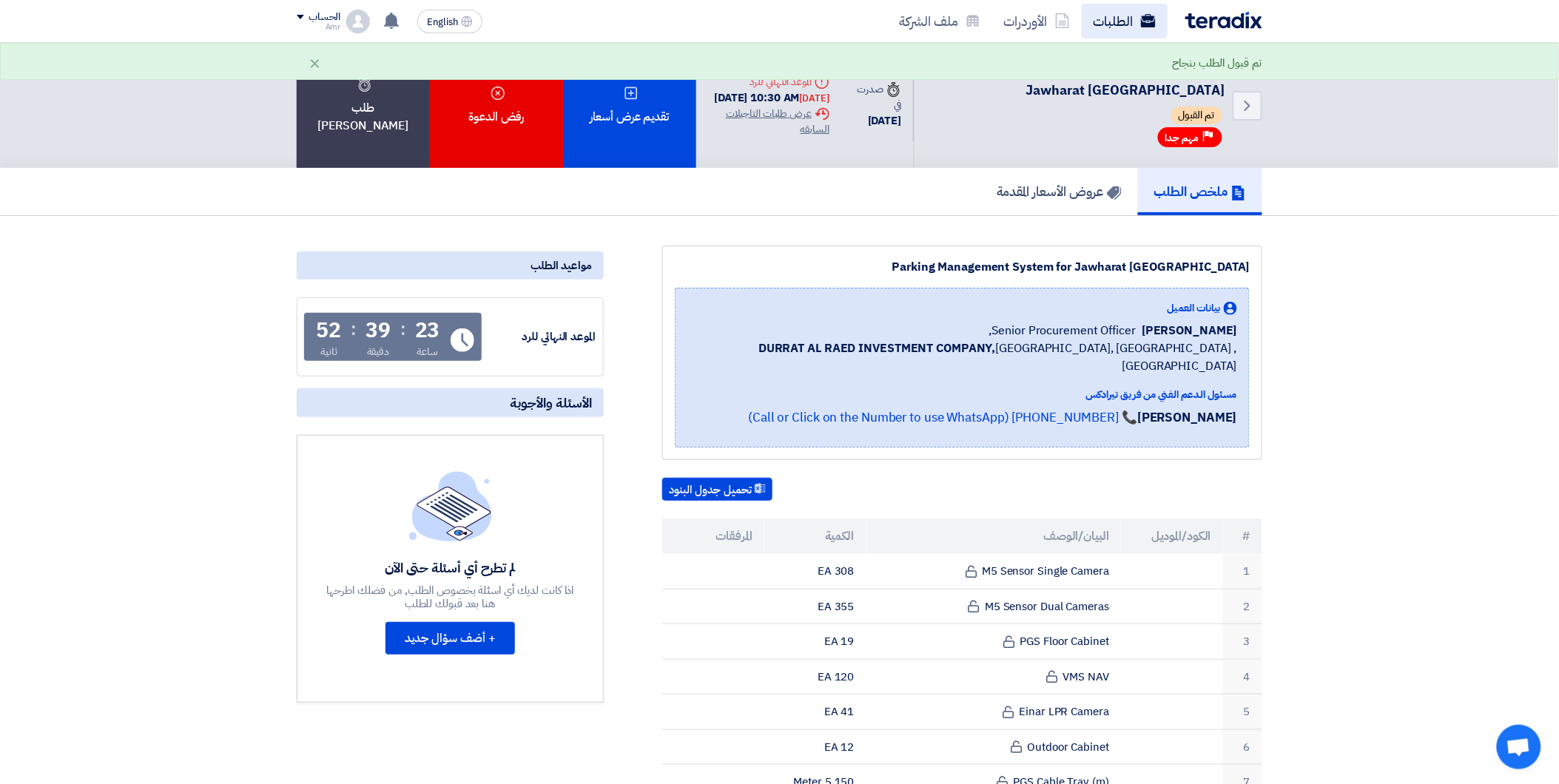
click at [1122, 24] on link "الطلبات" at bounding box center [1124, 21] width 85 height 34
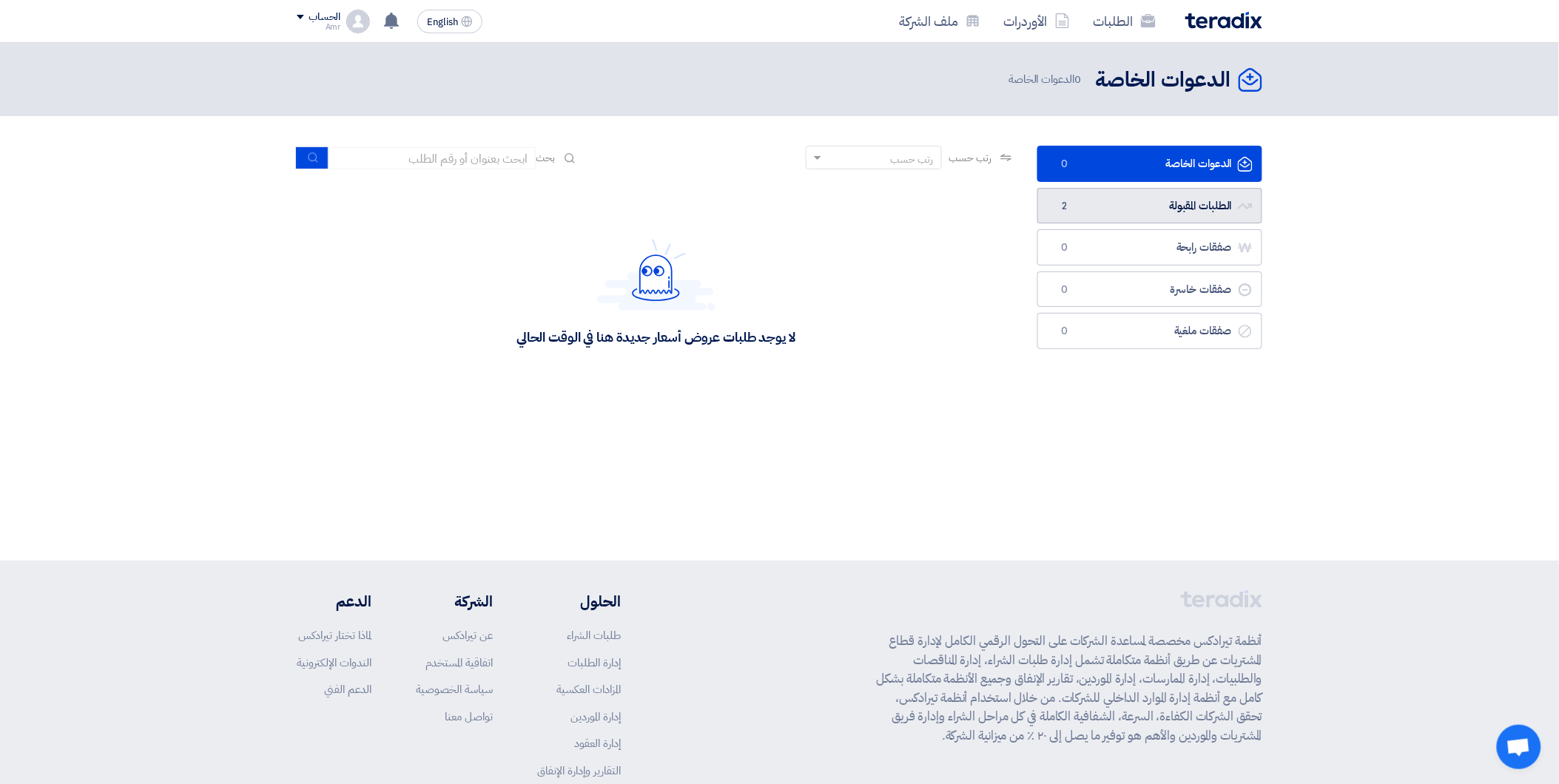
click at [1120, 207] on link "الطلبات المقبولة الطلبات المقبولة 2" at bounding box center [1149, 205] width 225 height 36
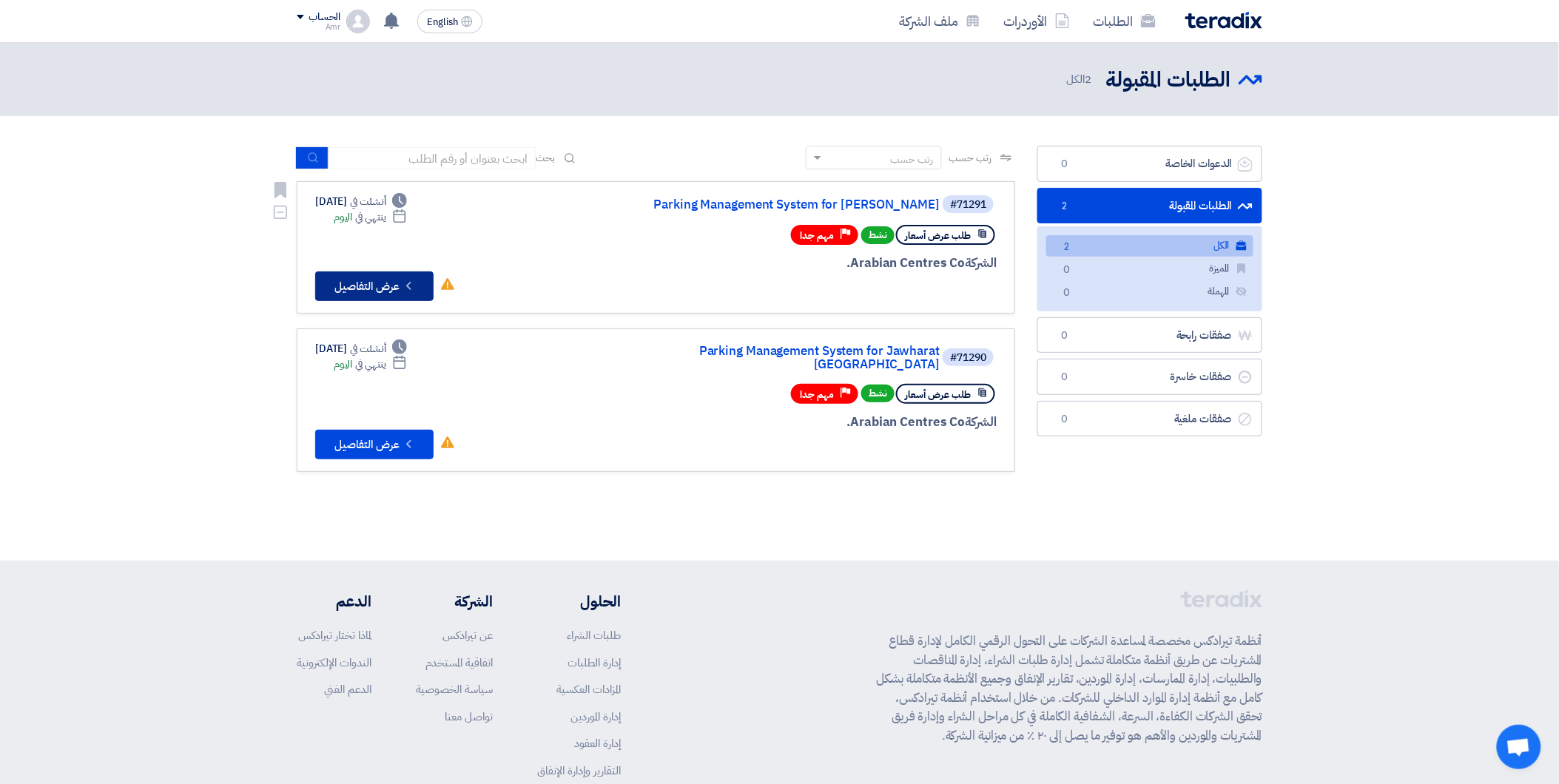
click at [361, 275] on button "Check details عرض التفاصيل" at bounding box center [374, 287] width 119 height 29
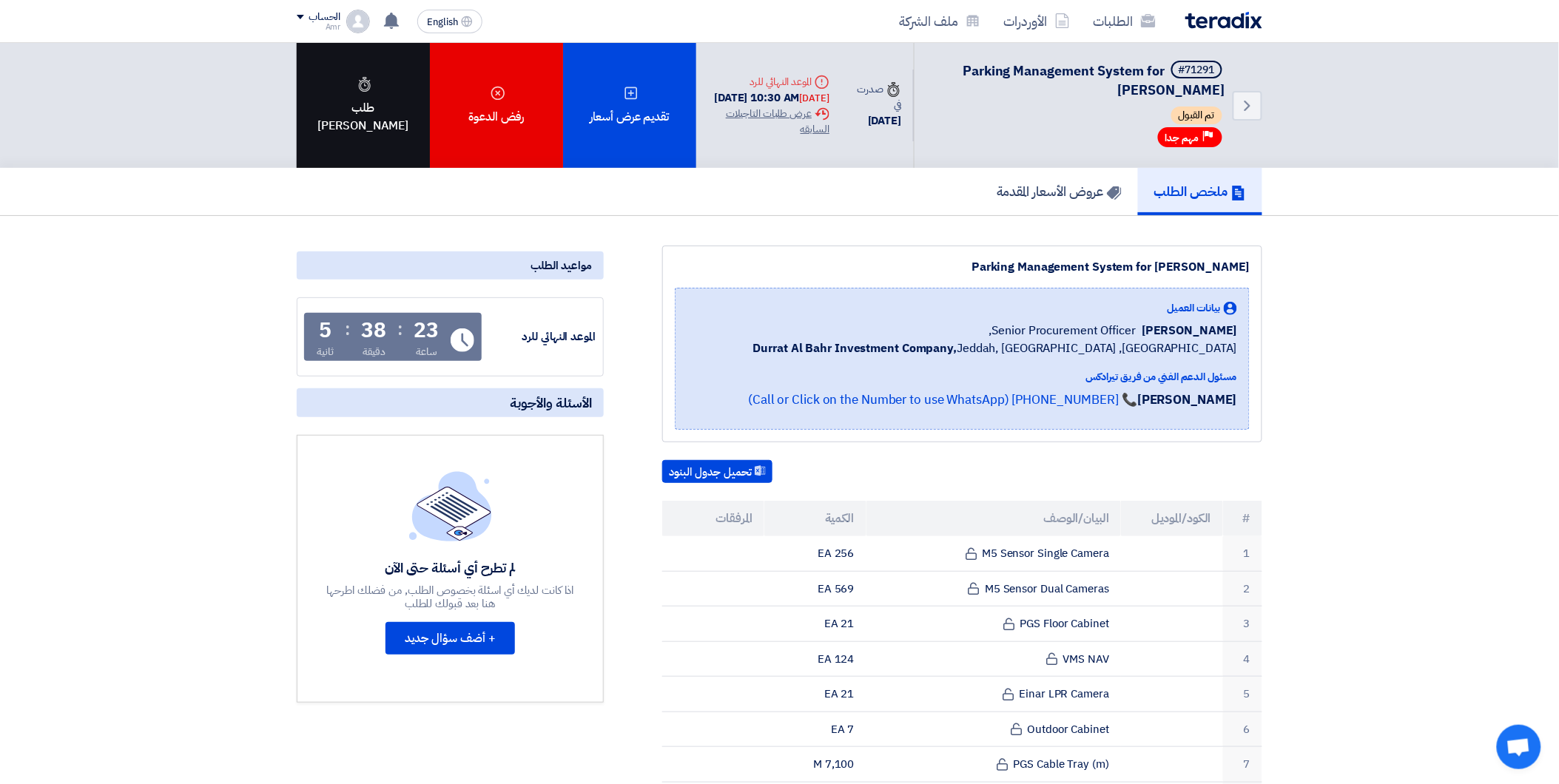
click at [330, 94] on div "طلب تاجيل" at bounding box center [363, 105] width 134 height 125
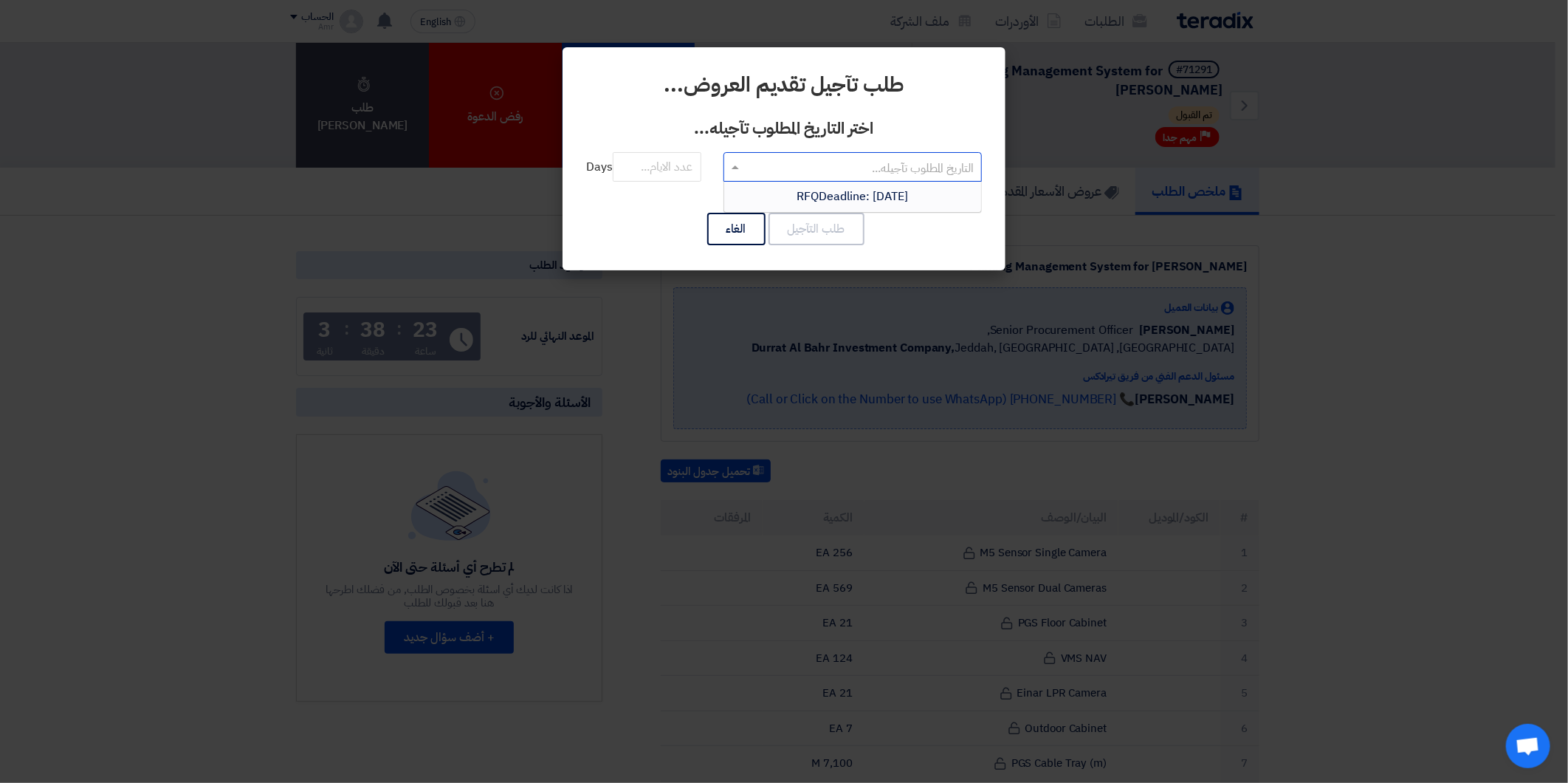
click at [819, 165] on input "text" at bounding box center [861, 168] width 229 height 24
click at [885, 198] on span "RFQDeadline: Wed Sep 10 2025" at bounding box center [854, 196] width 112 height 18
click at [644, 172] on input "number" at bounding box center [657, 167] width 88 height 29
type input "5"
click at [664, 166] on input "number" at bounding box center [657, 167] width 88 height 29
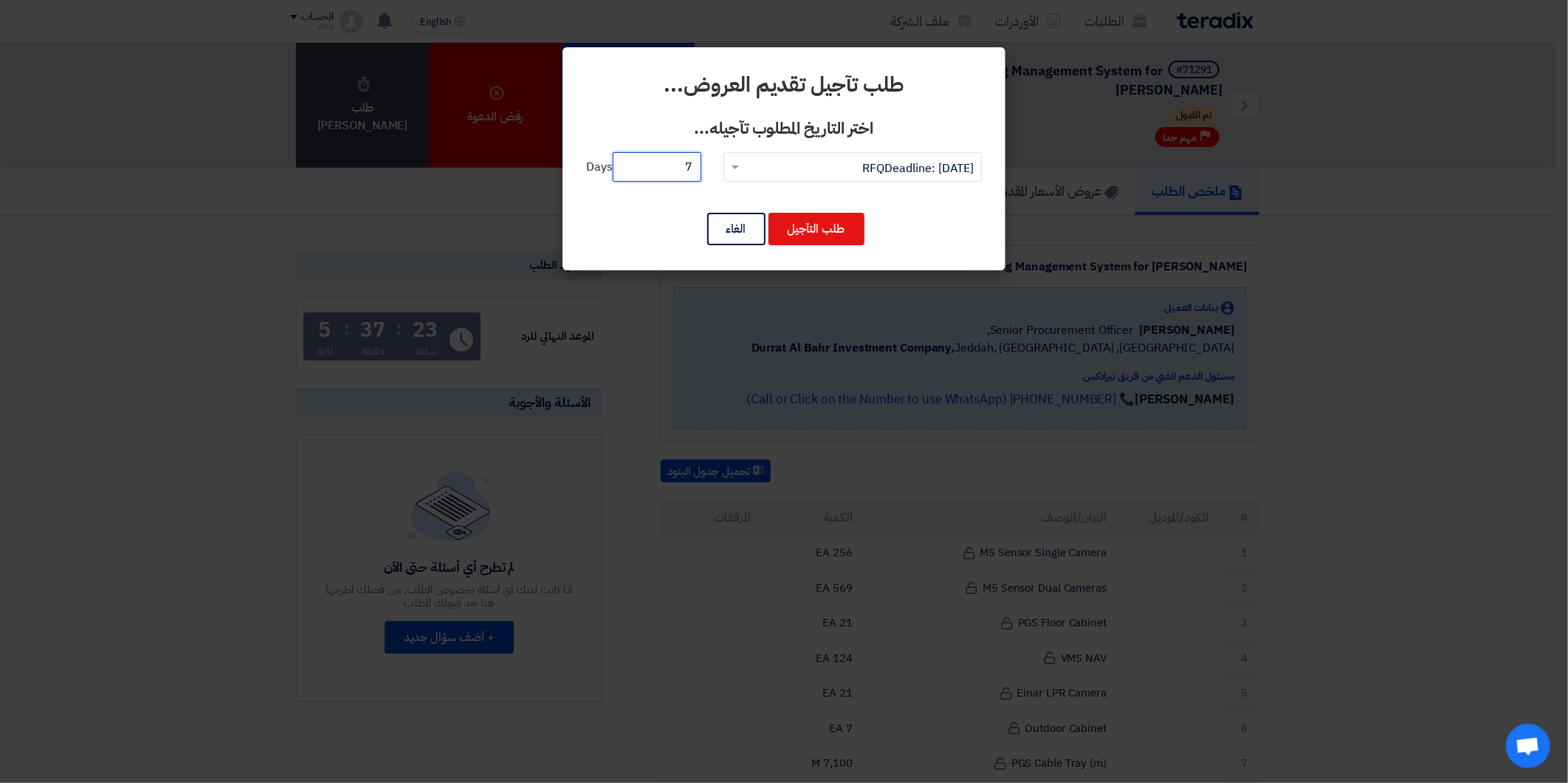
type input "7"
click at [864, 170] on input "text" at bounding box center [861, 168] width 229 height 24
click at [871, 190] on span "RFQDeadline: Wed Sep 10 2025" at bounding box center [853, 196] width 113 height 18
click at [834, 226] on button "طلب التآجيل" at bounding box center [816, 228] width 96 height 32
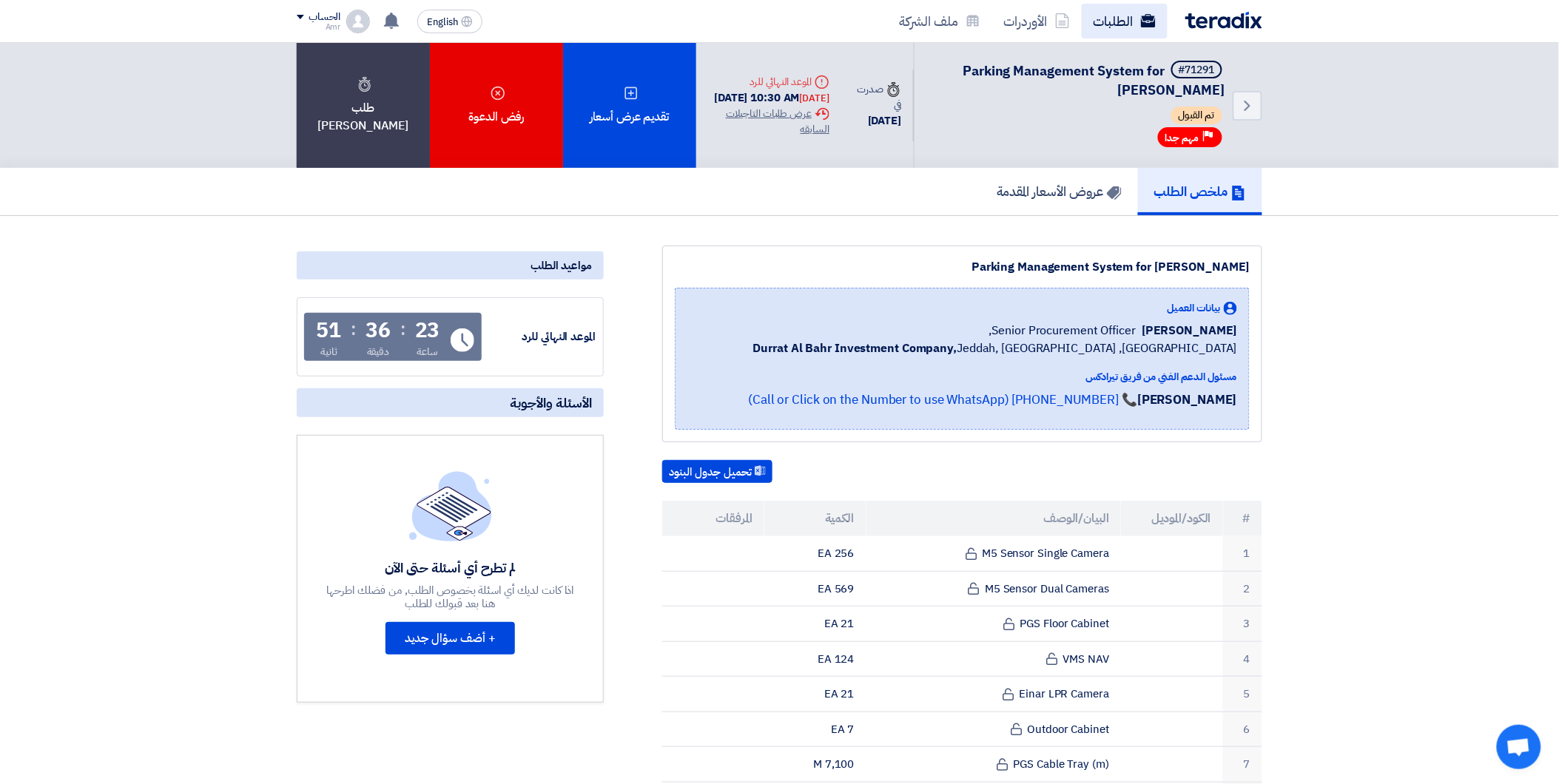
click at [1105, 21] on link "الطلبات" at bounding box center [1124, 21] width 85 height 34
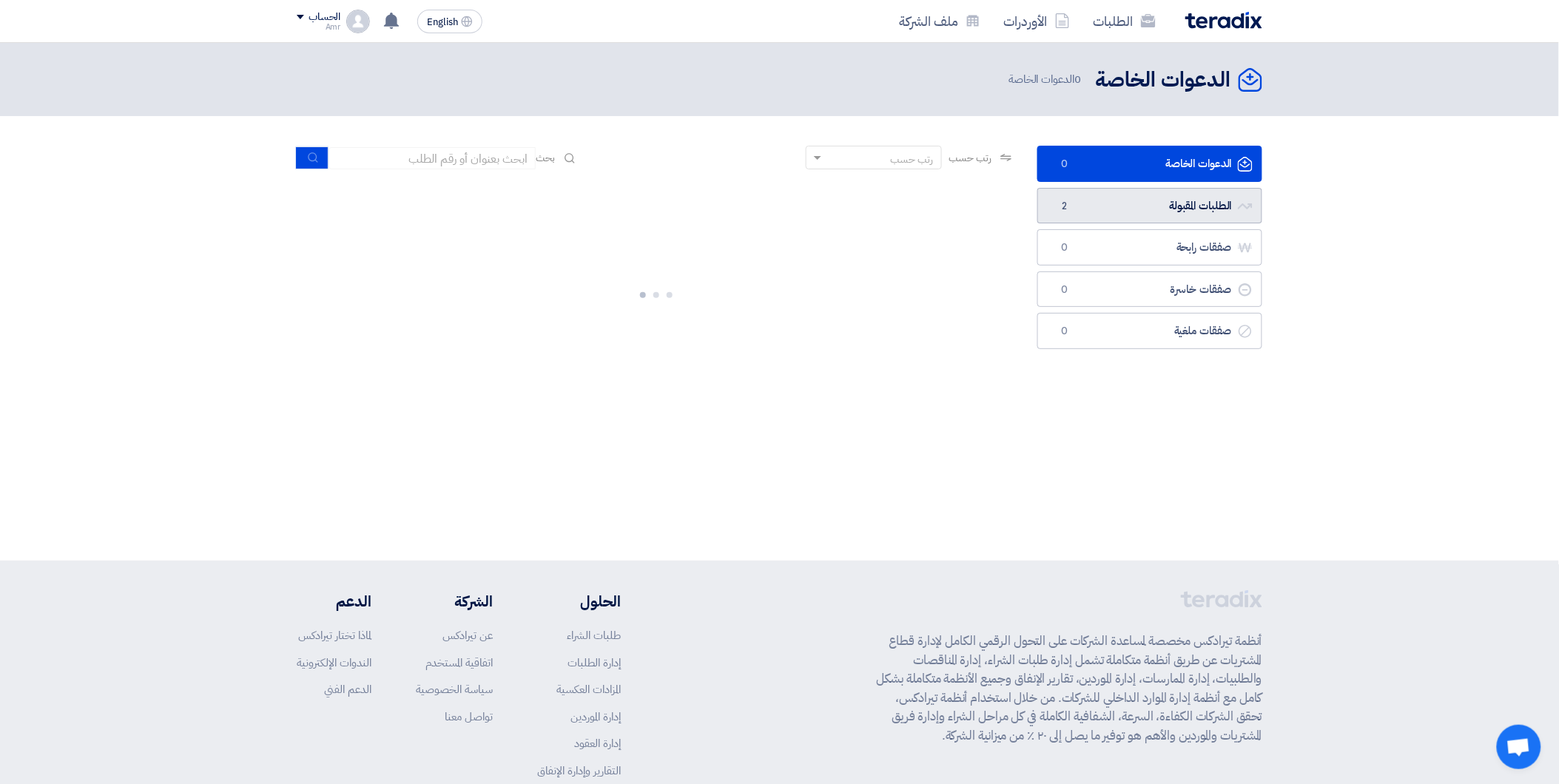
click at [1196, 203] on link "الطلبات المقبولة الطلبات المقبولة 2" at bounding box center [1149, 205] width 225 height 36
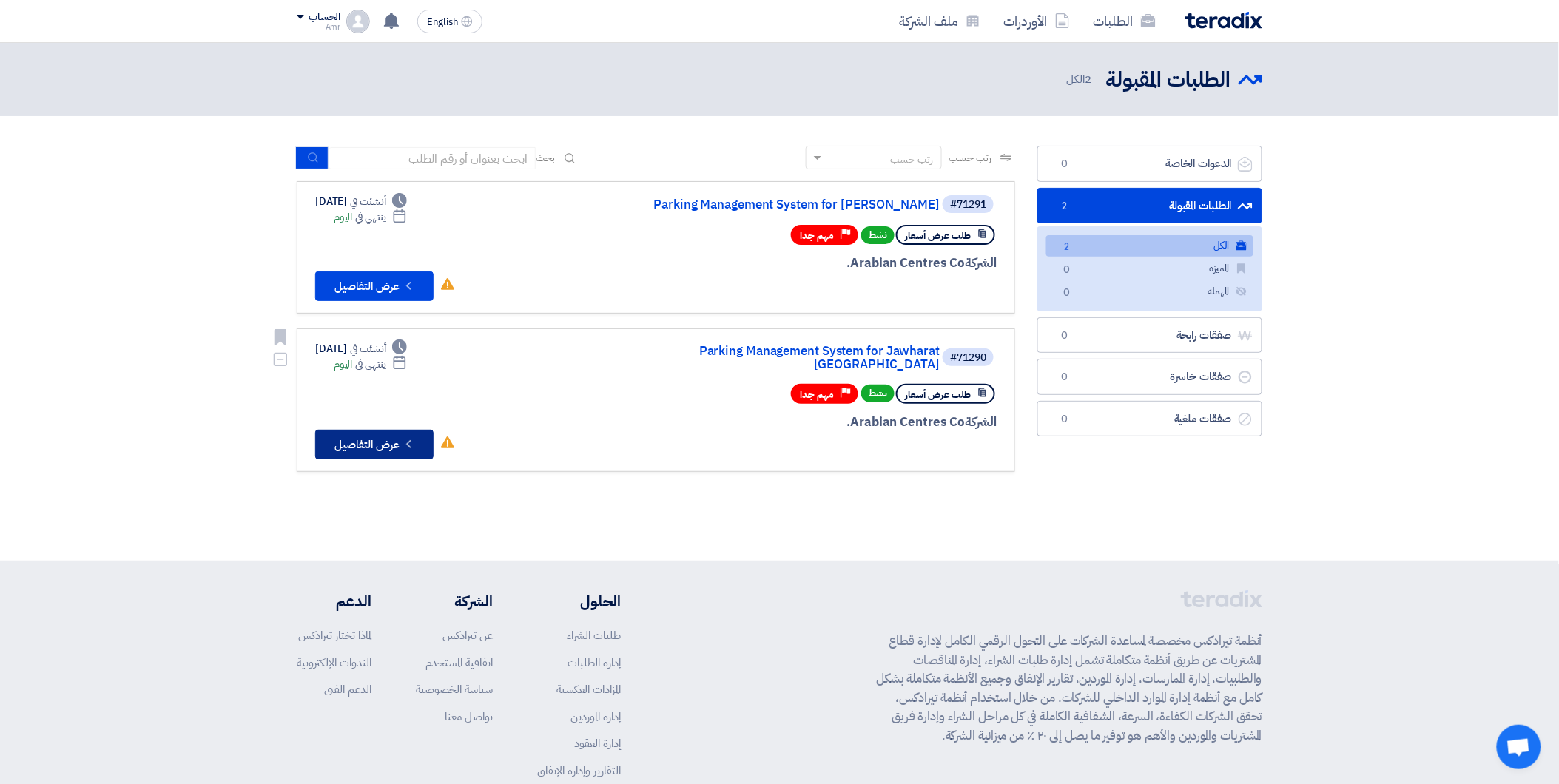
click at [348, 430] on button "Check details عرض التفاصيل" at bounding box center [374, 444] width 119 height 29
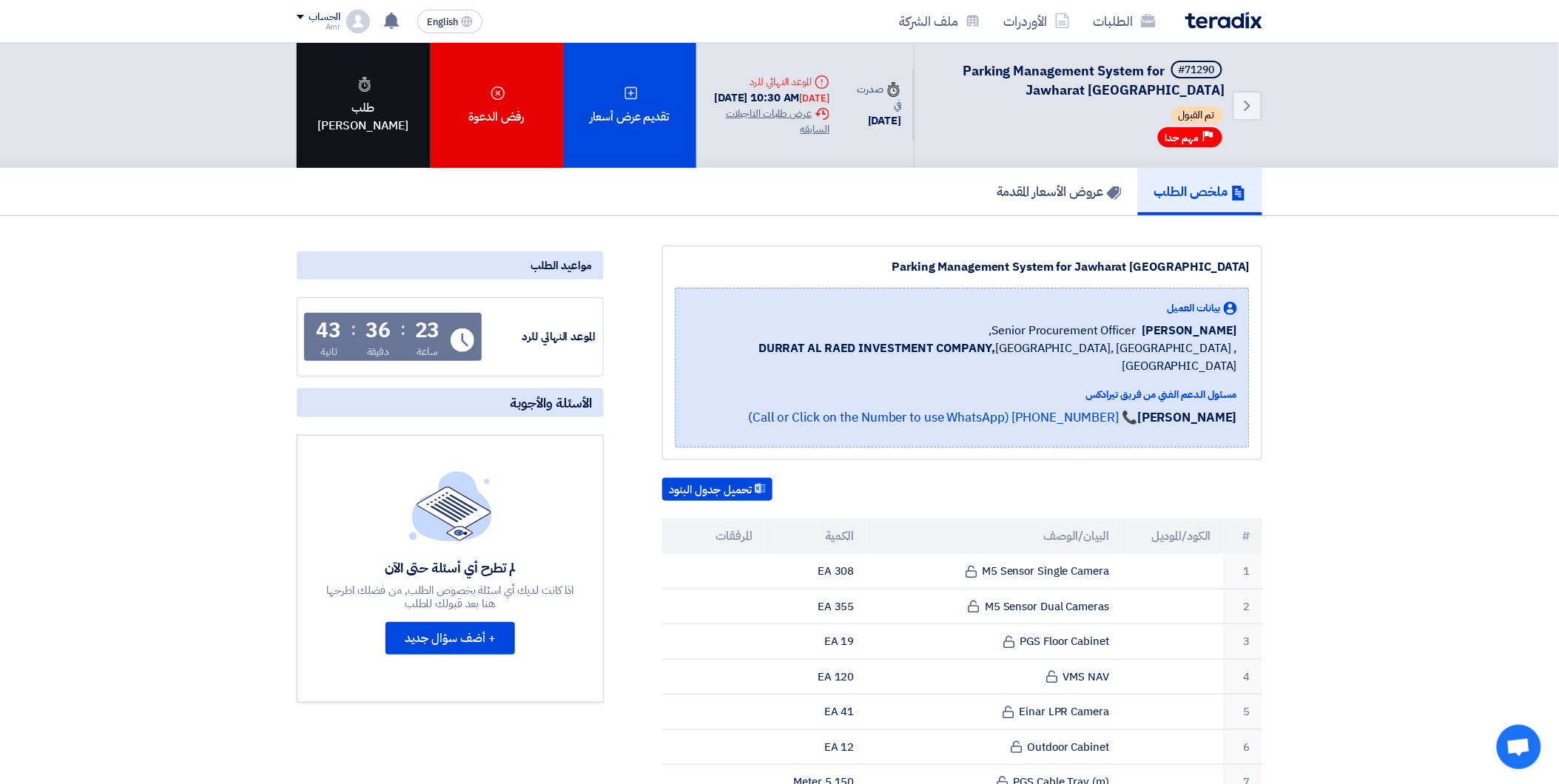
click at [329, 97] on div "طلب تاجيل" at bounding box center [363, 105] width 134 height 125
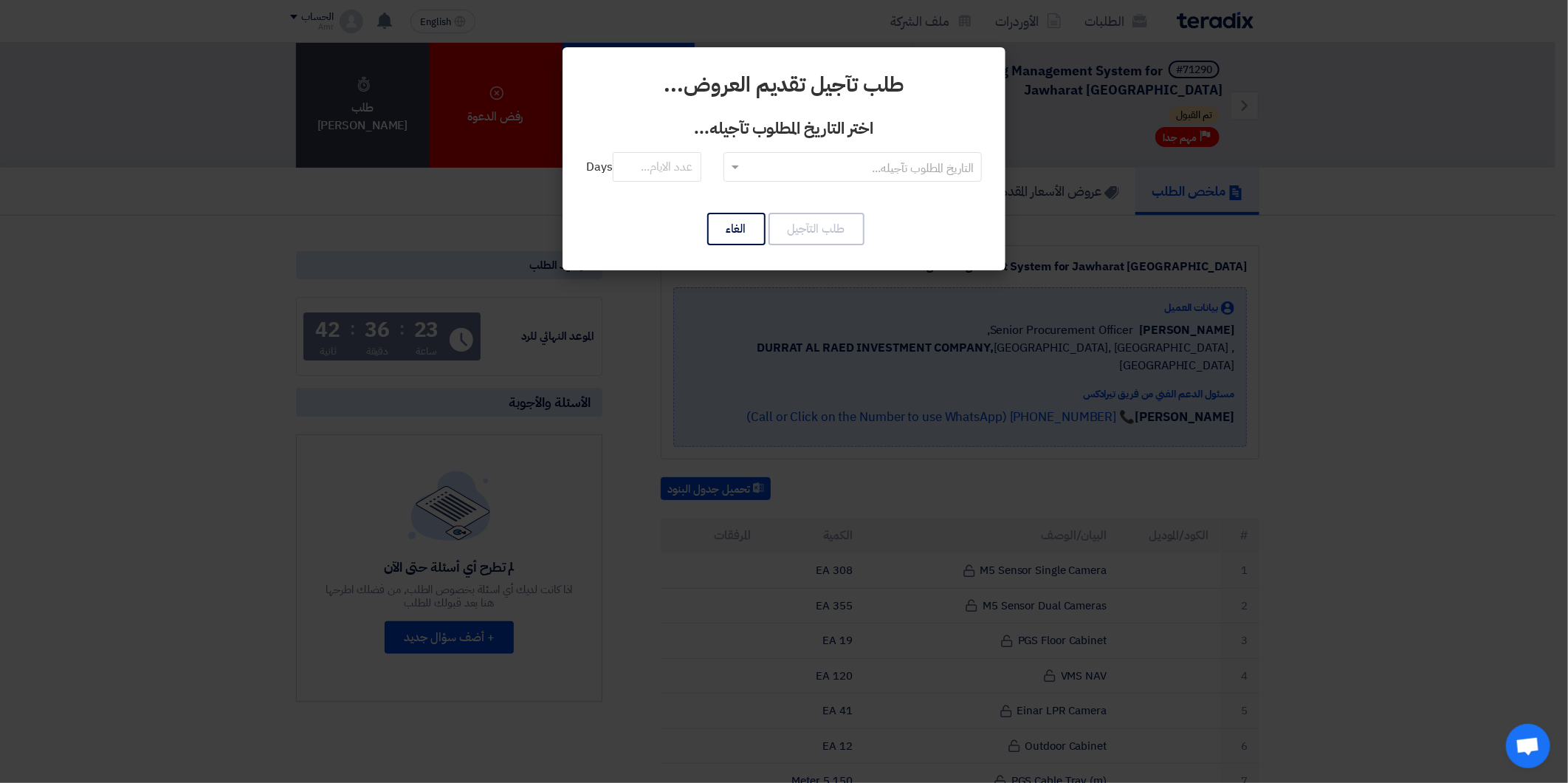
click at [781, 169] on input "text" at bounding box center [861, 168] width 229 height 24
click at [813, 205] on div "RFQDeadline: Wed Sep 10 2025" at bounding box center [853, 196] width 257 height 29
click at [637, 173] on input "number" at bounding box center [657, 167] width 88 height 29
type input "7"
click at [831, 222] on button "طلب التآجيل" at bounding box center [816, 228] width 96 height 32
